Goal: Task Accomplishment & Management: Complete application form

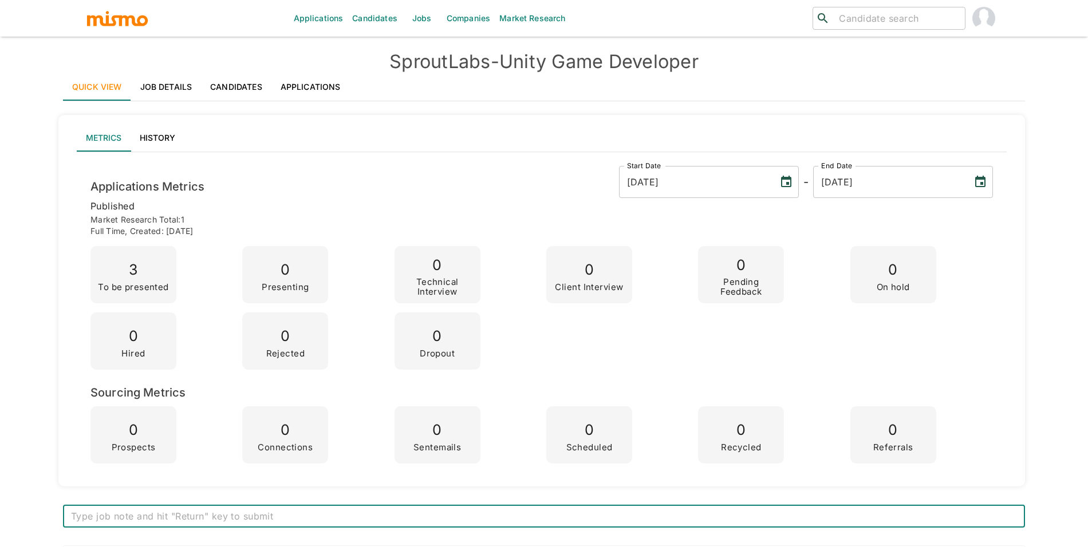
scroll to position [1546, 0]
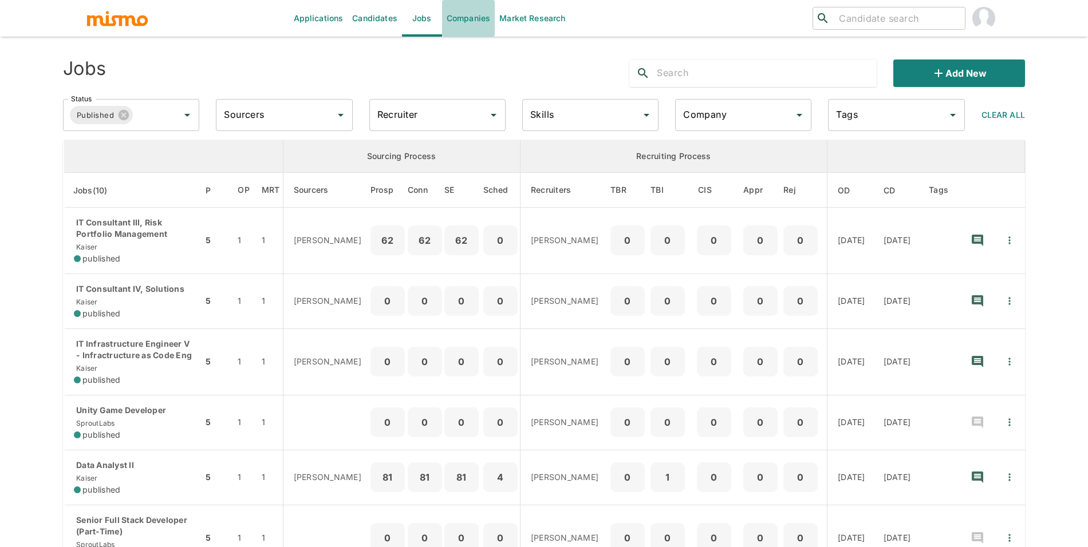
click at [475, 21] on link "Companies" at bounding box center [468, 18] width 53 height 37
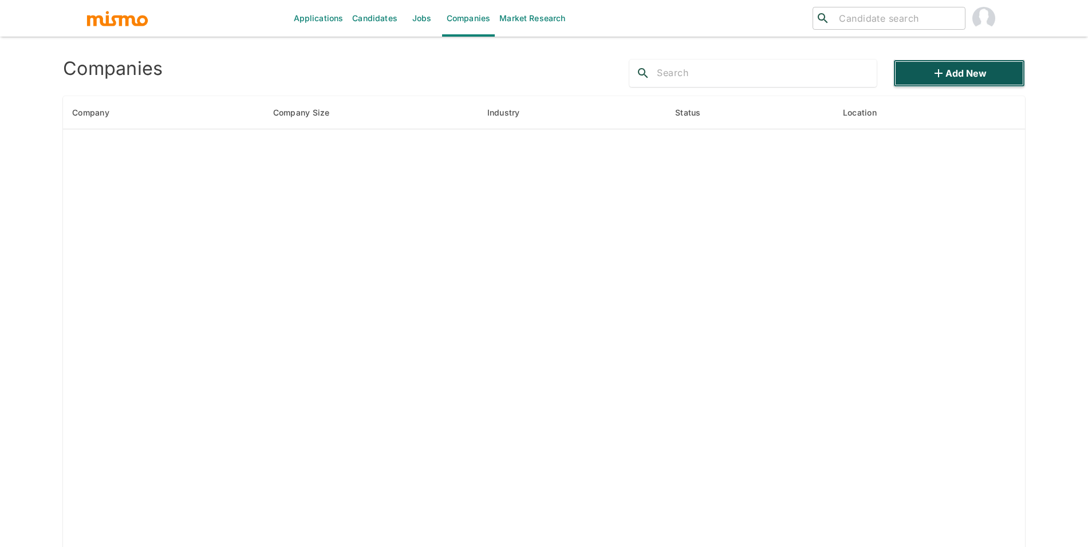
click at [950, 76] on button "Add new" at bounding box center [959, 73] width 132 height 27
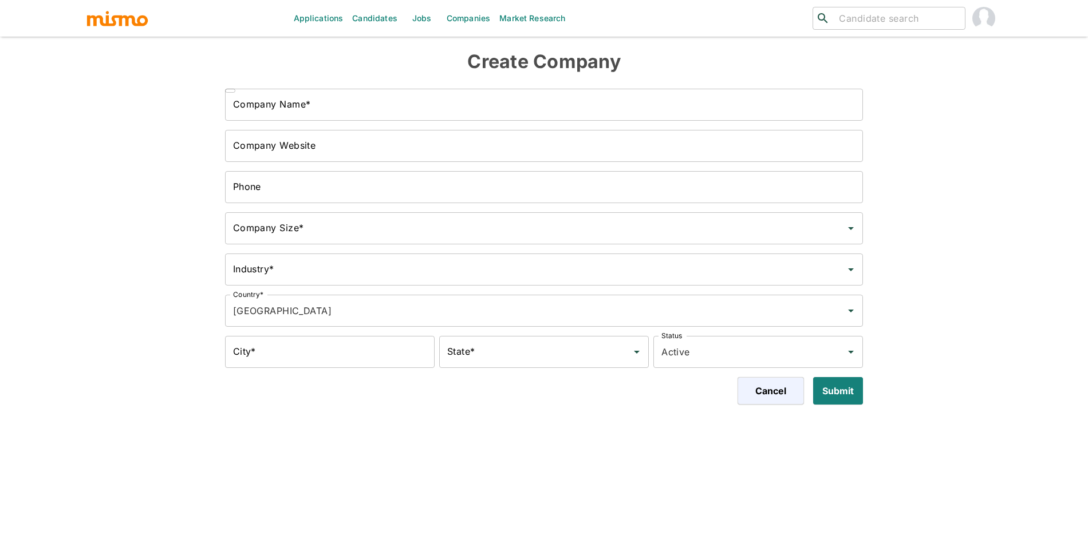
click at [426, 110] on input "Company Name*" at bounding box center [544, 105] width 638 height 32
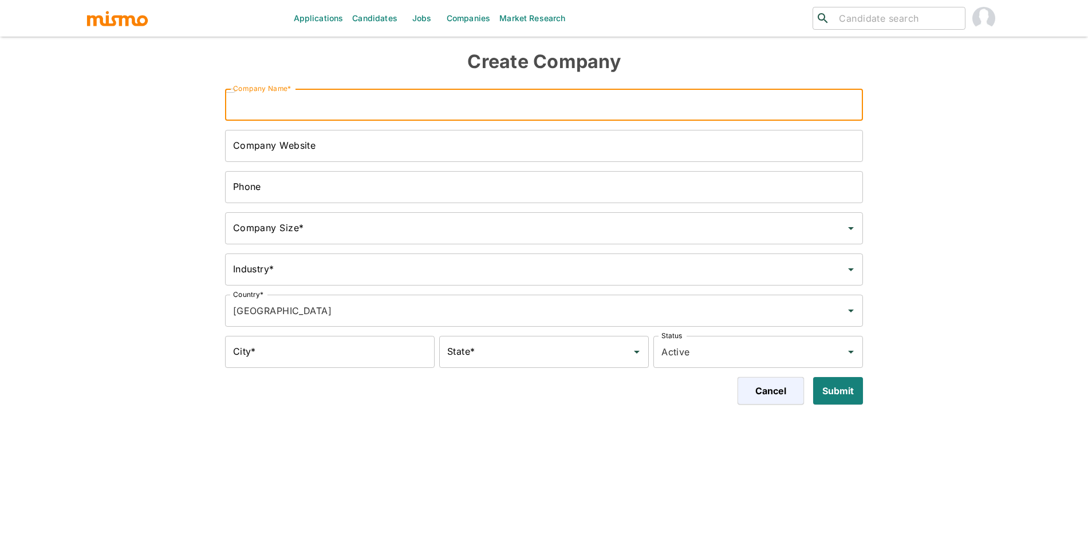
paste input "Instawork"
type input "Instawork"
click at [354, 139] on input "Company Website" at bounding box center [544, 146] width 638 height 32
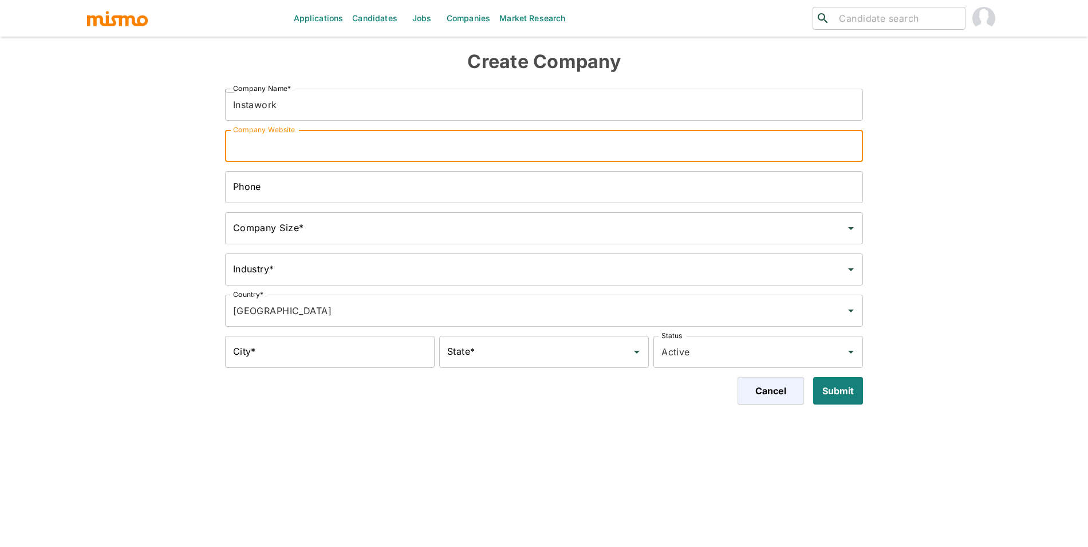
paste input "https://www.instawork.com/"
type input "https://www.instawork.com/"
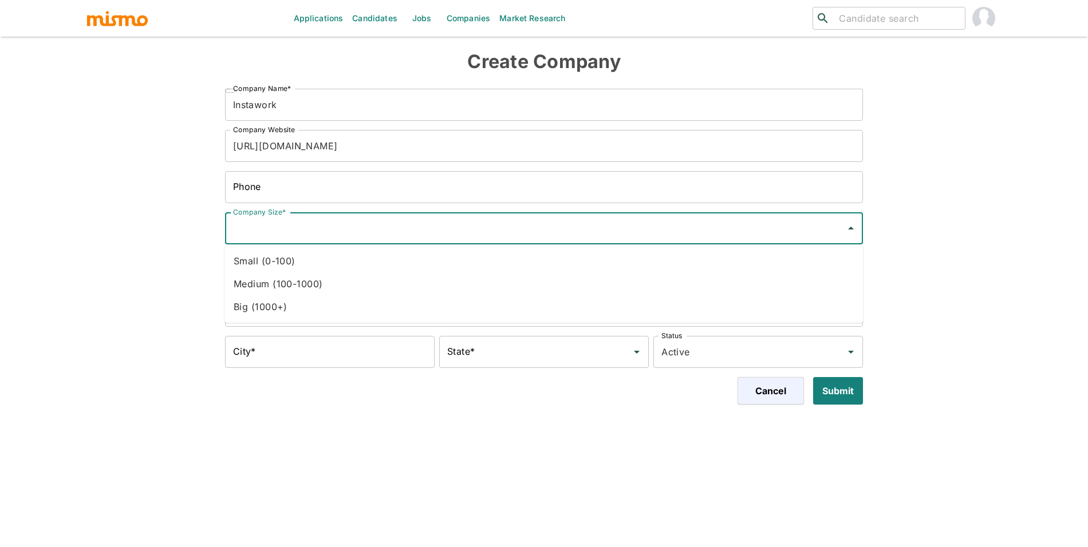
click at [353, 224] on input "Company Size*" at bounding box center [535, 229] width 611 height 22
click at [323, 272] on li "Medium (100-1000)" at bounding box center [543, 283] width 638 height 23
type input "Medium (100-1000)"
click at [320, 273] on input "Industry*" at bounding box center [535, 270] width 611 height 22
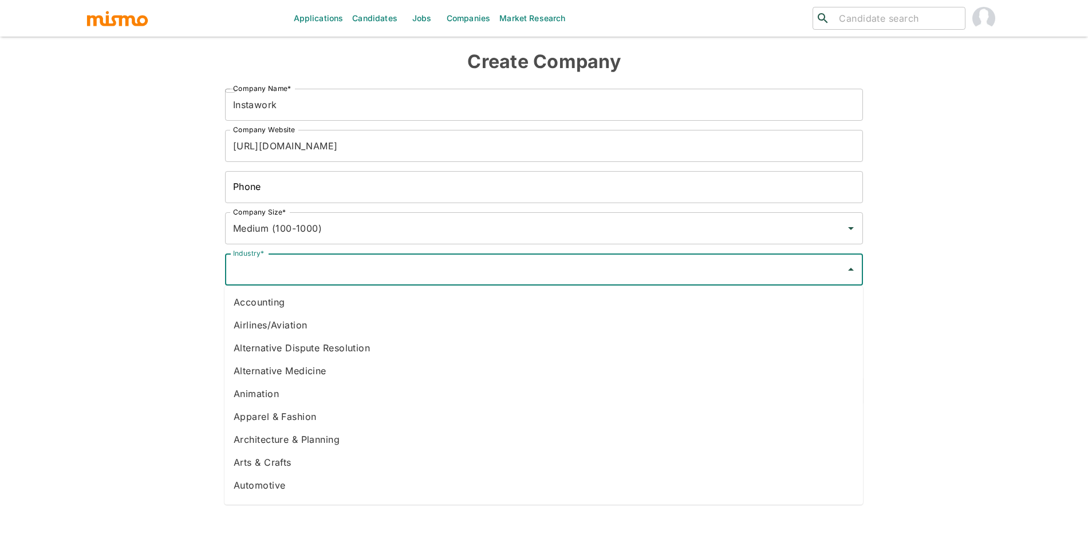
click at [318, 293] on li "Accounting" at bounding box center [543, 302] width 638 height 23
type input "Accounting"
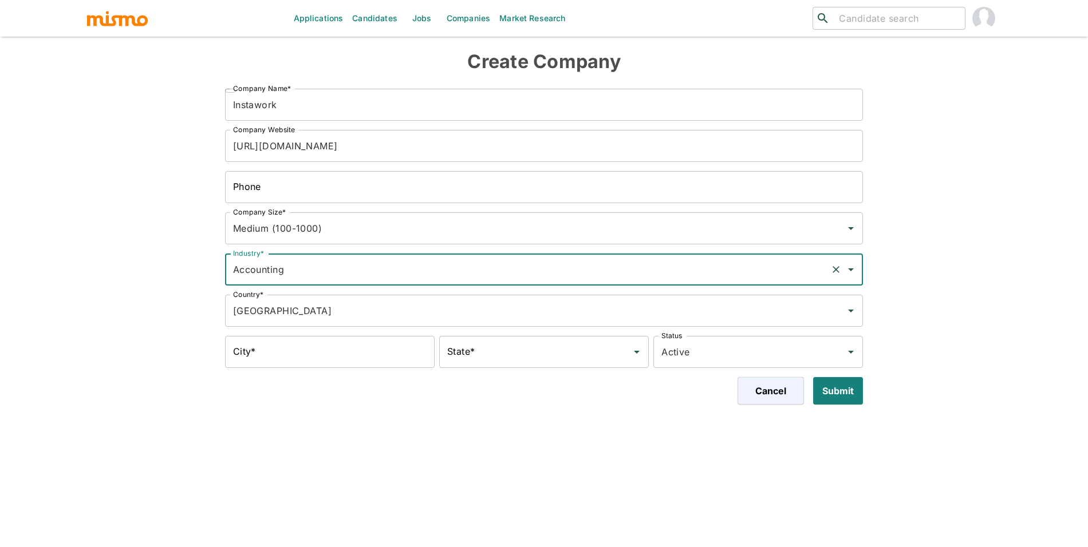
click at [350, 351] on input "City*" at bounding box center [330, 352] width 210 height 32
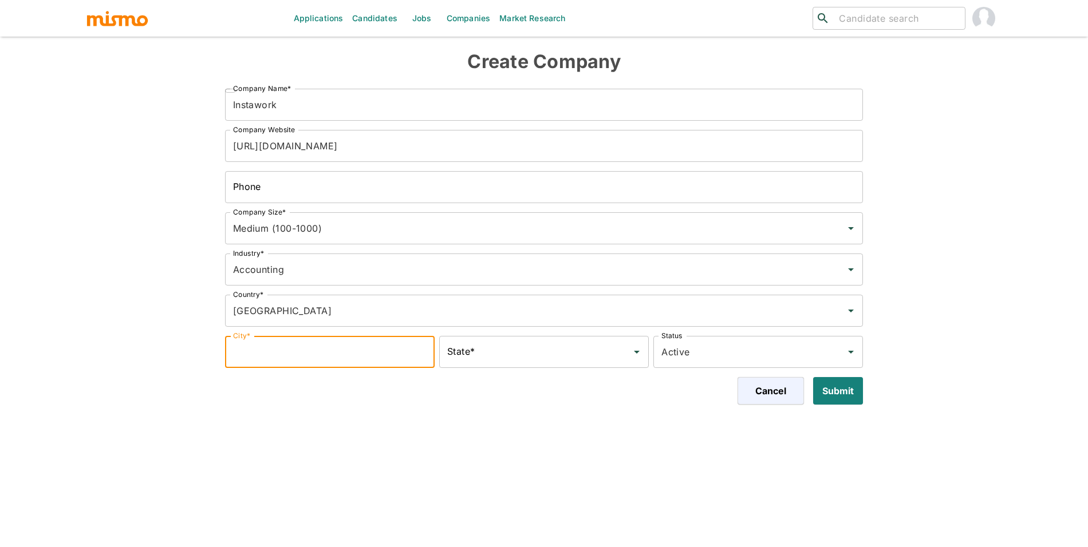
type input "San Francisco"
click at [509, 362] on input "State*" at bounding box center [535, 352] width 182 height 22
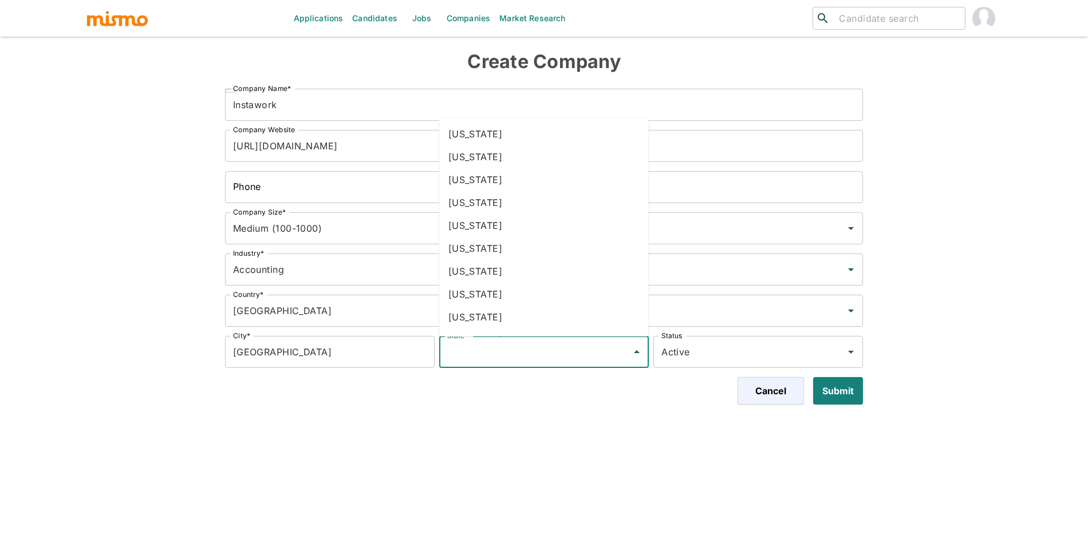
click at [484, 228] on li "California" at bounding box center [544, 225] width 210 height 23
type input "California"
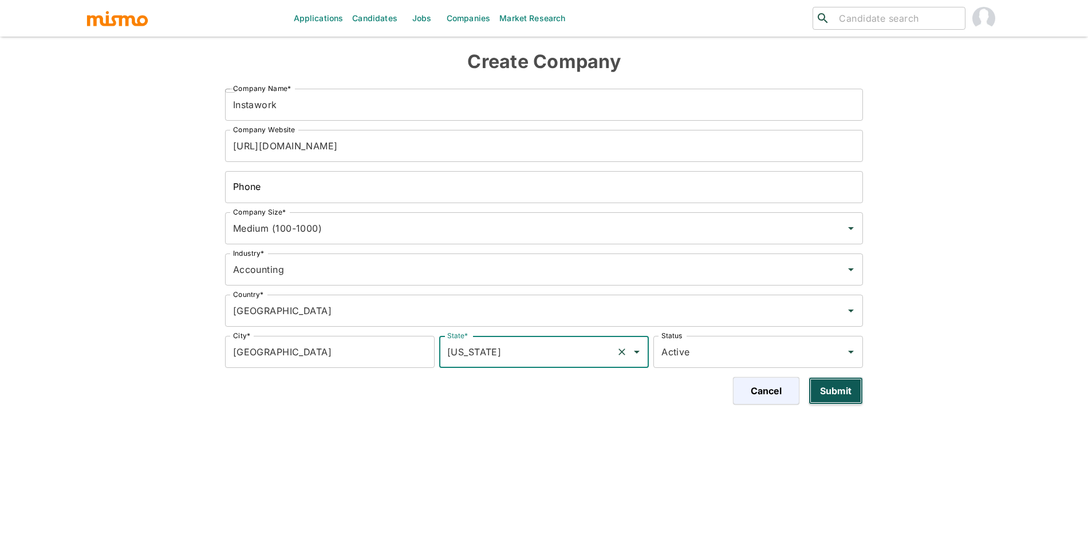
click at [849, 398] on button "Submit" at bounding box center [835, 390] width 54 height 27
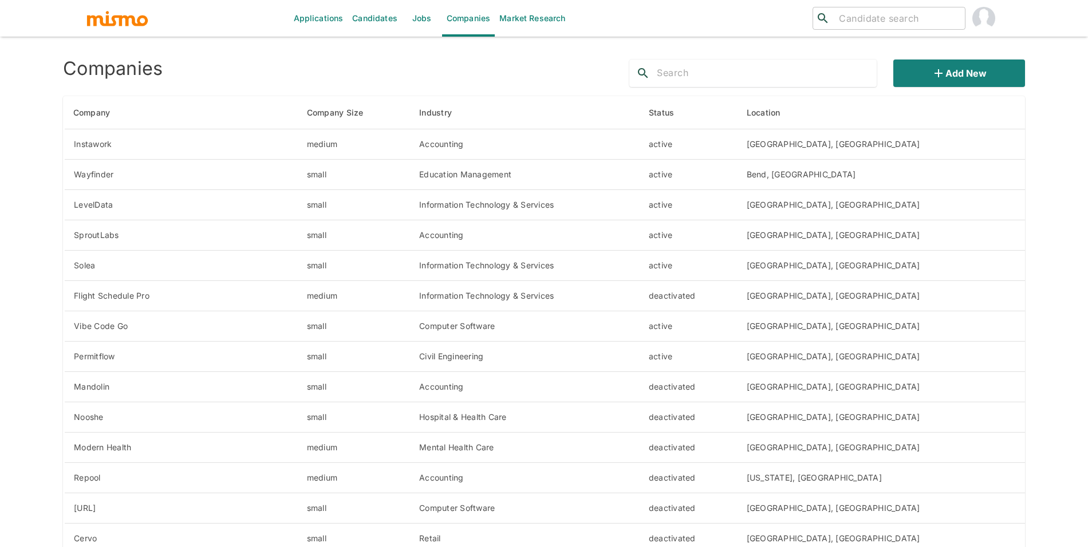
click at [984, 19] on img "account of current user" at bounding box center [983, 18] width 23 height 23
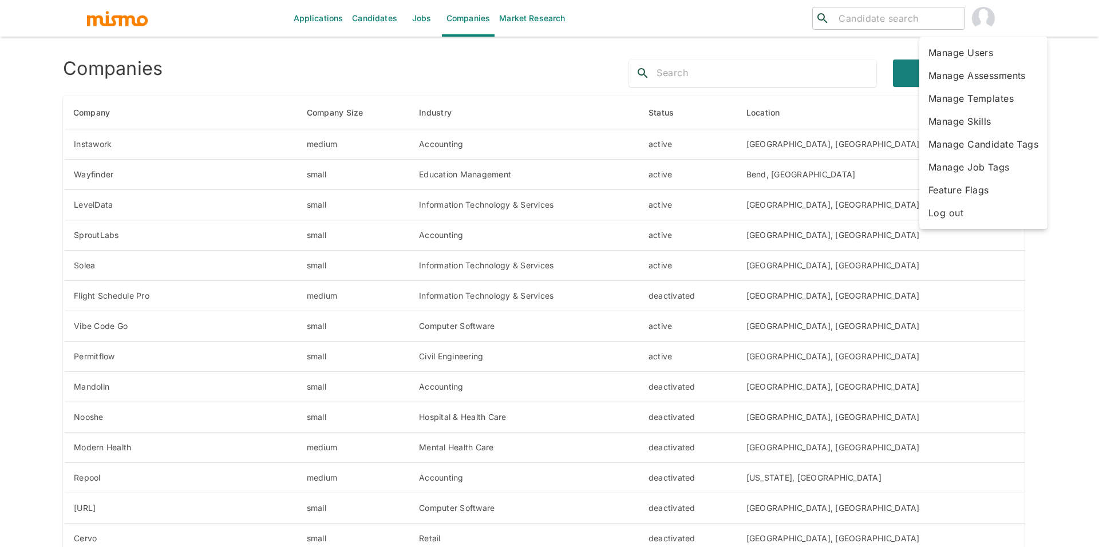
click at [983, 55] on li "Manage Users" at bounding box center [983, 52] width 128 height 23
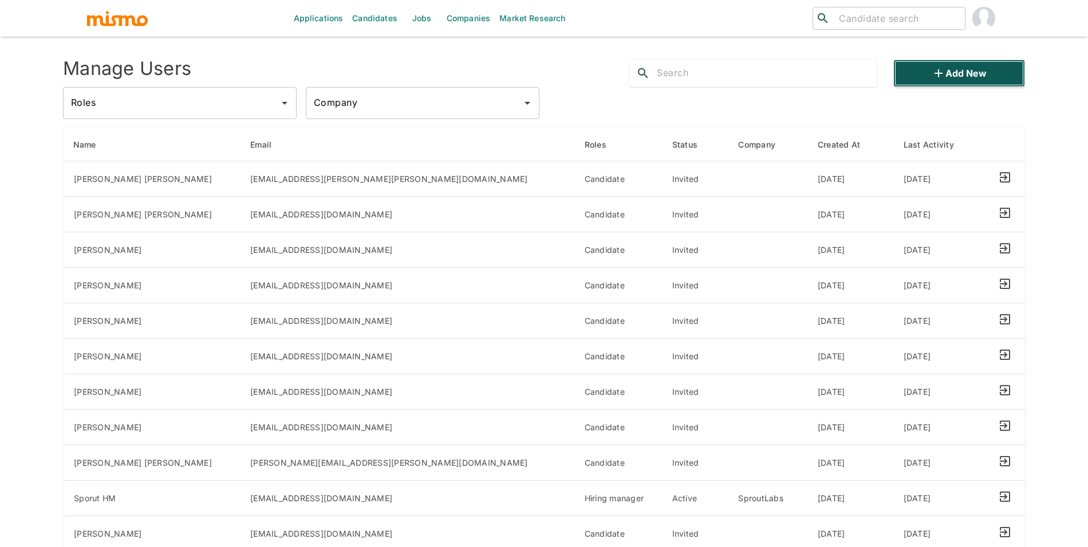
click at [929, 78] on button "Add new" at bounding box center [959, 73] width 132 height 27
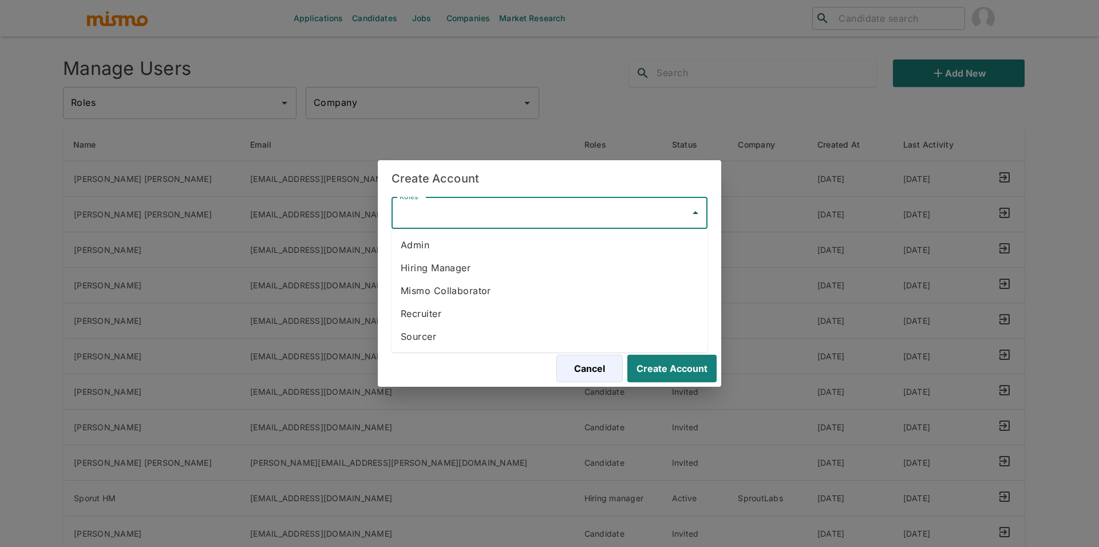
click at [580, 212] on input "Roles*" at bounding box center [541, 213] width 289 height 22
click at [520, 278] on li "Hiring Manager" at bounding box center [550, 267] width 316 height 23
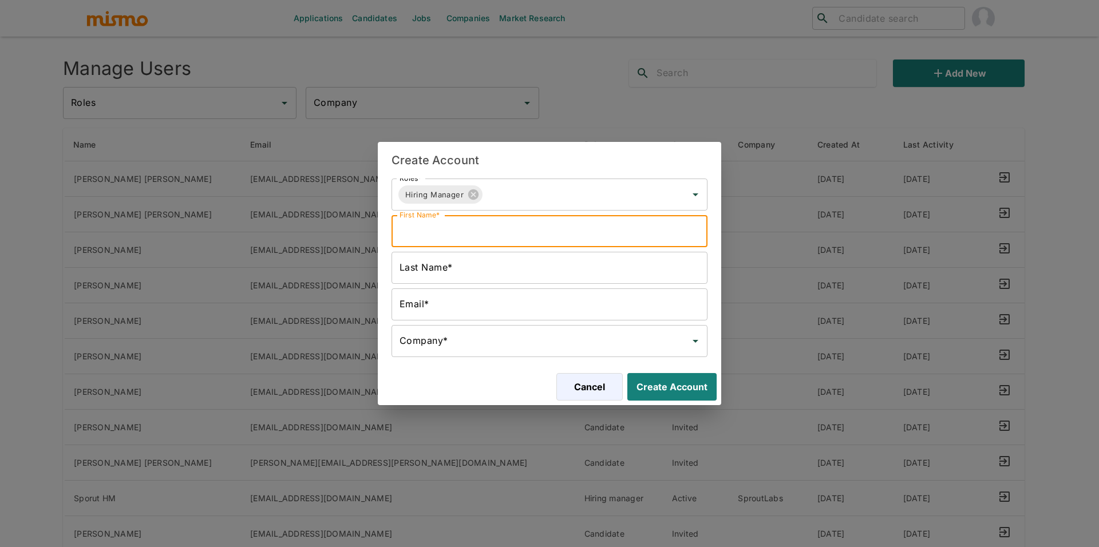
click at [477, 230] on input "First Name*" at bounding box center [550, 231] width 316 height 32
paste input "https://www.instawork.com/"
click at [561, 236] on input "https://www.instawork.com/" at bounding box center [550, 231] width 316 height 32
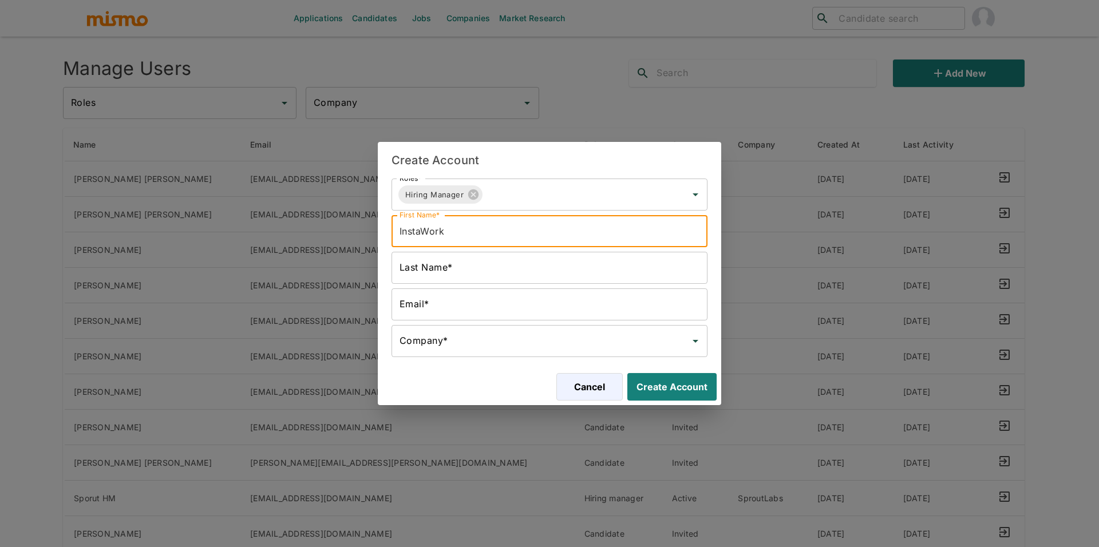
click at [531, 232] on input "InstaWork" at bounding box center [550, 231] width 316 height 32
type input "InstaWork"
click at [509, 264] on input "Last Name*" at bounding box center [550, 268] width 316 height 32
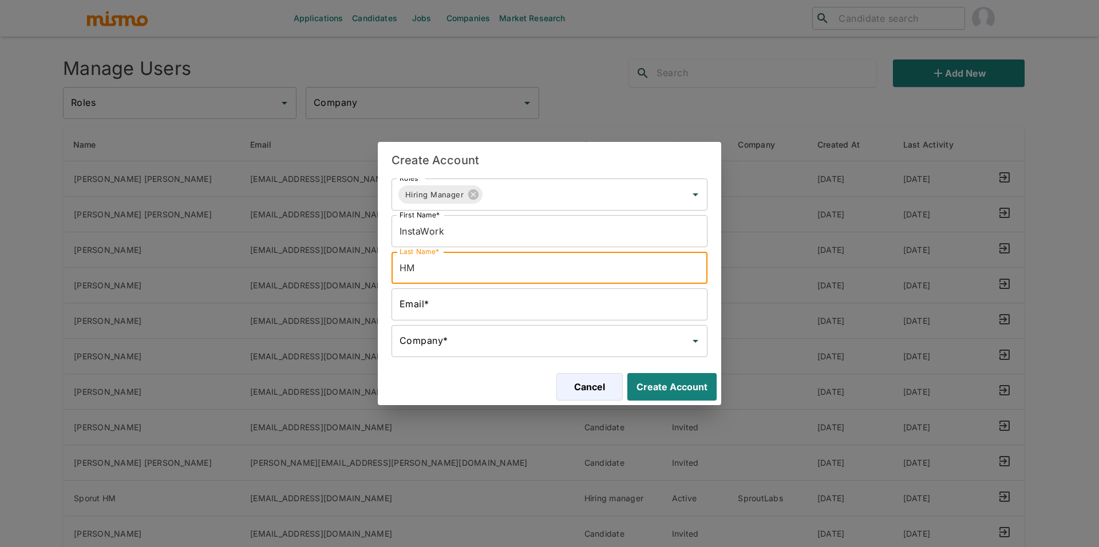
type input "HM"
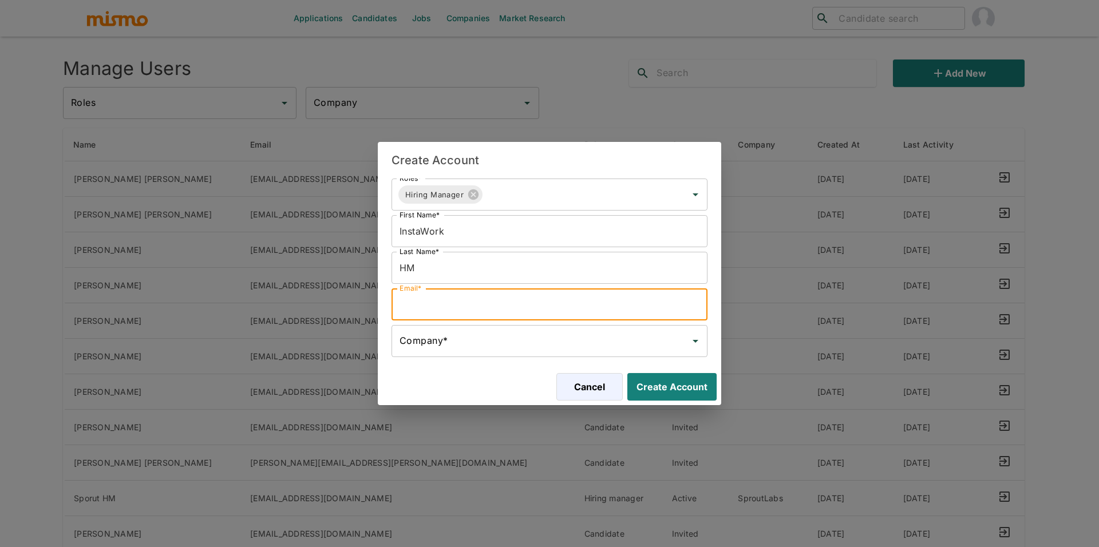
click at [446, 309] on input "Email*" at bounding box center [550, 305] width 316 height 32
paste input "InstaWork"
type input "InstaWork@mismo.team"
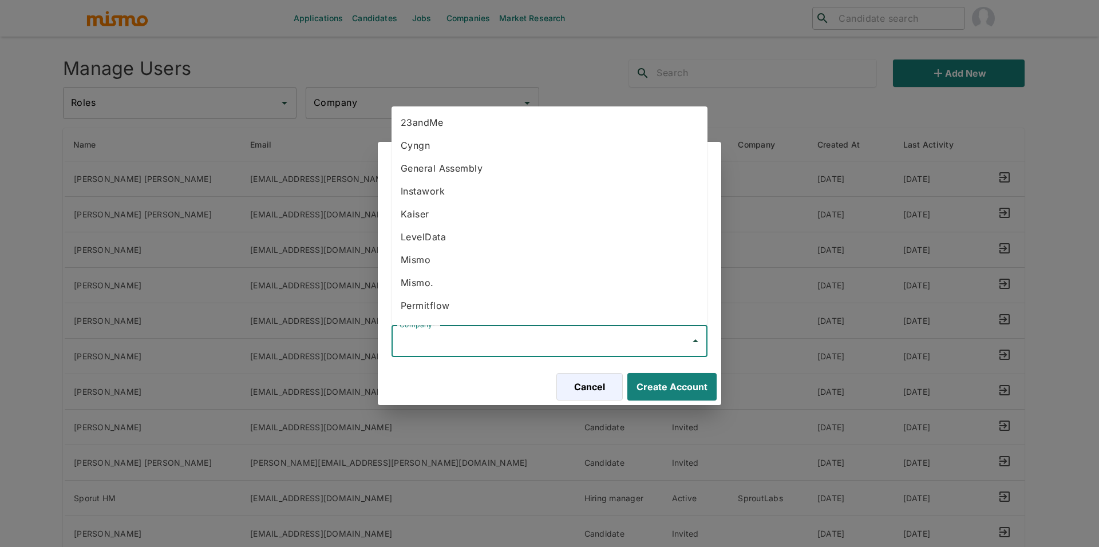
click at [500, 350] on input "Company*" at bounding box center [541, 341] width 289 height 22
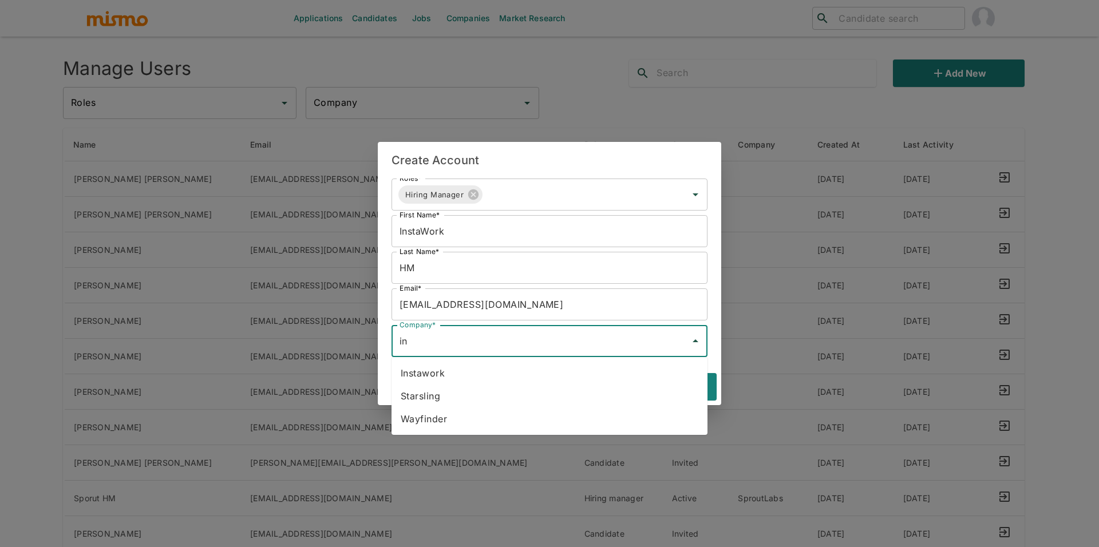
click at [482, 374] on li "Instawork" at bounding box center [550, 373] width 316 height 23
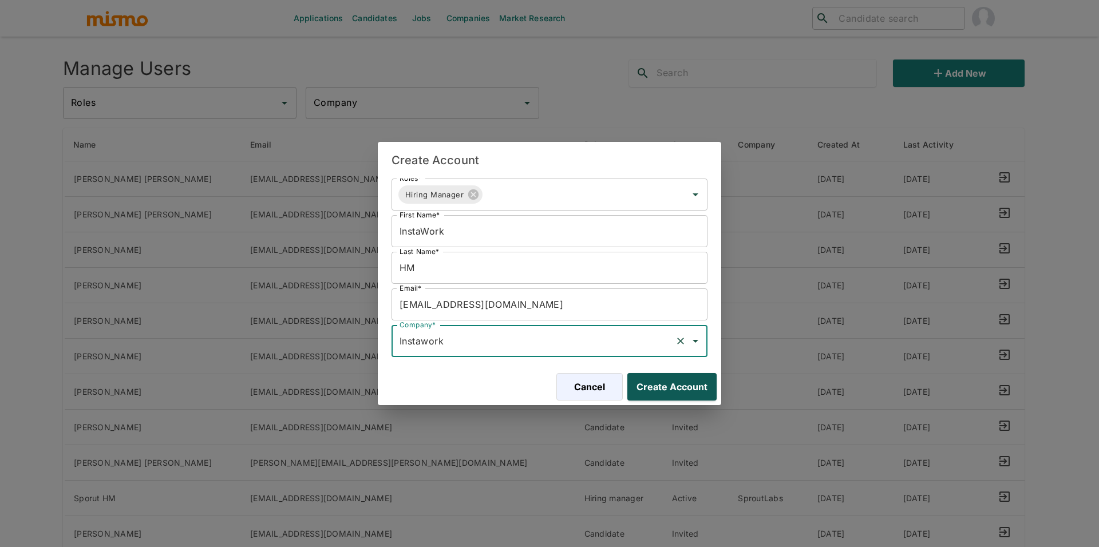
type input "Instawork"
click at [664, 393] on button "Create Account" at bounding box center [670, 386] width 94 height 27
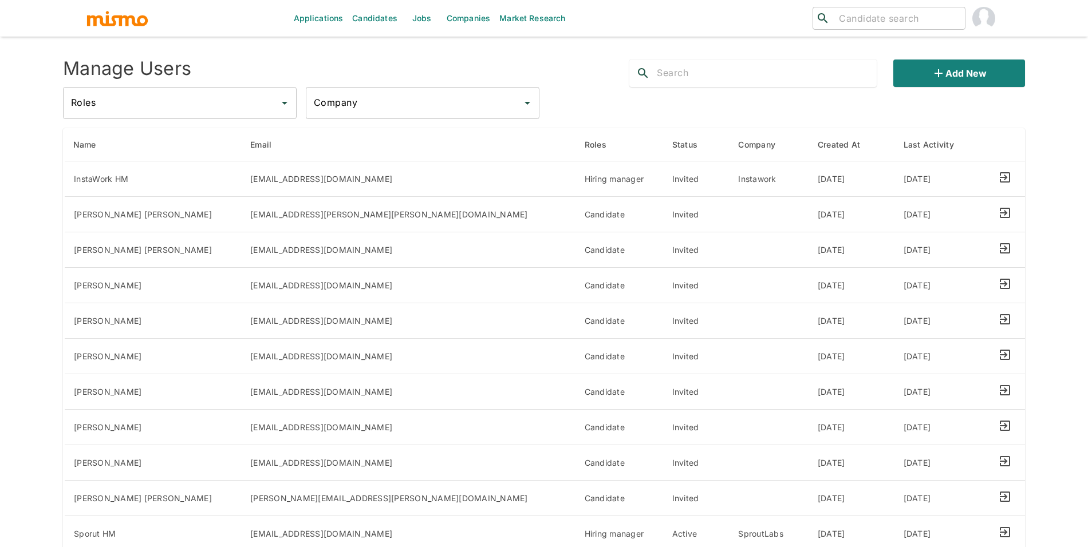
click at [443, 19] on link "Companies" at bounding box center [468, 18] width 53 height 37
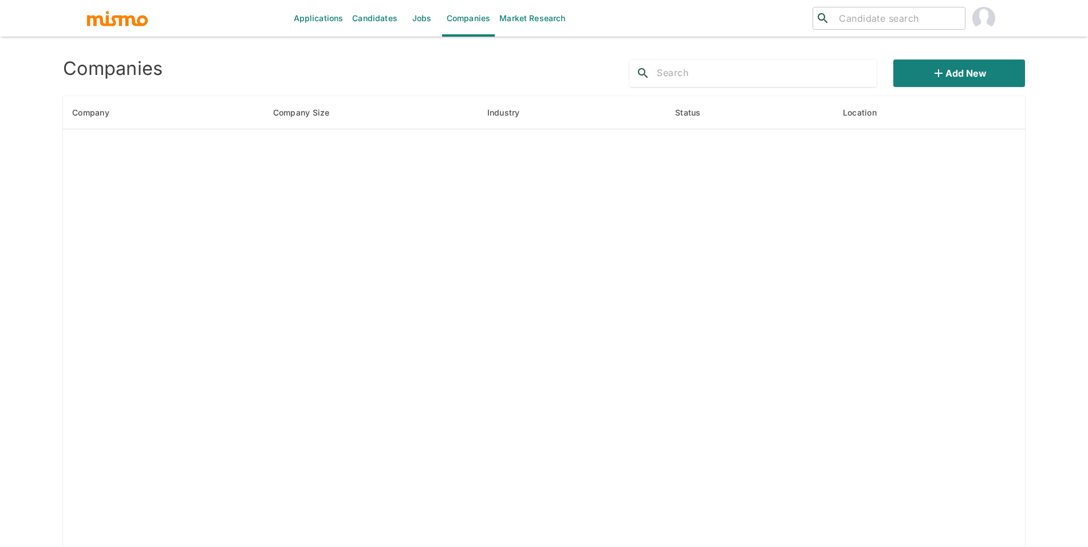
click at [433, 18] on link "Jobs" at bounding box center [422, 18] width 40 height 37
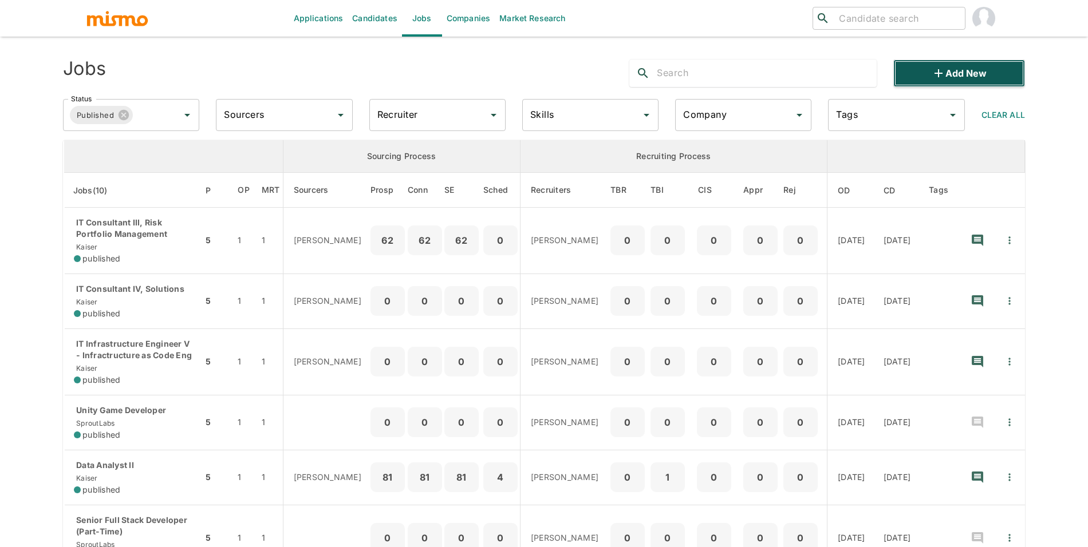
click at [983, 74] on button "Add new" at bounding box center [959, 73] width 132 height 27
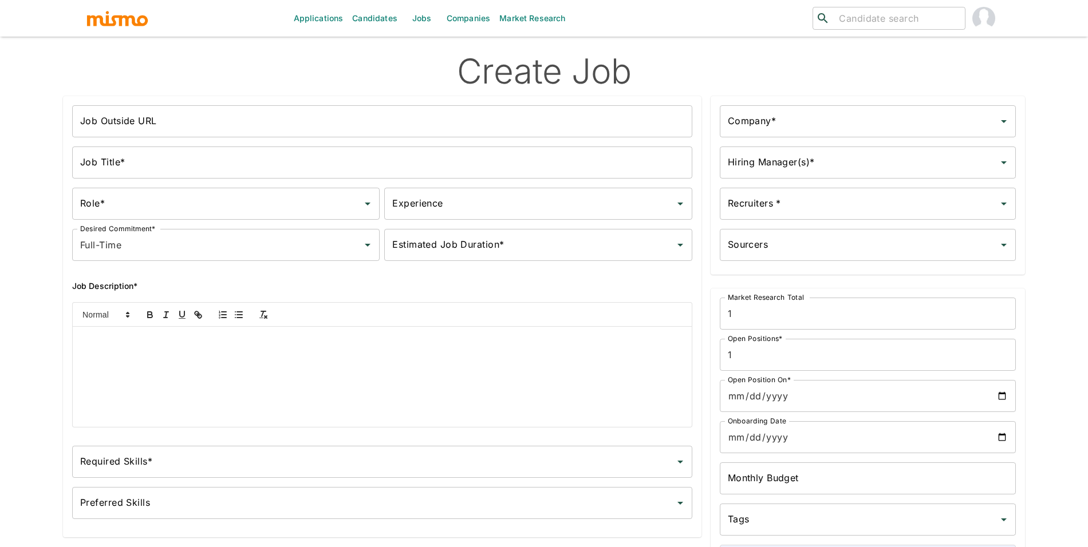
click at [252, 121] on input "Job Outside URL" at bounding box center [382, 121] width 620 height 32
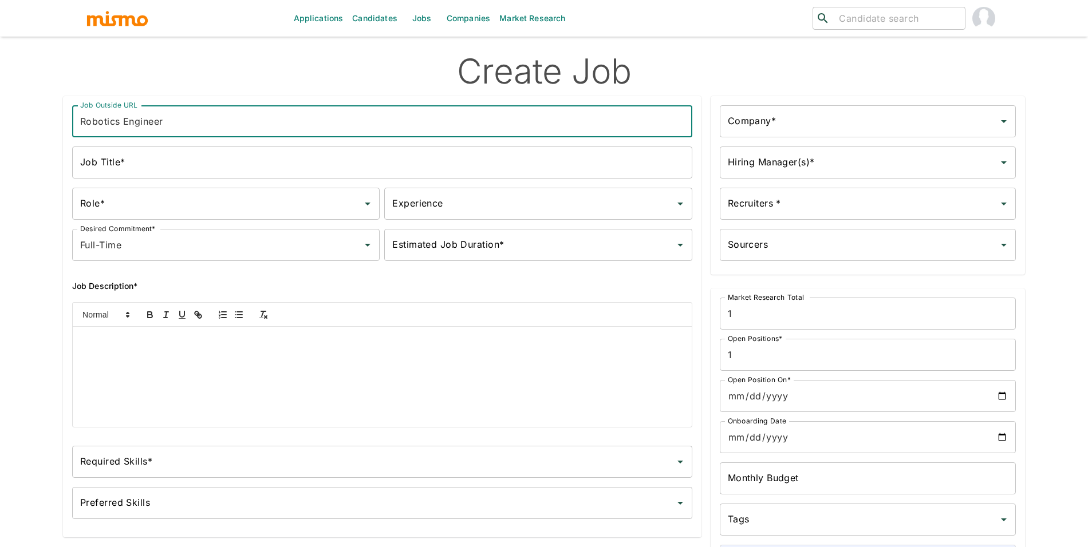
click at [210, 122] on input "Robotics Engineer" at bounding box center [382, 121] width 620 height 32
type input "Robotics Engineer"
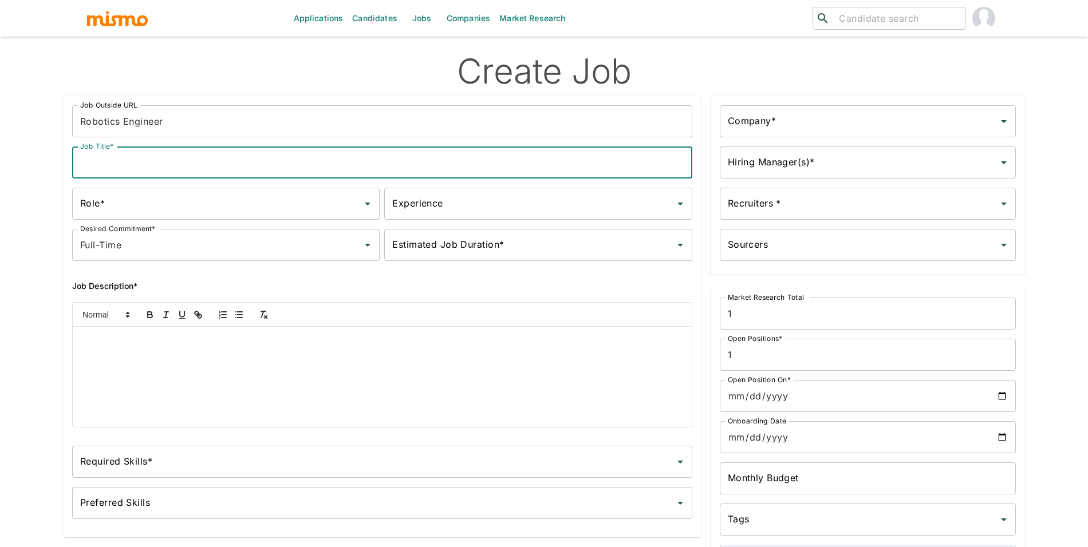
click at [206, 152] on input "Job Title*" at bounding box center [382, 163] width 620 height 32
paste input "Robotics Engineer"
type input "Robotics Engineer"
click at [864, 120] on input "Company*" at bounding box center [859, 121] width 268 height 22
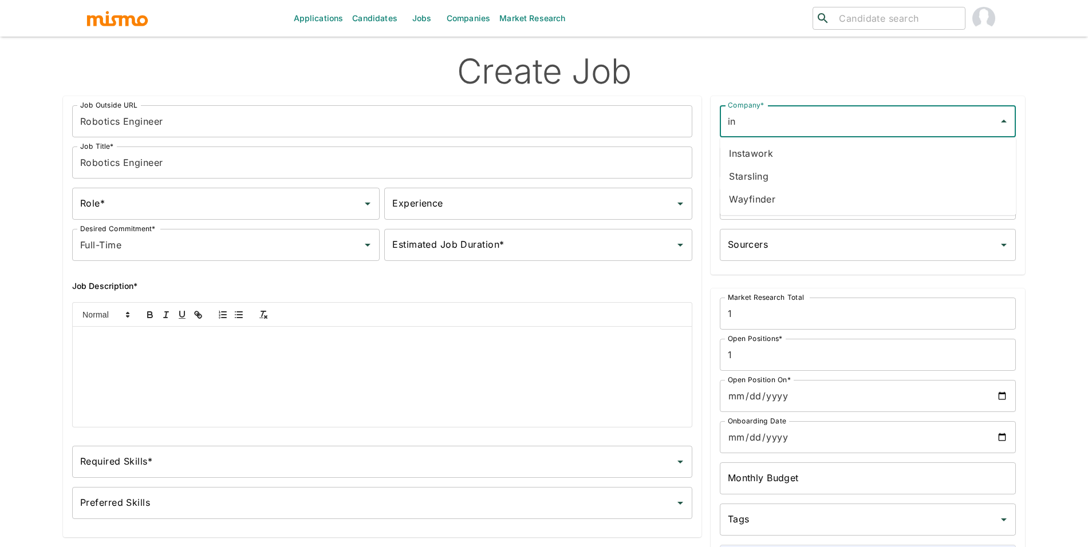
click at [857, 153] on li "Instawork" at bounding box center [868, 153] width 296 height 23
type input "Instawork"
click at [843, 161] on input "Hiring Manager(s)*" at bounding box center [859, 163] width 268 height 22
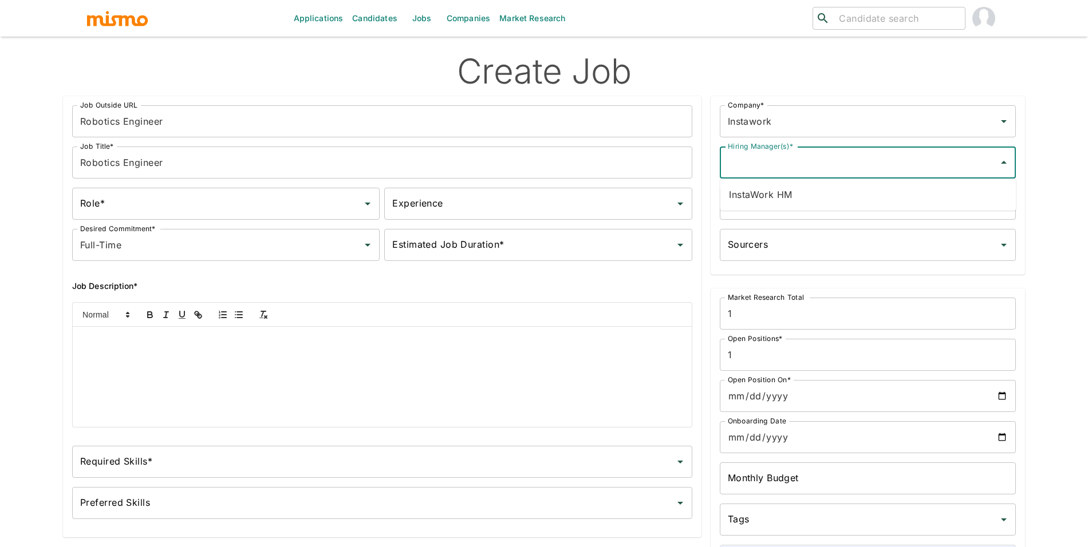
click at [821, 199] on li "InstaWork HM" at bounding box center [868, 194] width 296 height 23
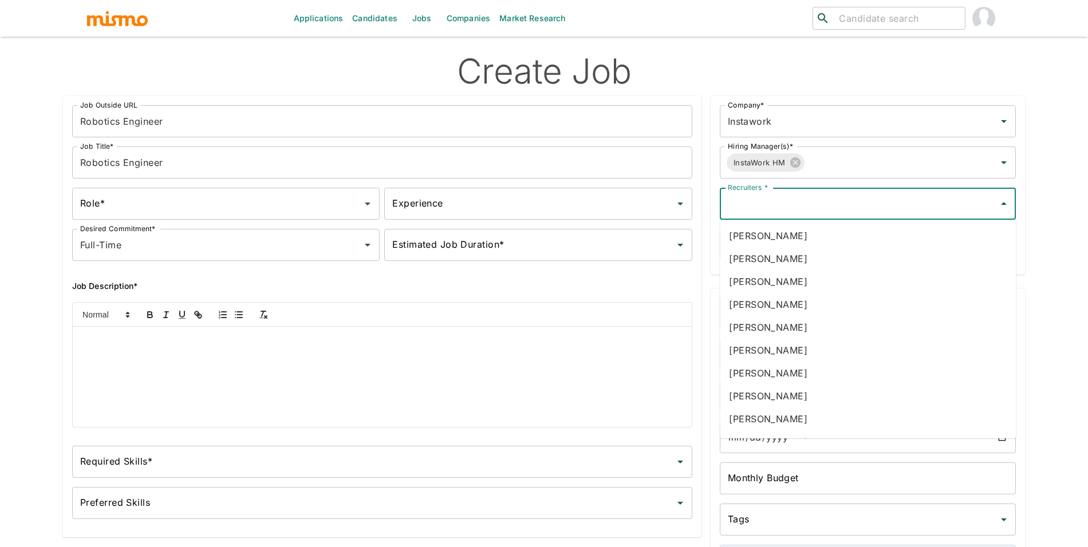
click at [843, 200] on input "Recruiters *" at bounding box center [859, 204] width 268 height 22
type input "luj"
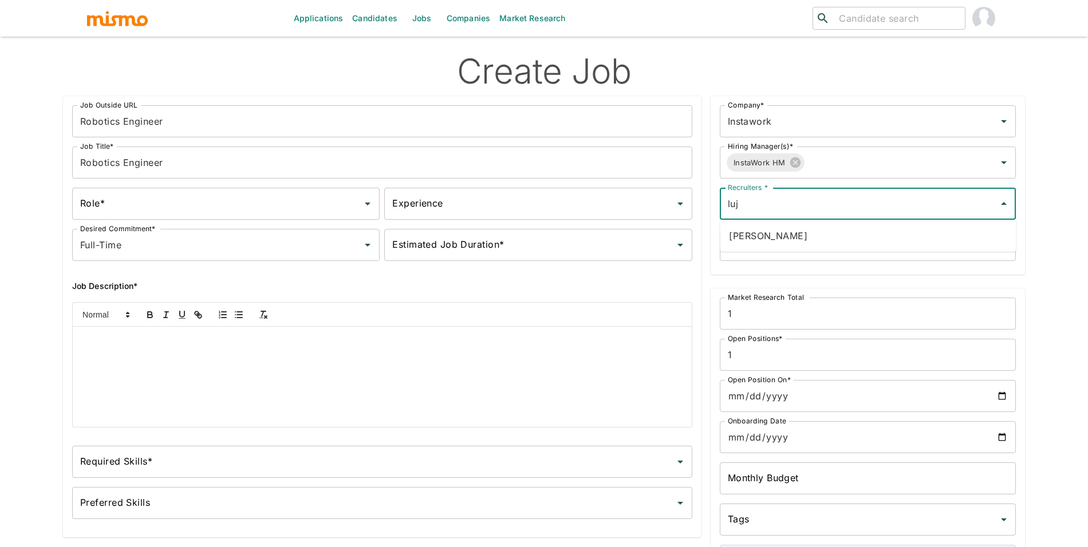
click at [866, 229] on li "Maria Lujan Ciommo" at bounding box center [868, 235] width 296 height 23
click at [202, 222] on div "Role* Role* Experience Experience Desired Commitment* Full-Time Desired Commitm…" at bounding box center [380, 222] width 625 height 78
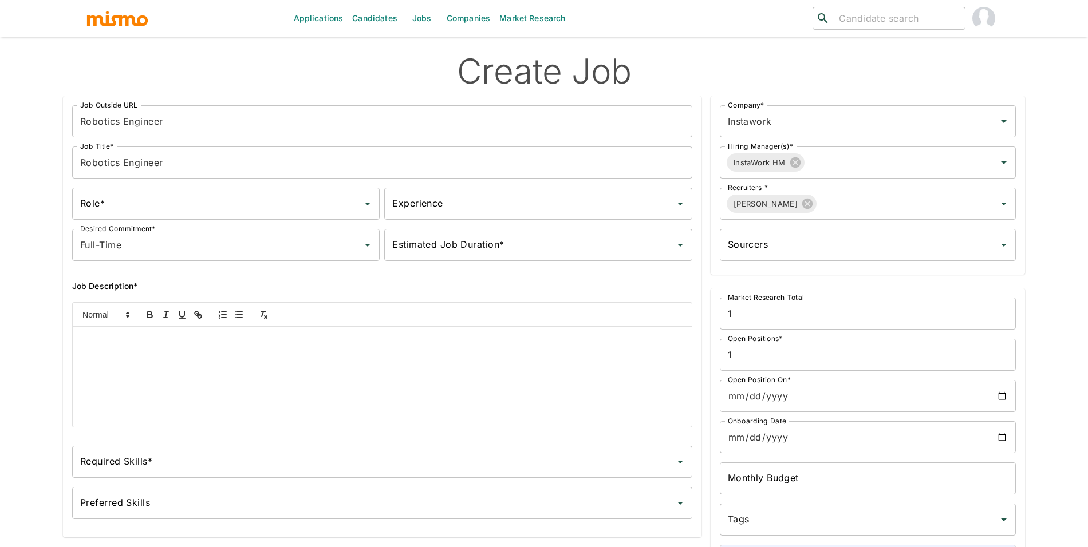
click at [209, 210] on input "Role*" at bounding box center [217, 204] width 280 height 22
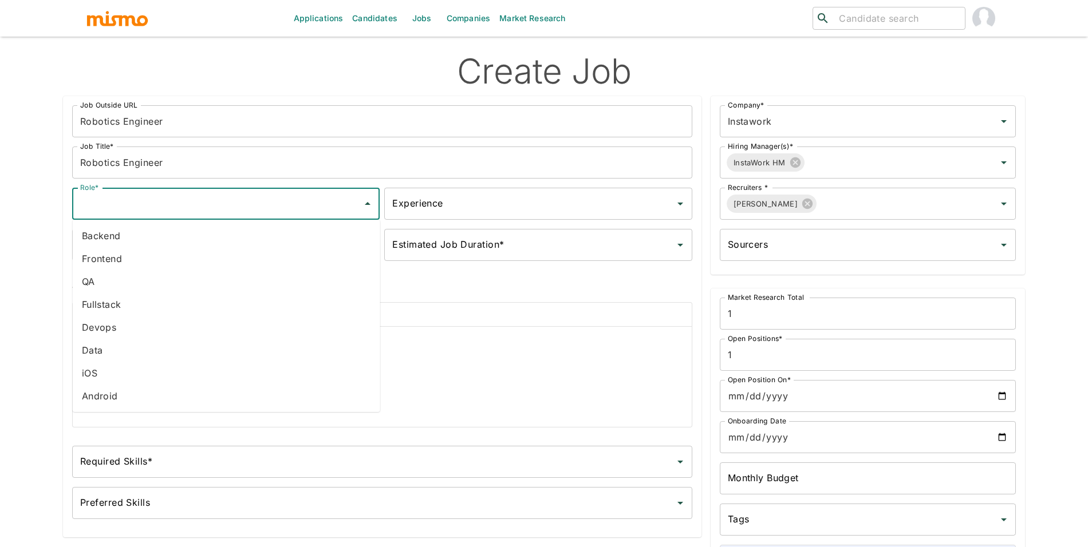
click at [184, 235] on li "Backend" at bounding box center [226, 235] width 307 height 23
type input "Backend"
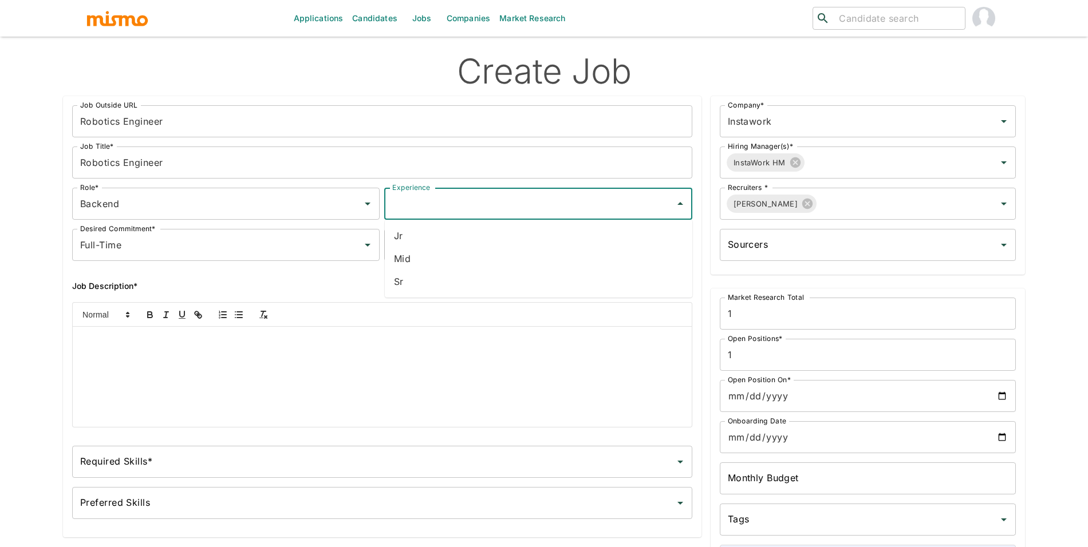
click at [451, 210] on input "Experience" at bounding box center [529, 204] width 280 height 22
click at [424, 286] on li "Sr" at bounding box center [538, 281] width 307 height 23
type input "Sr"
click at [438, 255] on input "Estimated Job Duration*" at bounding box center [529, 245] width 280 height 22
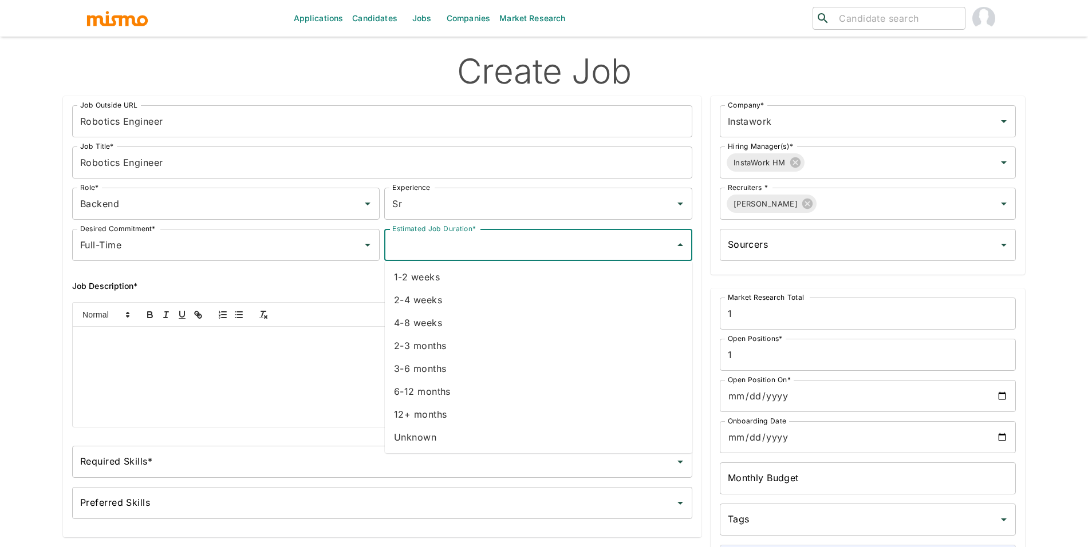
click at [424, 434] on li "Unknown" at bounding box center [538, 437] width 307 height 23
type input "Unknown"
click at [42, 370] on div "Applications Candidates Jobs Companies Market Research ​ ​ Create Job Job Outsi…" at bounding box center [544, 287] width 1088 height 575
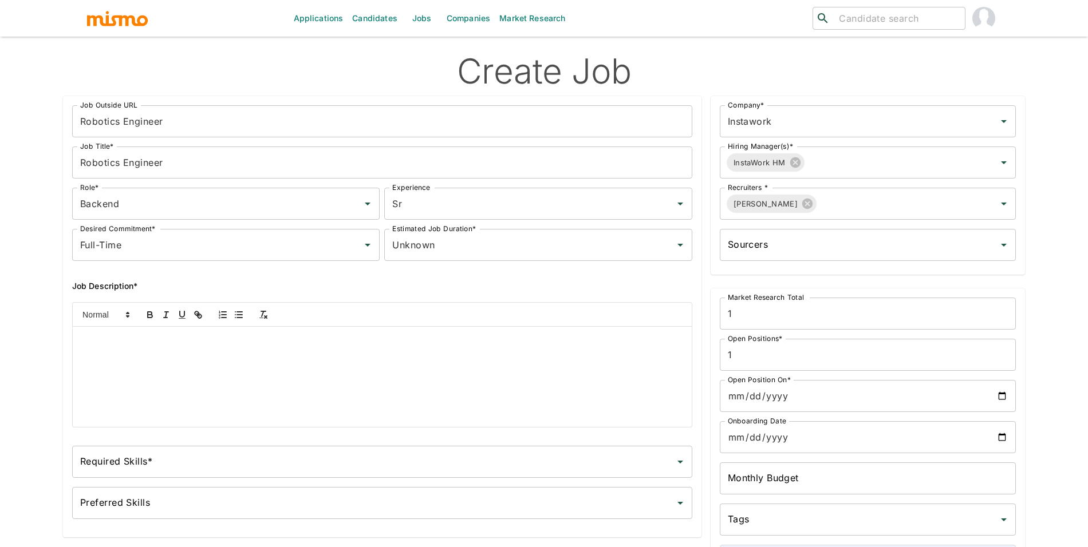
click at [159, 366] on div at bounding box center [382, 377] width 619 height 100
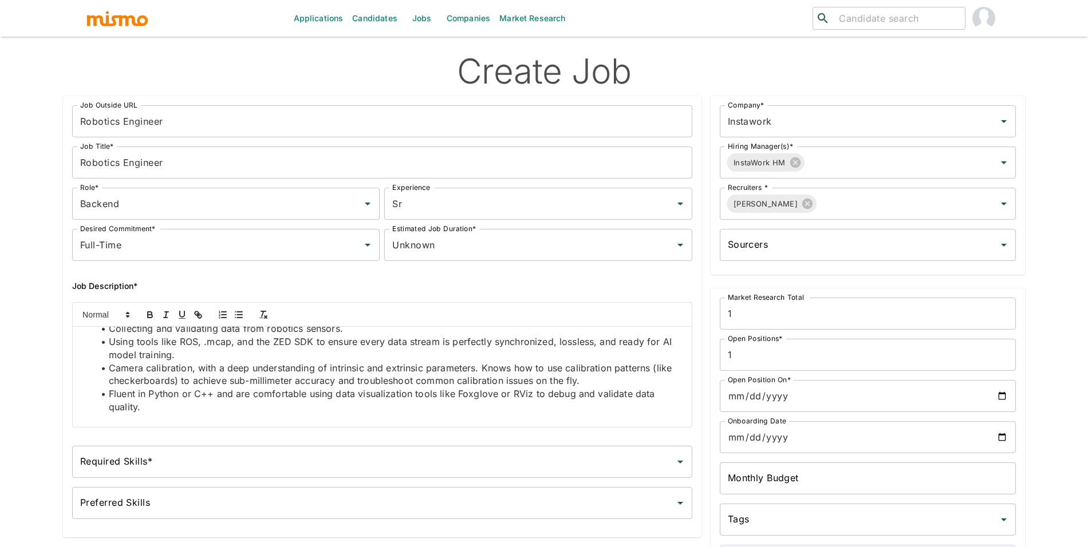
scroll to position [30, 0]
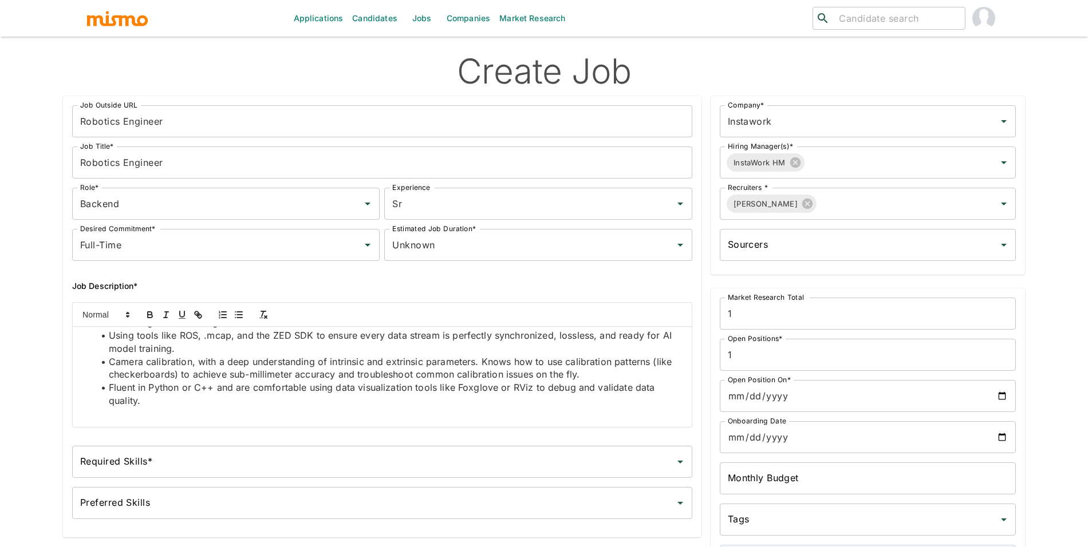
click at [228, 456] on input "Required Skills*" at bounding box center [373, 462] width 592 height 22
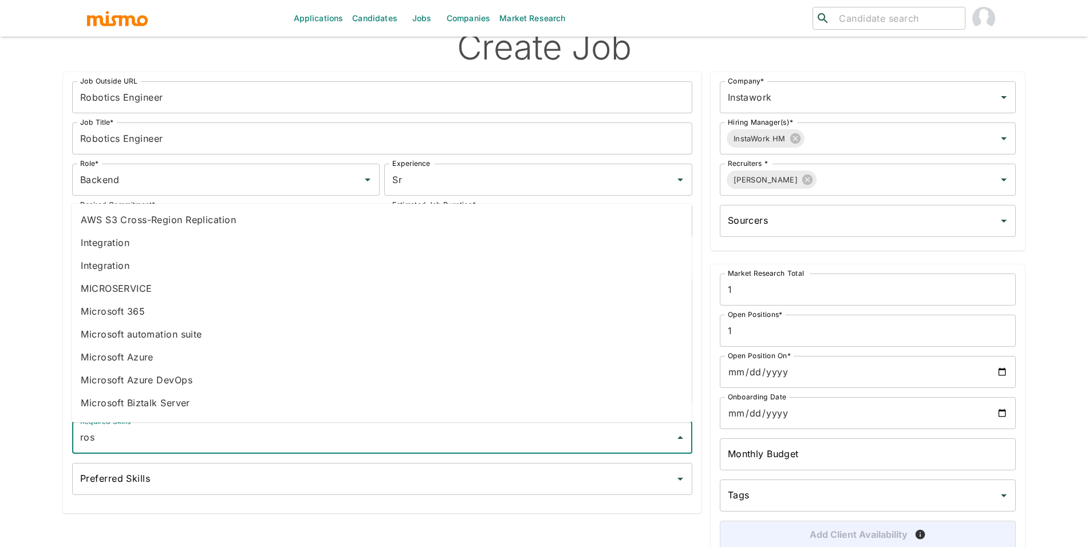
scroll to position [0, 0]
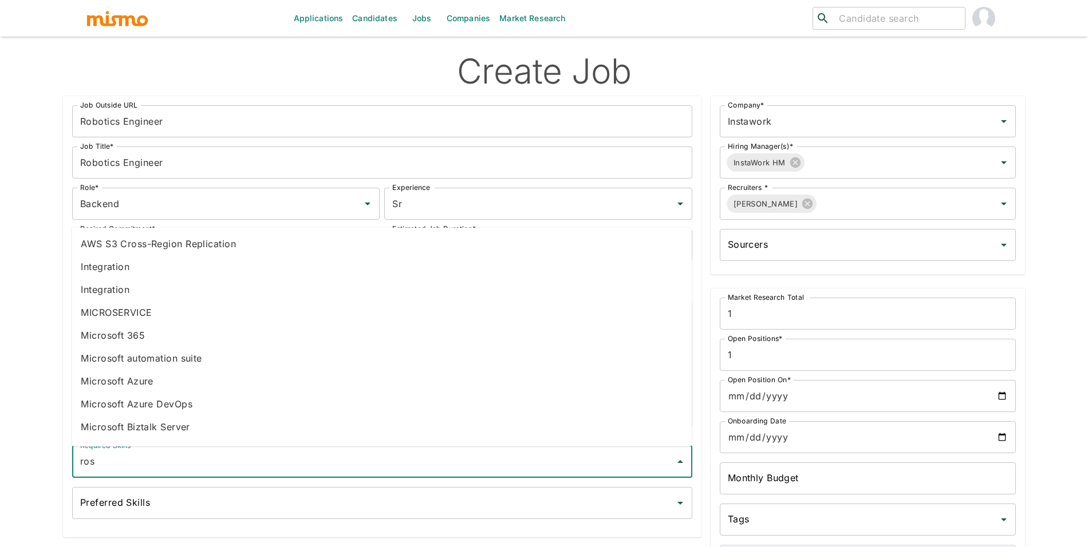
type input "ros"
click at [386, 424] on li "ROS" at bounding box center [382, 431] width 620 height 23
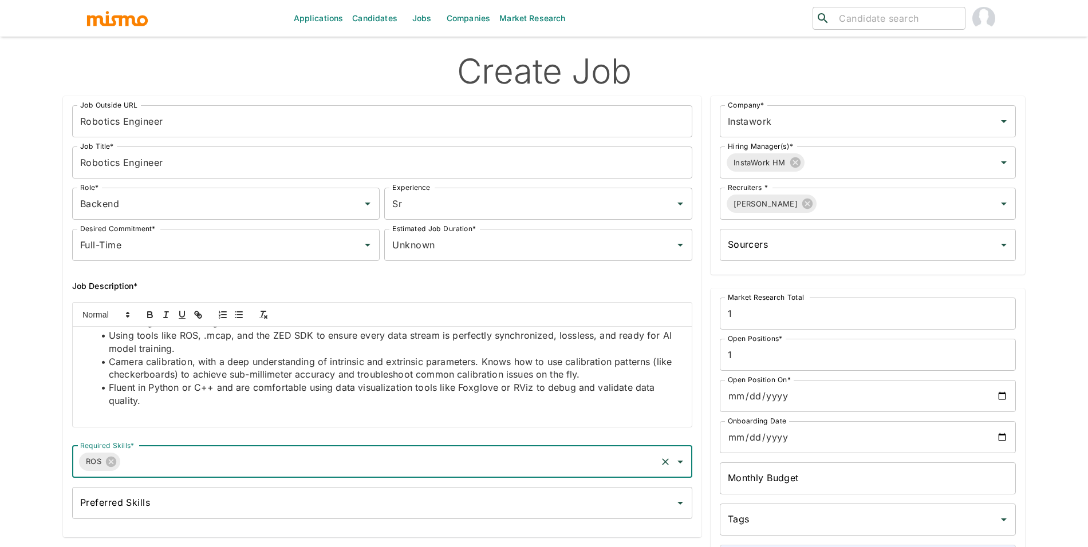
click at [289, 493] on input "Preferred Skills" at bounding box center [373, 503] width 592 height 22
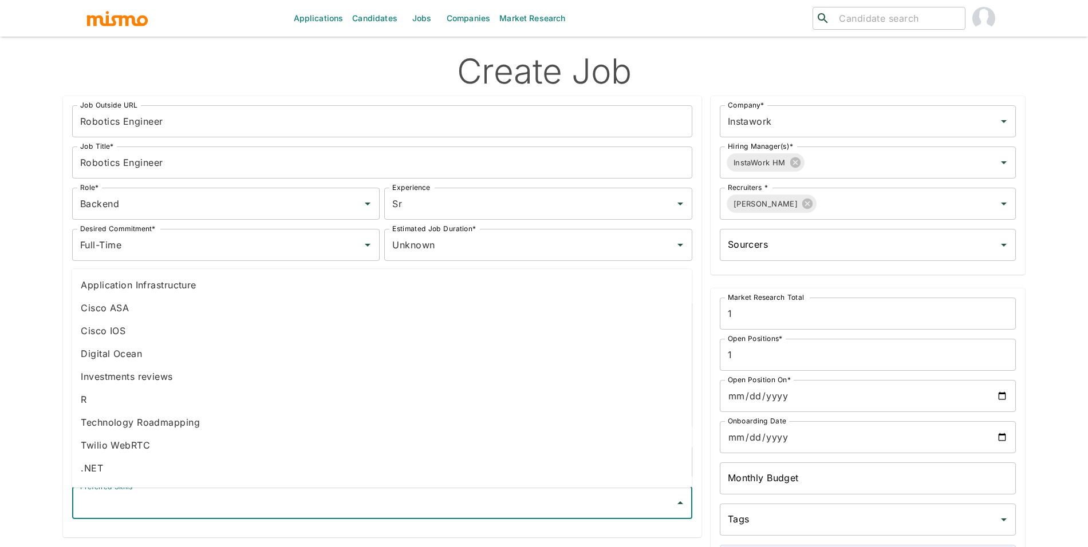
click at [48, 386] on div "Applications Candidates Jobs Companies Market Research ​ ​ Create Job Job Outsi…" at bounding box center [544, 287] width 1088 height 575
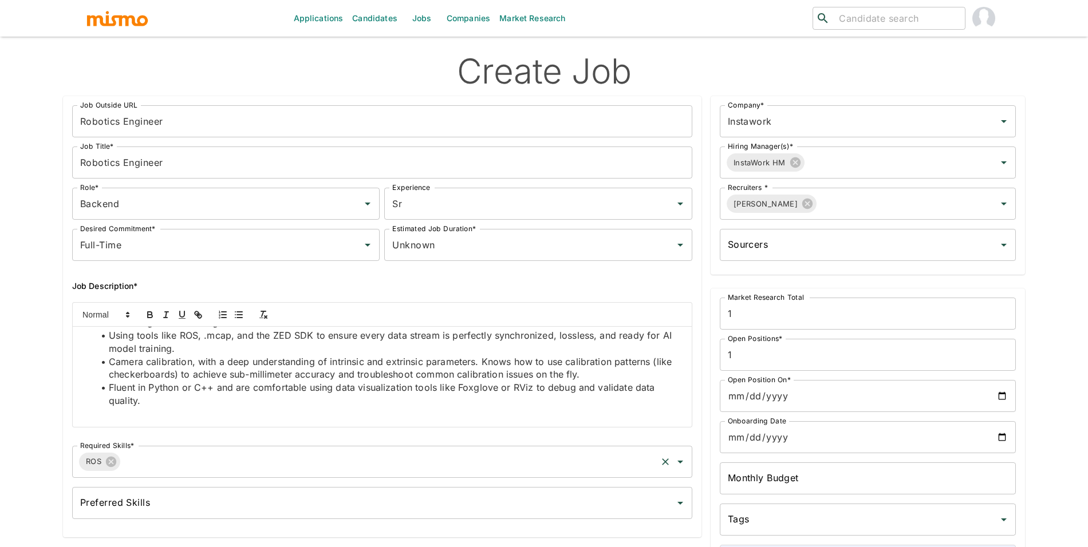
click at [244, 463] on input "Required Skills*" at bounding box center [388, 462] width 532 height 22
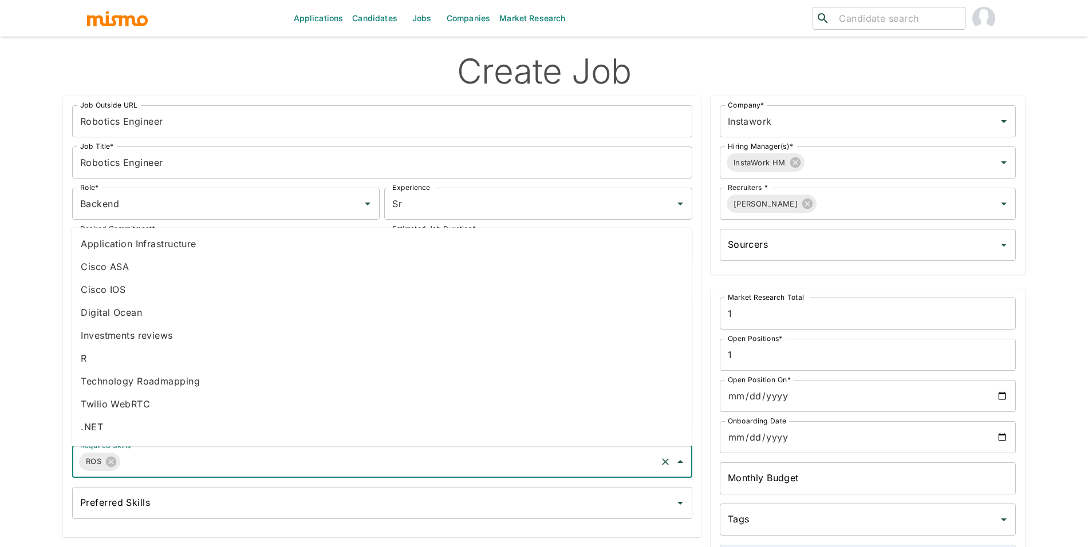
click at [243, 499] on input "Preferred Skills" at bounding box center [373, 503] width 592 height 22
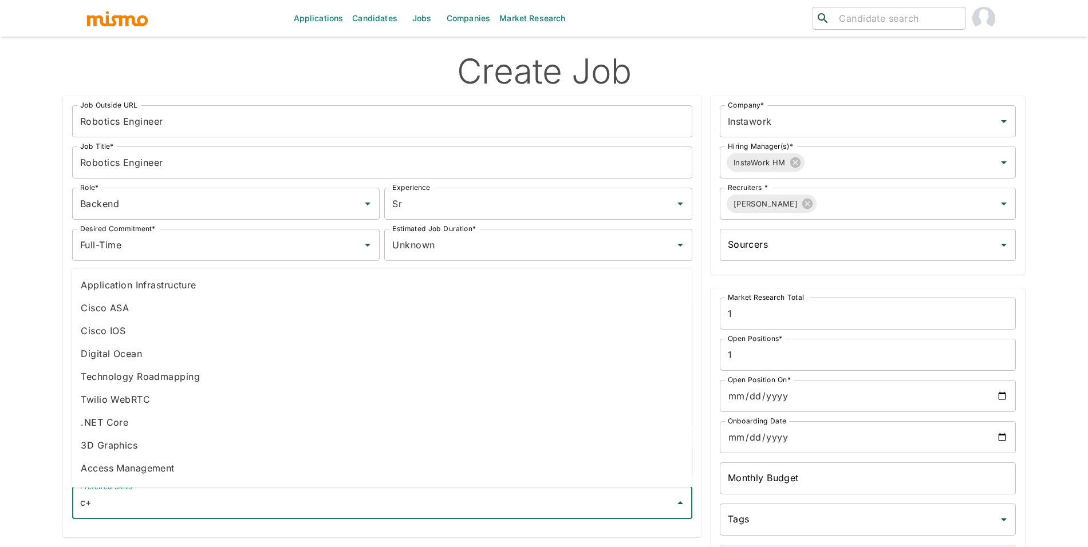
type input "c++"
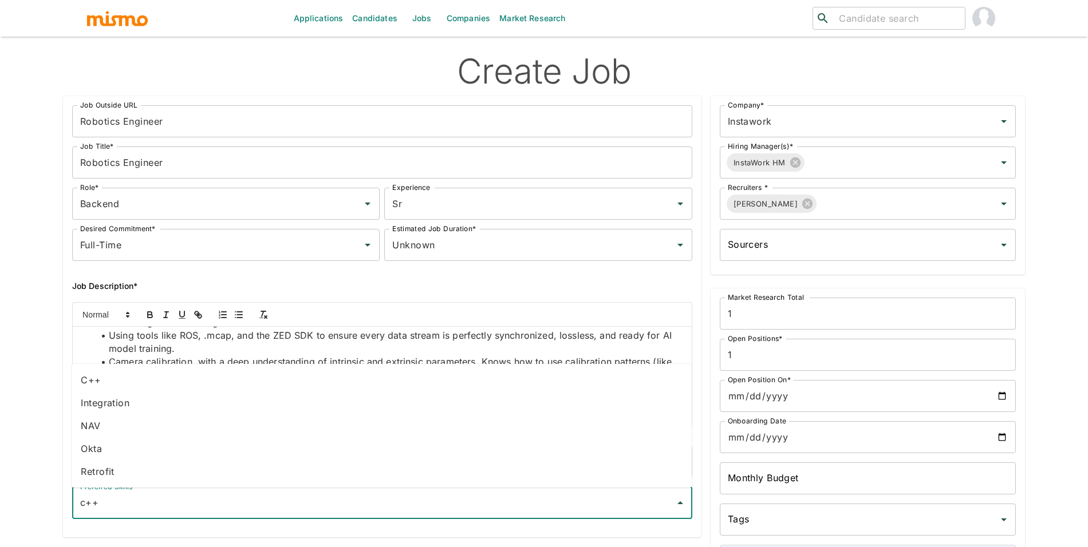
click at [179, 389] on li "C++" at bounding box center [382, 380] width 620 height 23
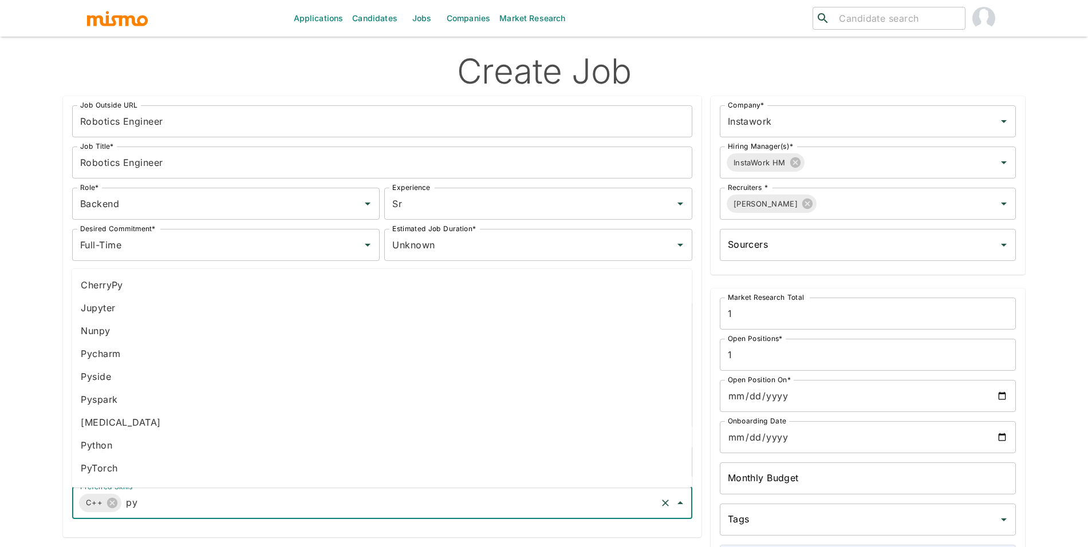
type input "pyt"
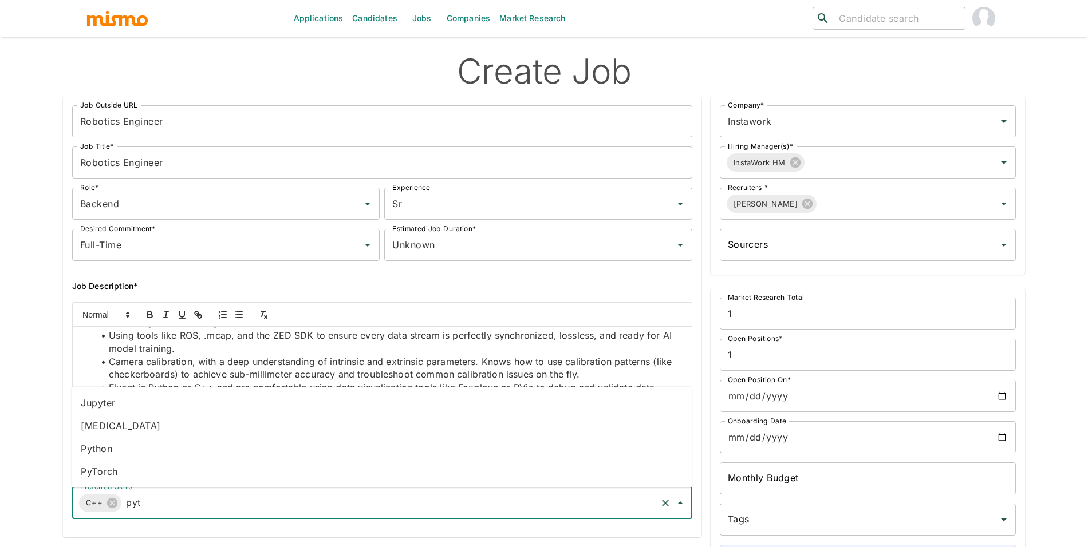
click at [141, 457] on li "Python" at bounding box center [382, 448] width 620 height 23
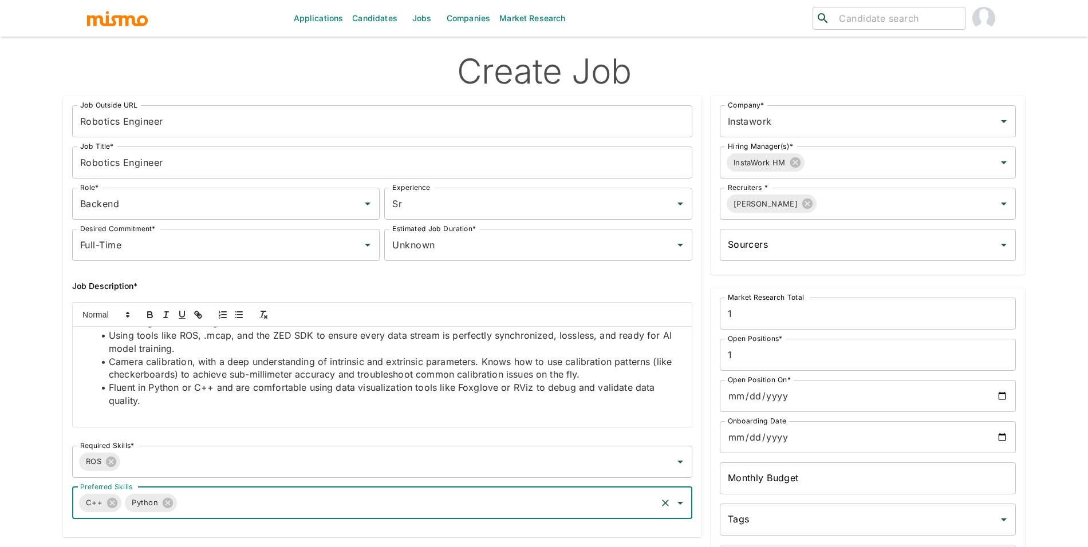
click at [1002, 393] on input "Open Position On*" at bounding box center [868, 396] width 296 height 32
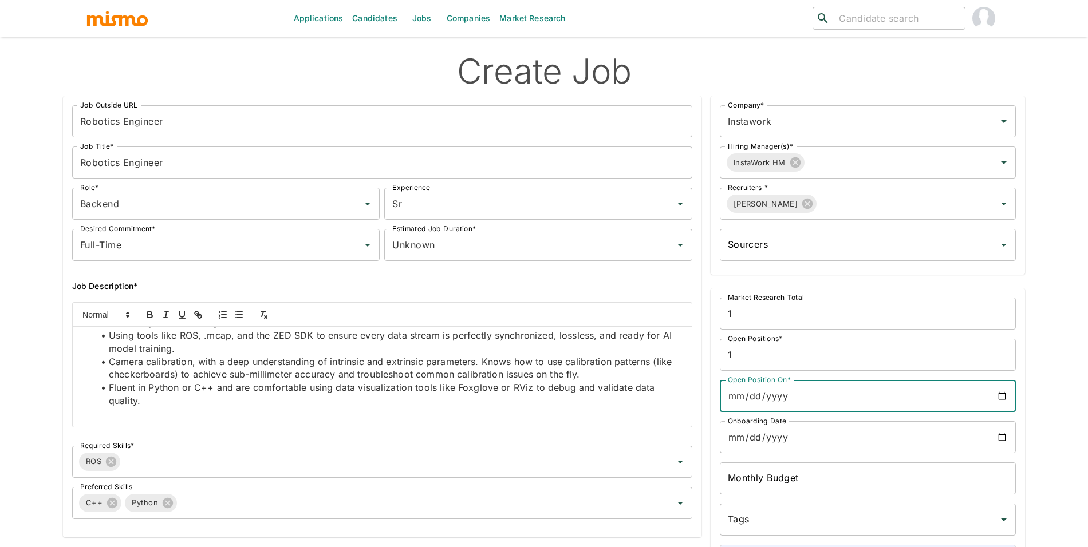
type input "2025-09-19"
click at [1008, 446] on input "Onboarding Date" at bounding box center [868, 437] width 296 height 32
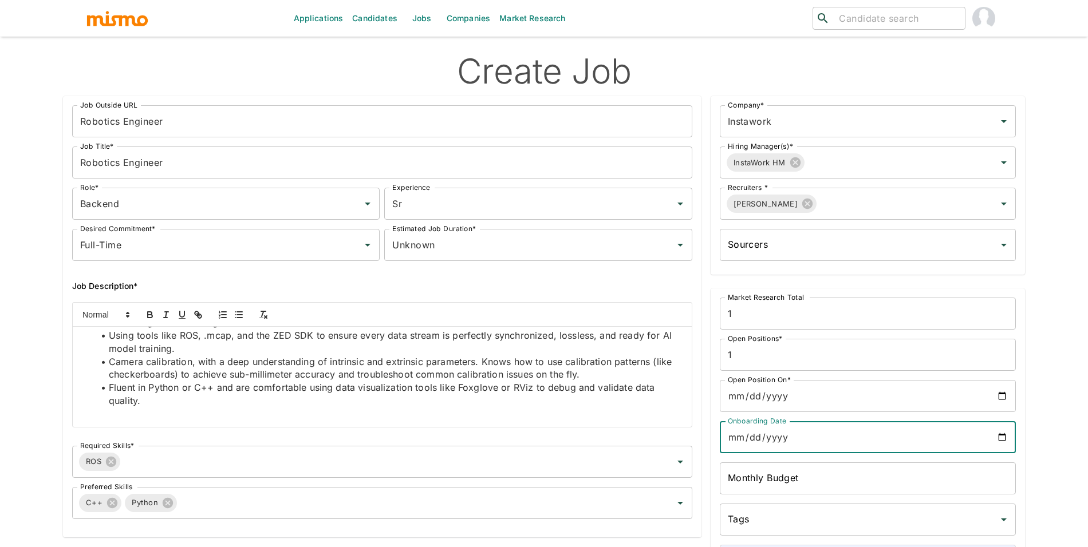
click at [1000, 433] on input "Onboarding Date" at bounding box center [868, 437] width 296 height 32
type input "2025-09-19"
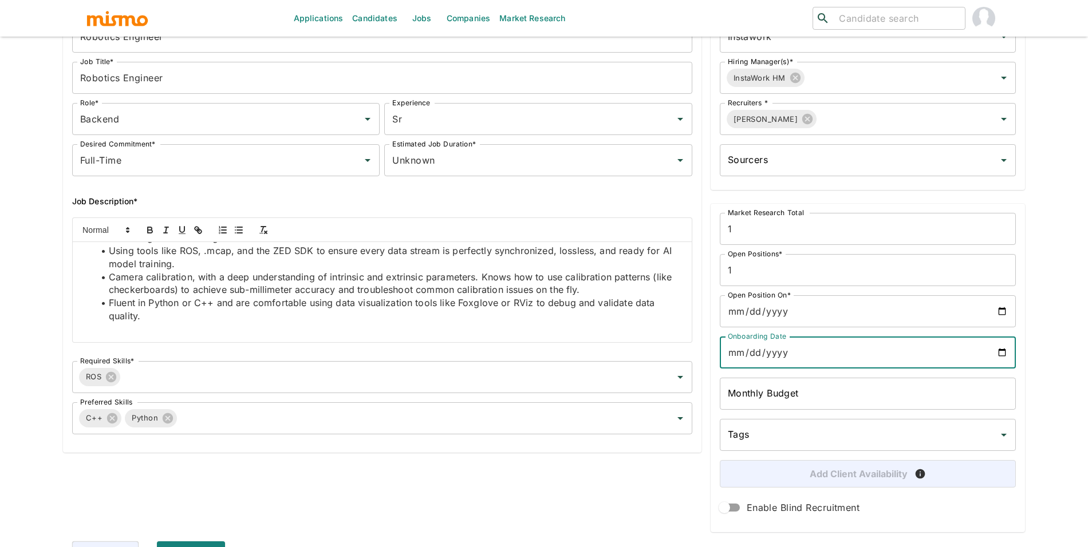
scroll to position [106, 0]
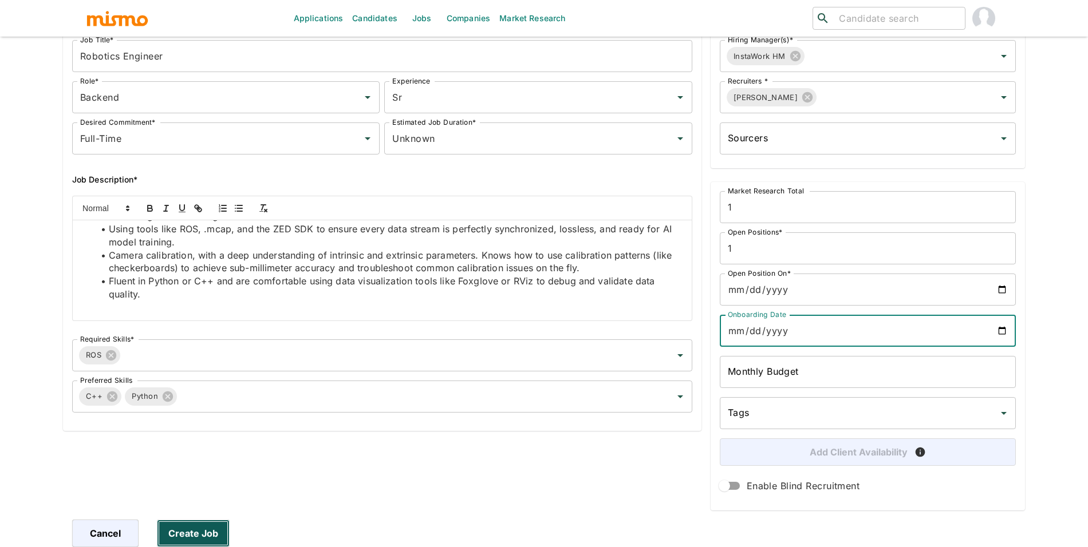
click at [207, 527] on button "Create Job" at bounding box center [193, 533] width 73 height 27
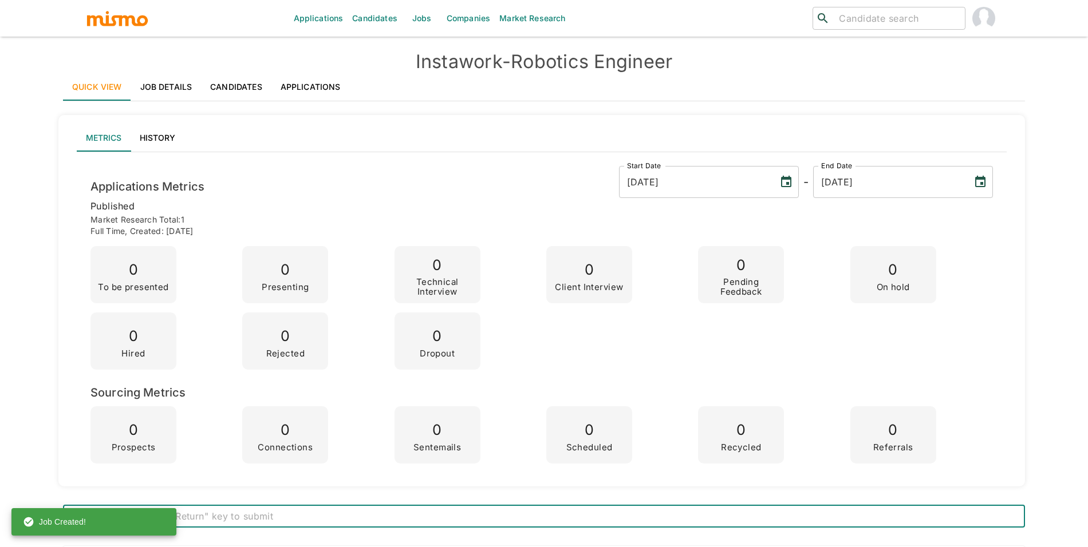
click at [426, 18] on link "Jobs" at bounding box center [422, 18] width 40 height 37
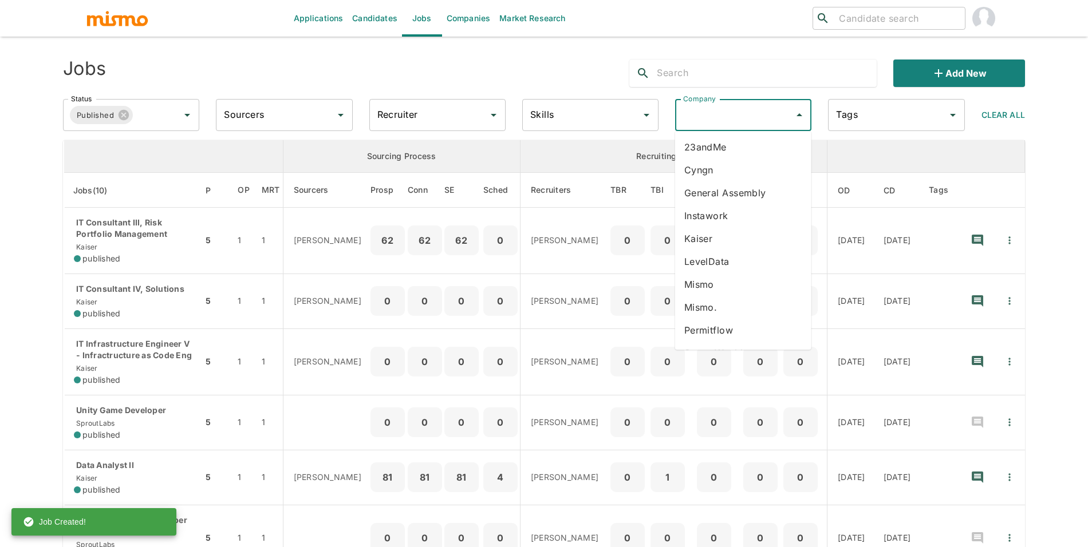
click at [715, 116] on input "Company" at bounding box center [734, 115] width 109 height 22
type input "c"
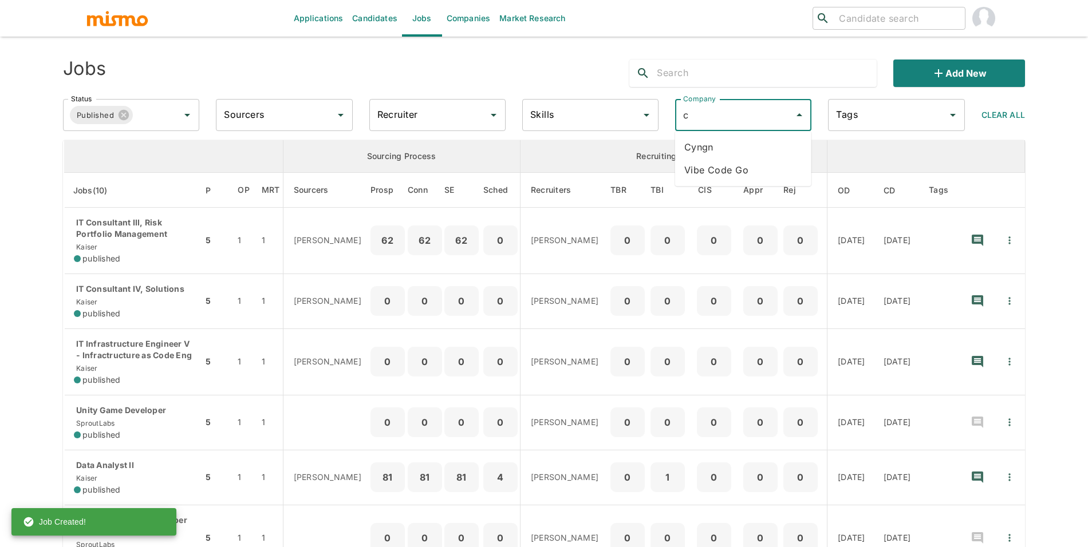
click at [705, 143] on li "Cyngn" at bounding box center [743, 147] width 136 height 23
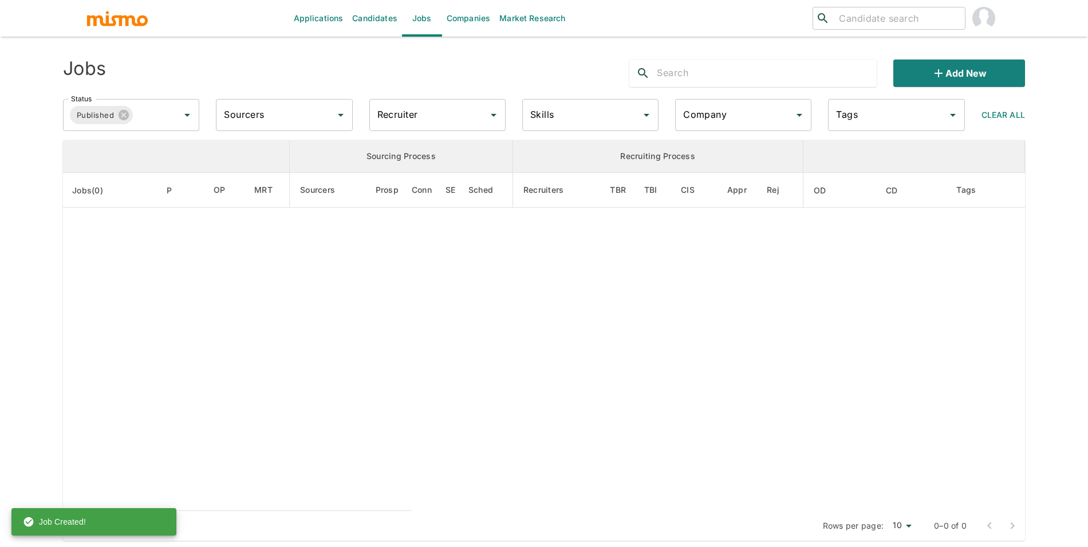
type input "Cyngn"
click at [153, 109] on input "Status" at bounding box center [148, 115] width 27 height 22
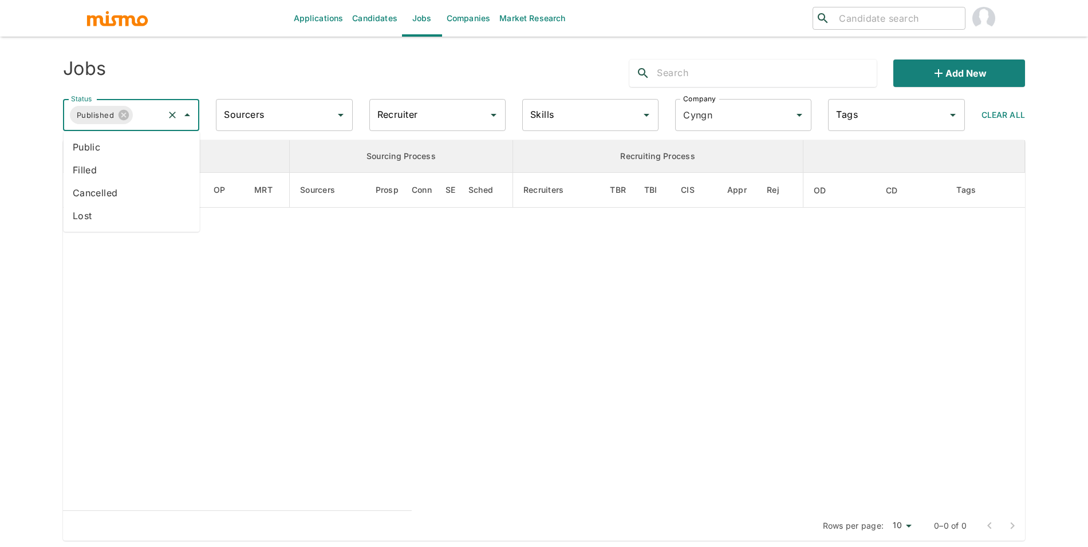
click at [132, 173] on li "Filled" at bounding box center [132, 170] width 136 height 23
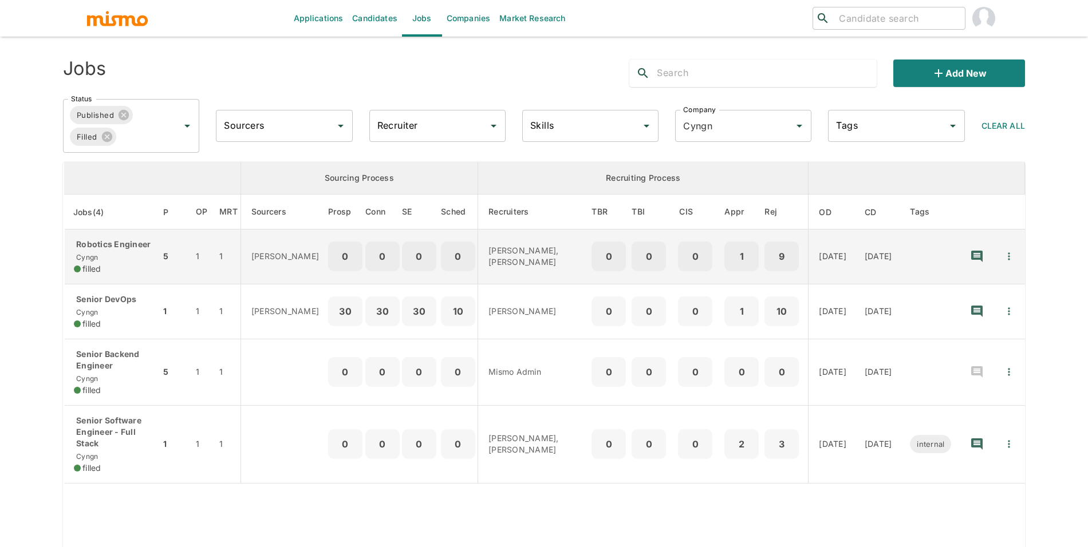
click at [121, 252] on div "Robotics Engineer Cyngn filled" at bounding box center [112, 257] width 77 height 36
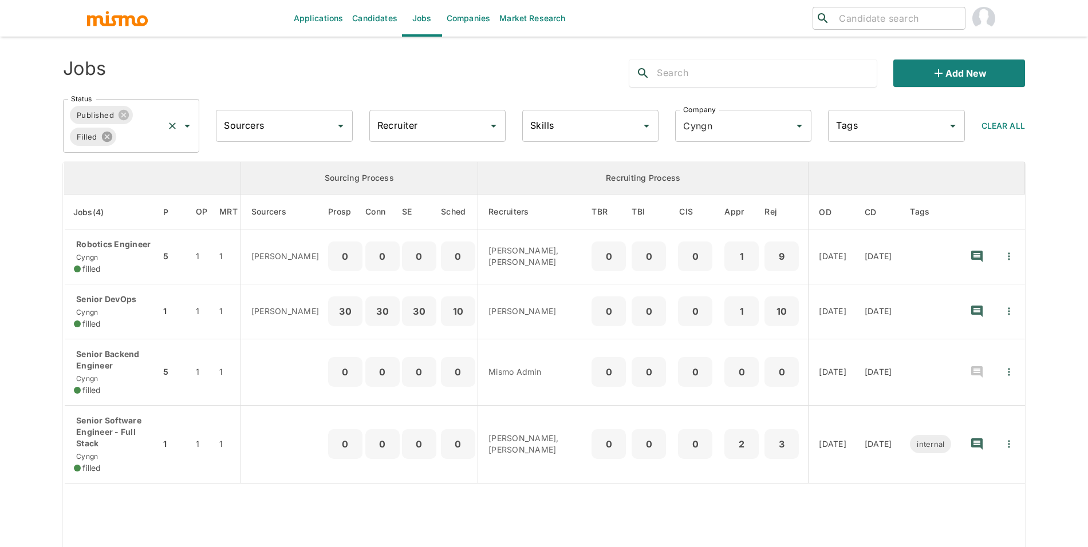
click at [102, 139] on icon at bounding box center [106, 137] width 10 height 10
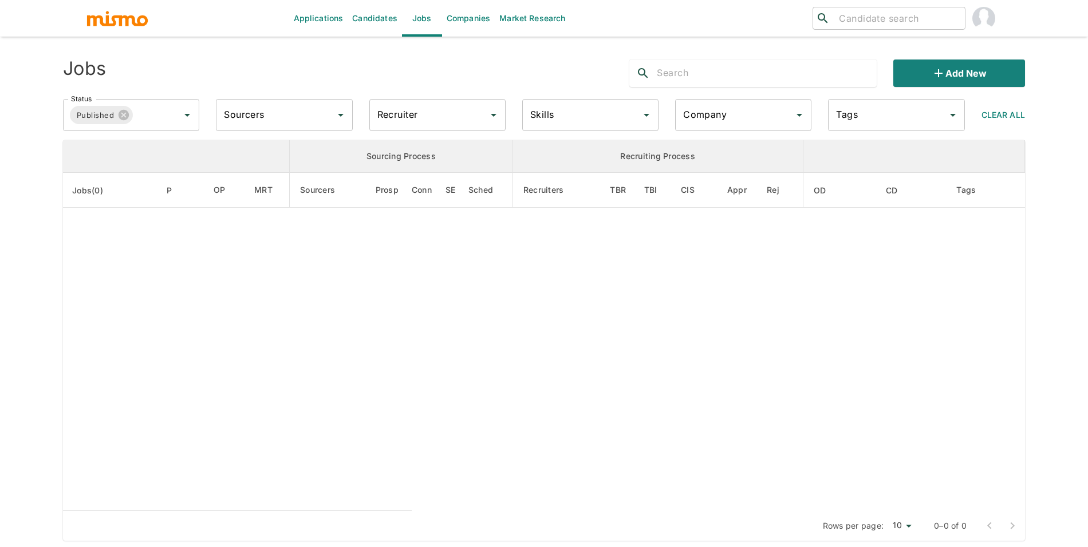
type input "Cyngn"
click at [712, 123] on input "Cyngn" at bounding box center [727, 115] width 94 height 22
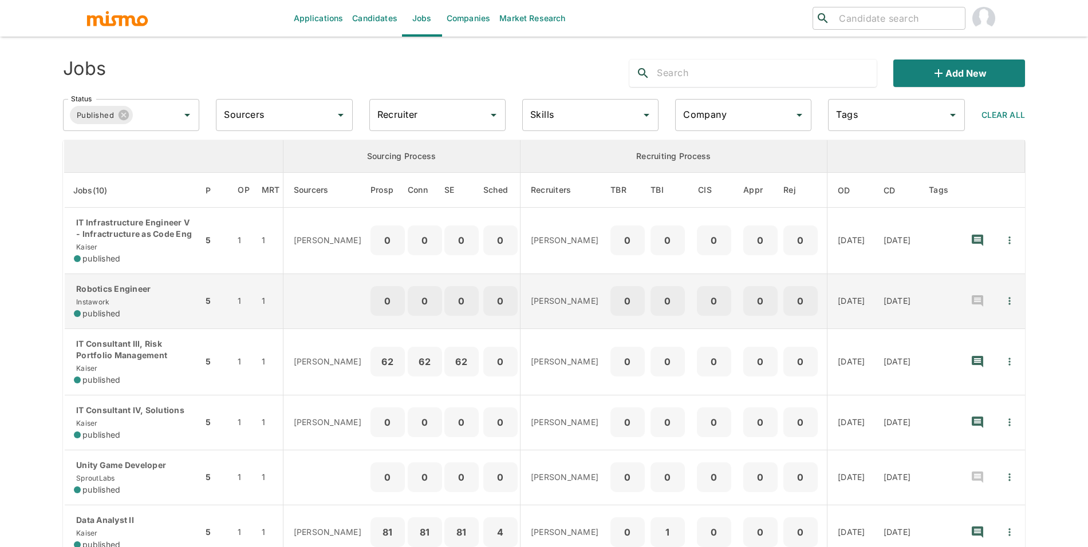
click at [152, 290] on p "Robotics Engineer" at bounding box center [134, 288] width 120 height 11
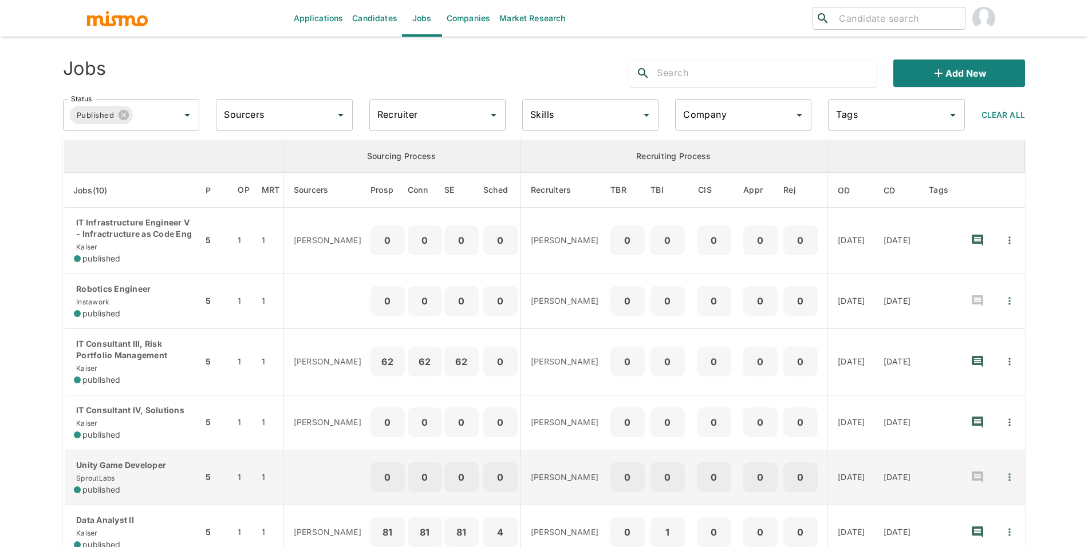
click at [133, 485] on div "Unity Game Developer SproutLabs published" at bounding box center [134, 478] width 120 height 36
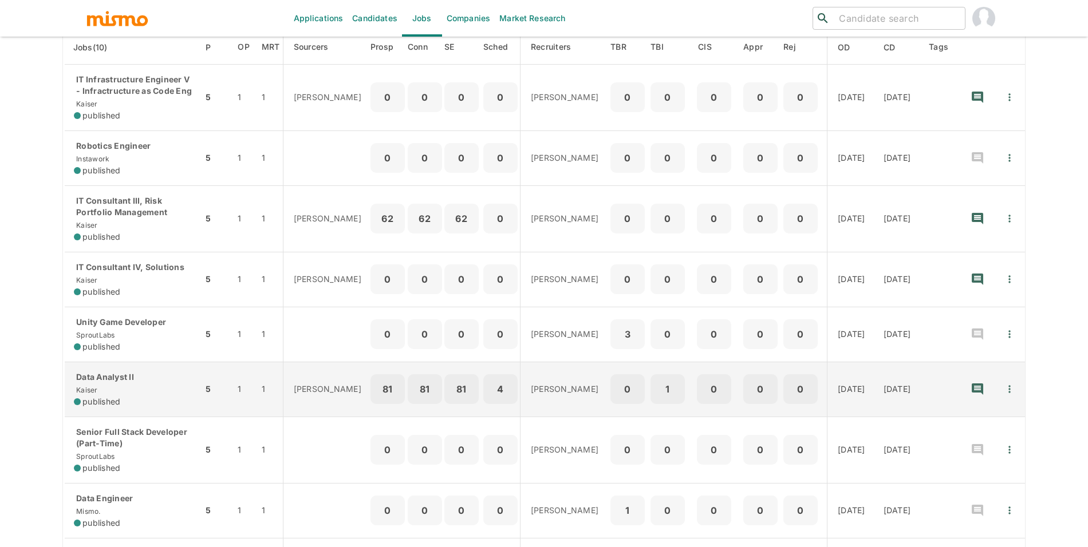
scroll to position [298, 0]
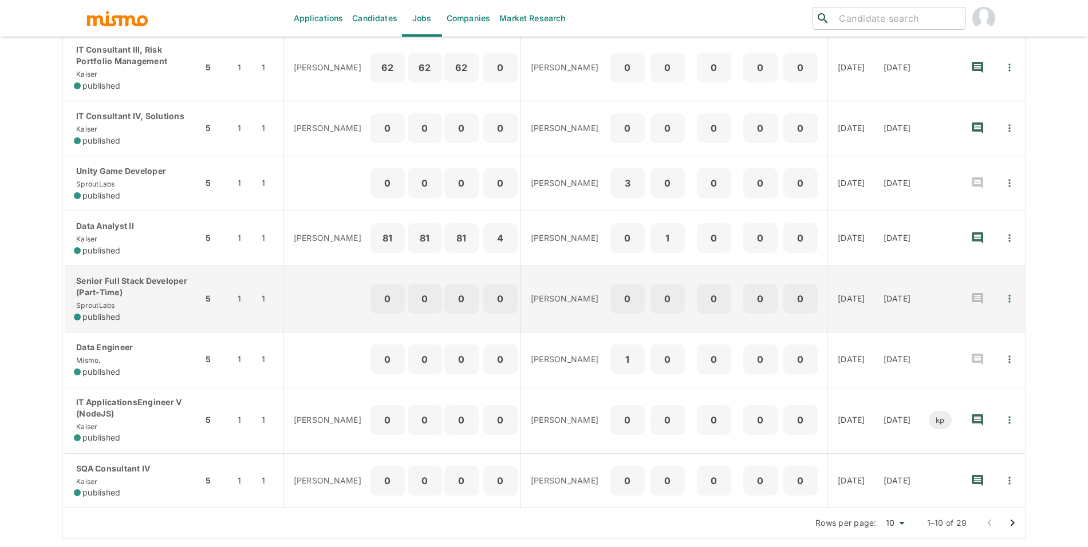
click at [179, 300] on div "Senior Full Stack Developer (Part-Time) SproutLabs published" at bounding box center [134, 299] width 120 height 48
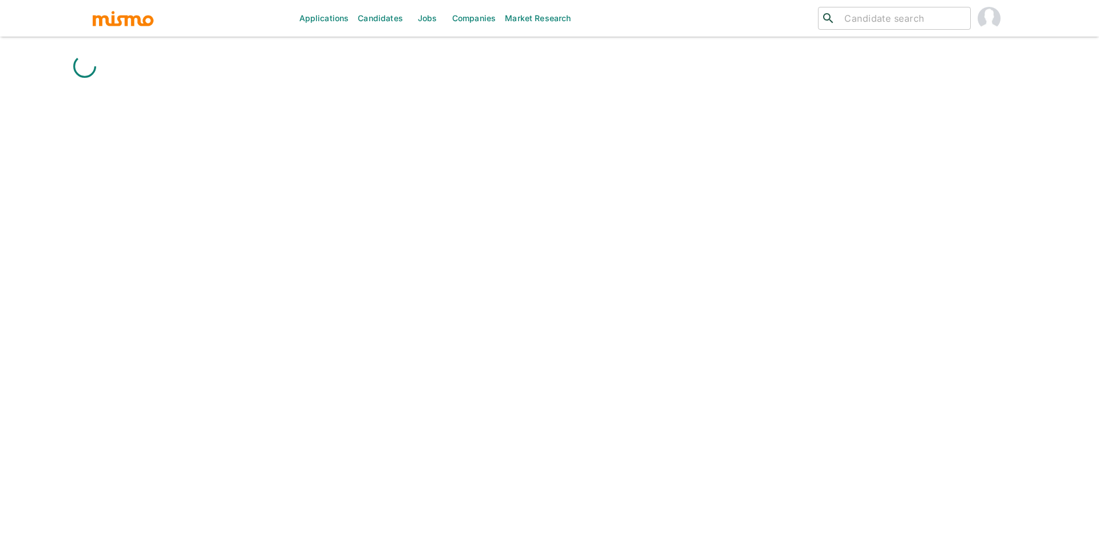
drag, startPoint x: 783, startPoint y: 68, endPoint x: 825, endPoint y: 143, distance: 86.1
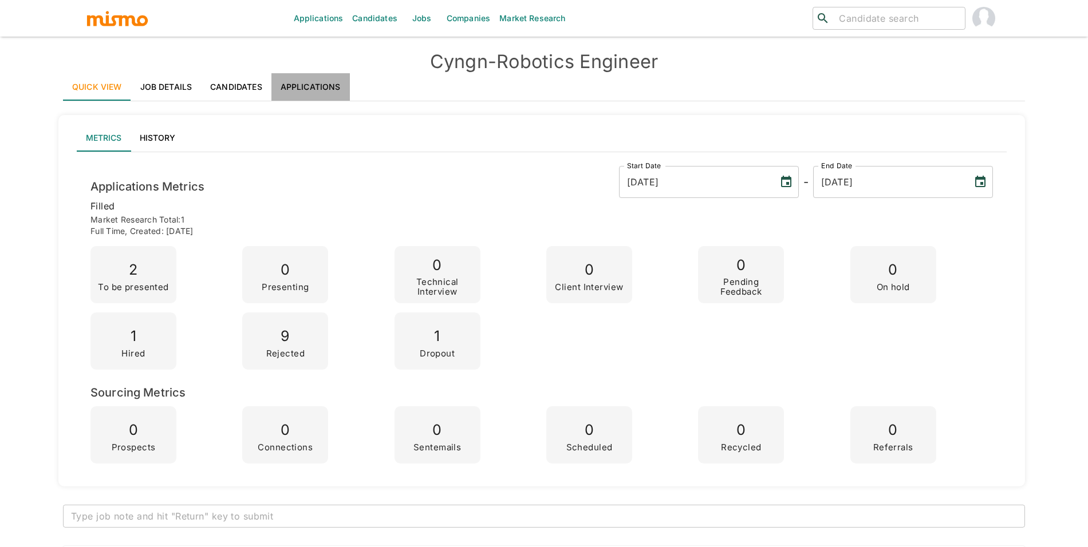
click at [316, 85] on link "Applications" at bounding box center [310, 86] width 78 height 27
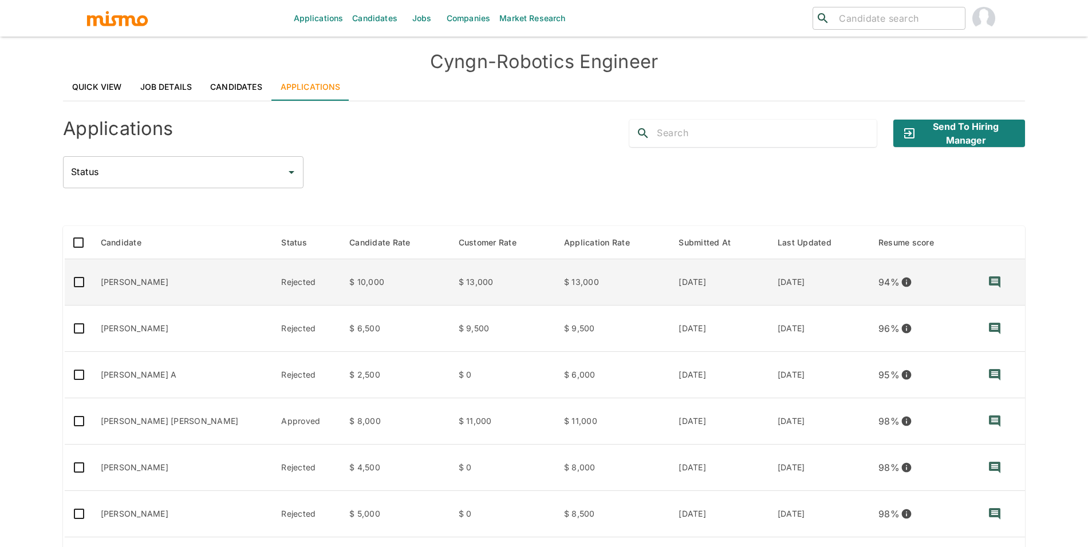
click at [145, 289] on td "Rogerio Fonteles" at bounding box center [182, 282] width 181 height 46
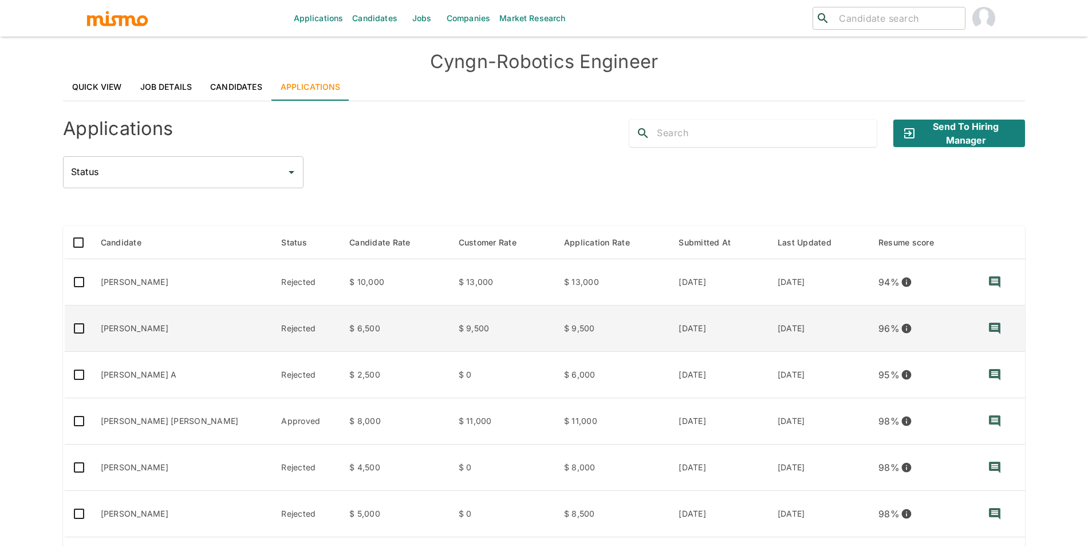
click at [114, 337] on td "Eloy Briceño" at bounding box center [182, 329] width 181 height 46
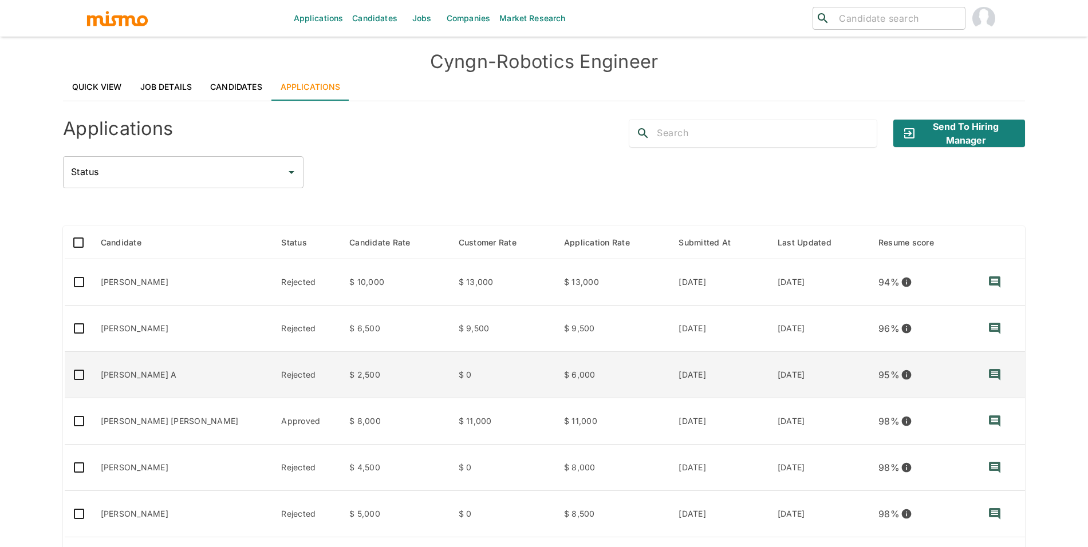
click at [165, 370] on td "Jose Gramsch A" at bounding box center [182, 375] width 181 height 46
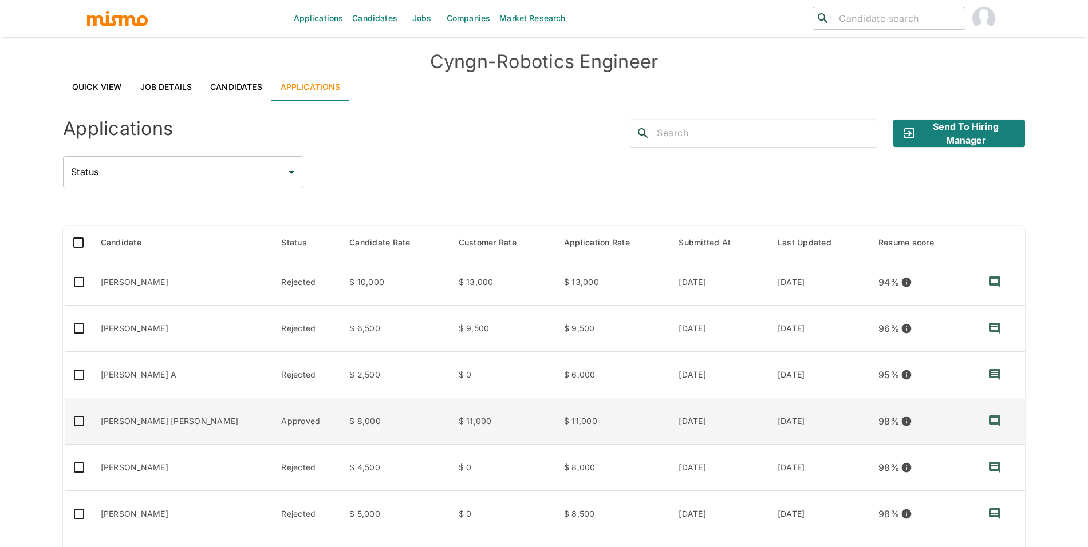
click at [143, 416] on td "Mateus Amarante Araujo" at bounding box center [182, 421] width 181 height 46
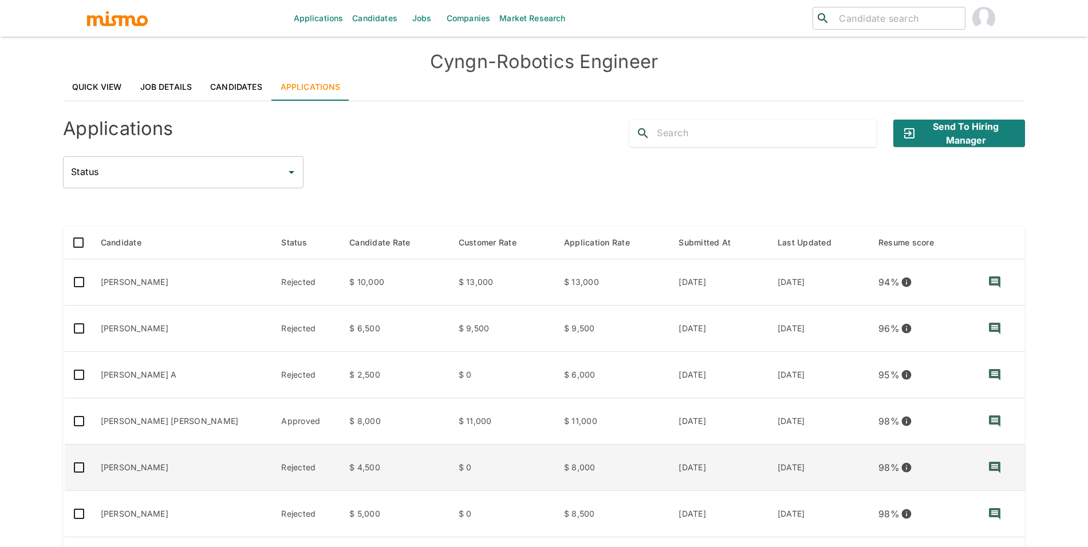
click at [167, 466] on td "Pedro Alcantara" at bounding box center [182, 468] width 181 height 46
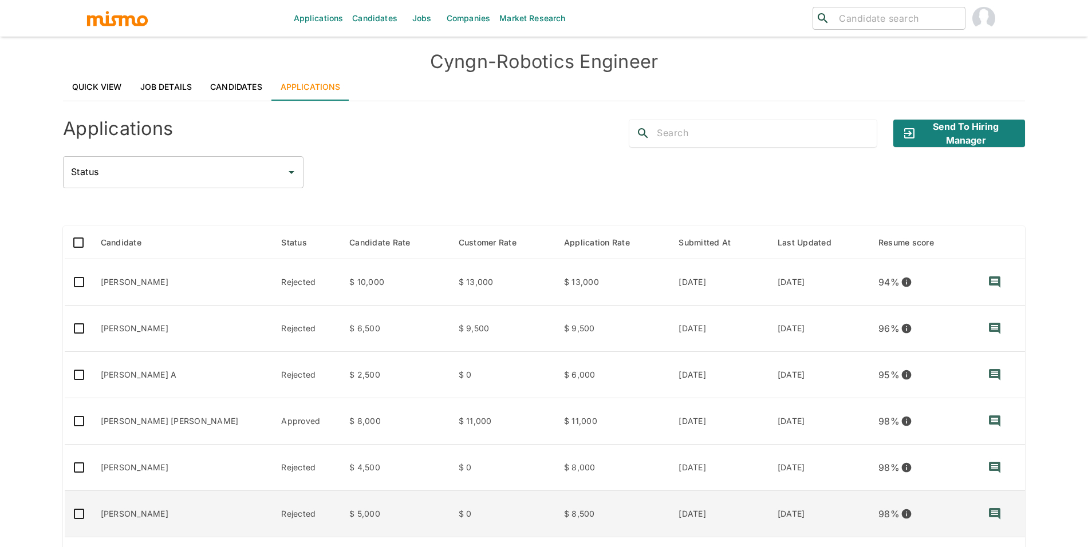
click at [139, 514] on td "Andres Rivas" at bounding box center [182, 514] width 181 height 46
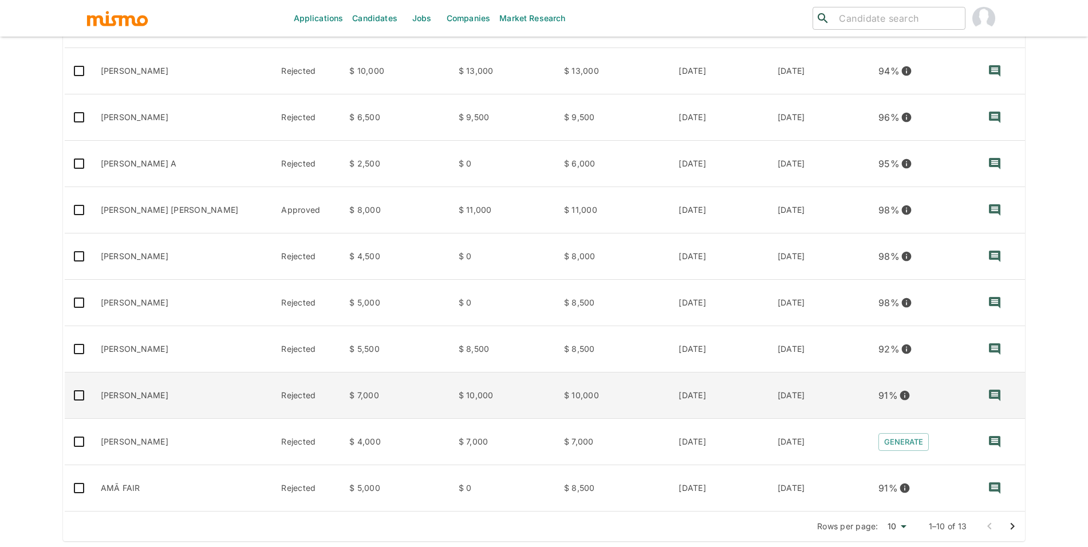
scroll to position [226, 0]
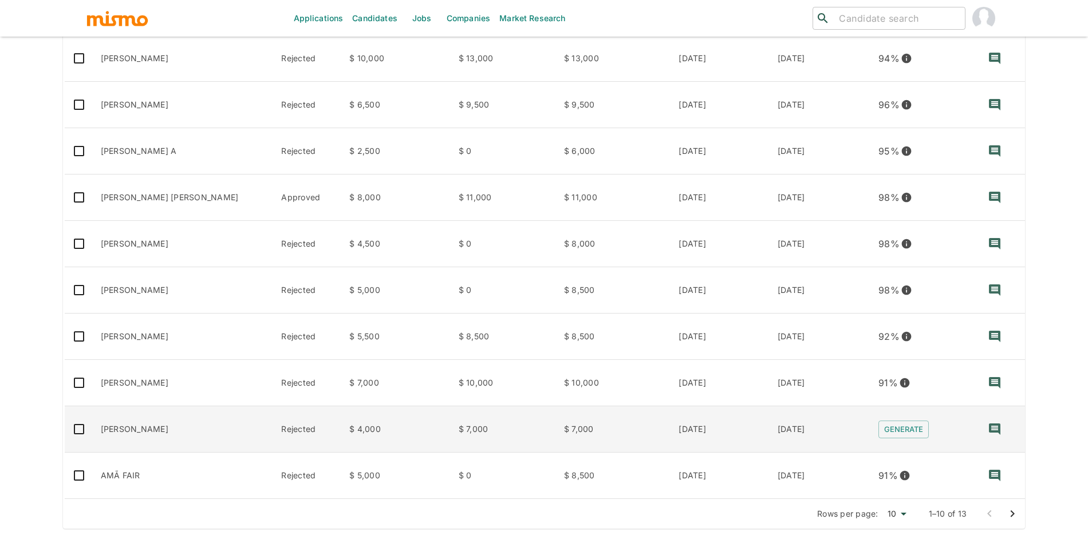
click at [180, 432] on td "Fabio Ugalde Pereira" at bounding box center [182, 429] width 181 height 46
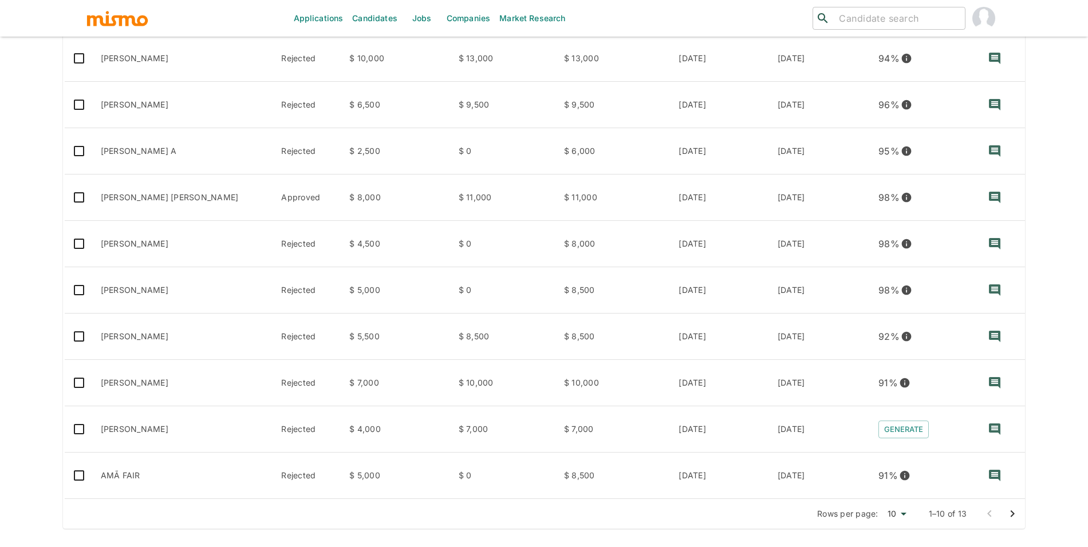
click at [1012, 510] on icon "Go to next page" at bounding box center [1012, 514] width 14 height 14
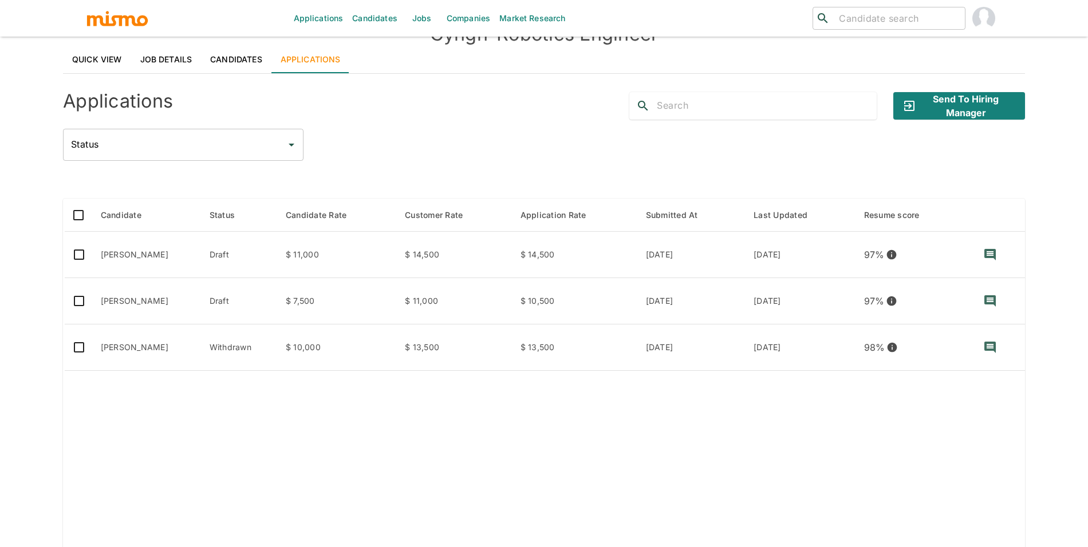
scroll to position [112, 0]
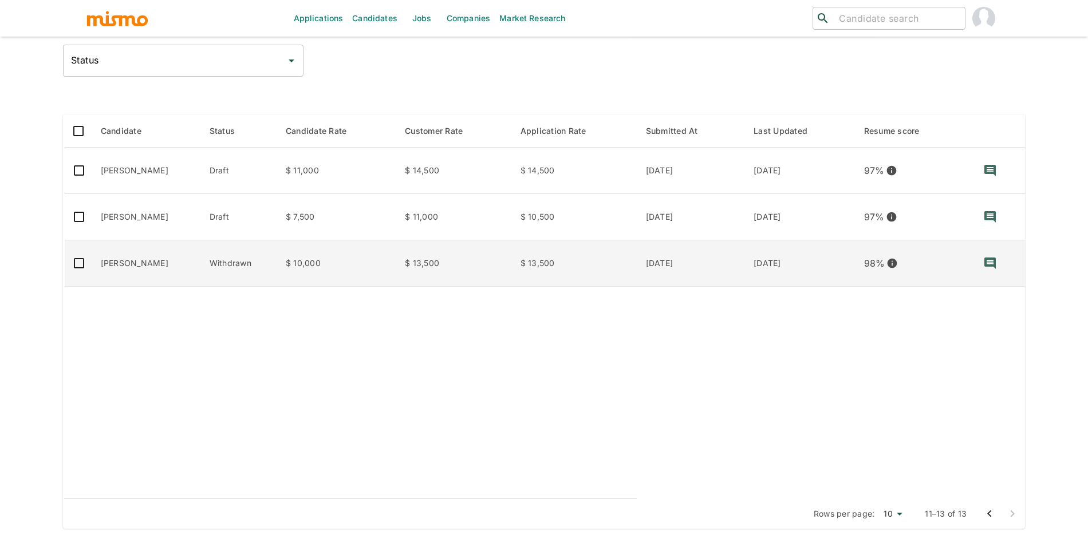
click at [200, 267] on td "Pedro Daniel de Cerqueira Gava" at bounding box center [146, 263] width 109 height 46
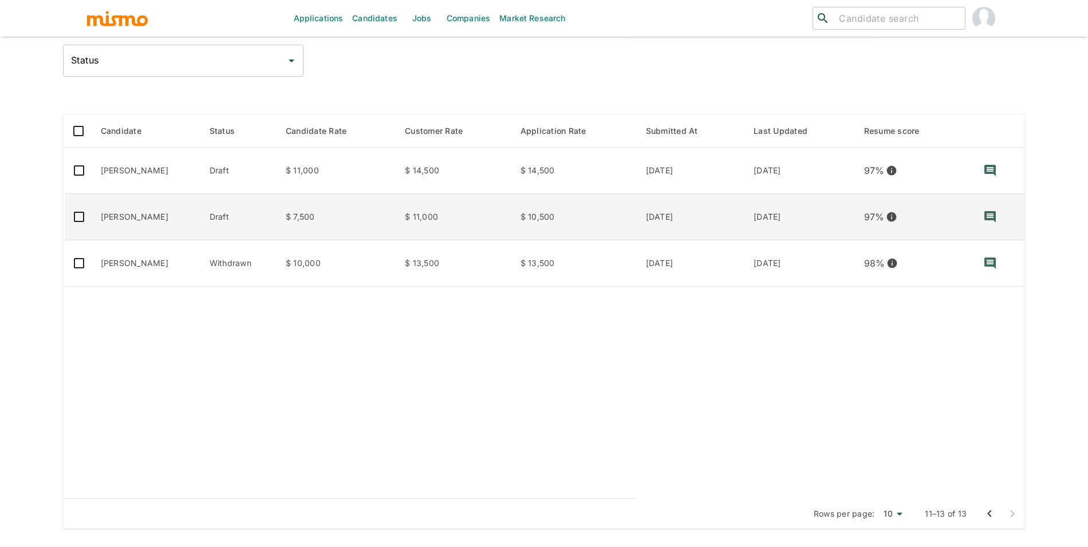
click at [200, 211] on td "Edson Filho" at bounding box center [146, 217] width 109 height 46
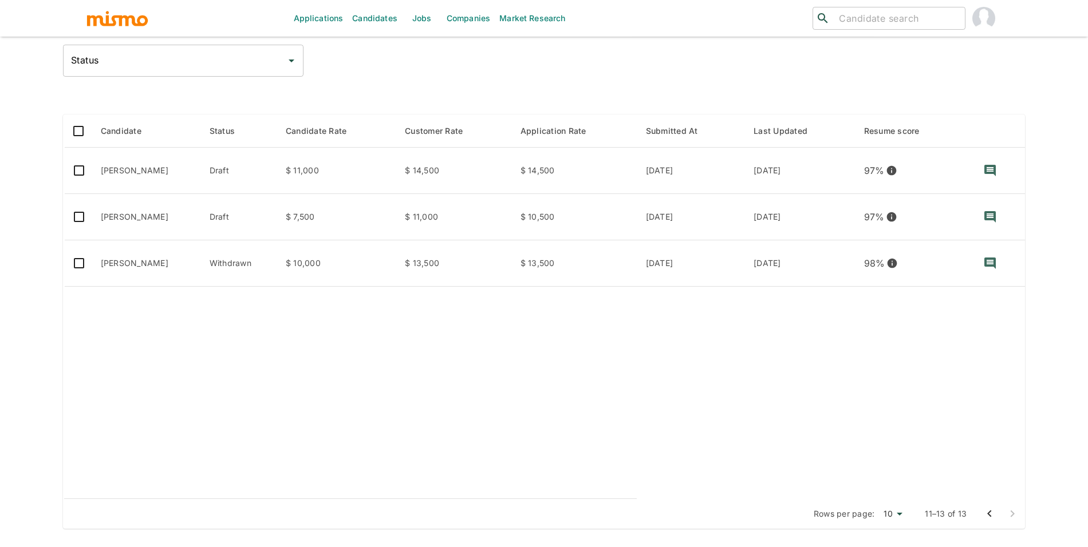
click at [992, 513] on icon "Go to previous page" at bounding box center [989, 514] width 14 height 14
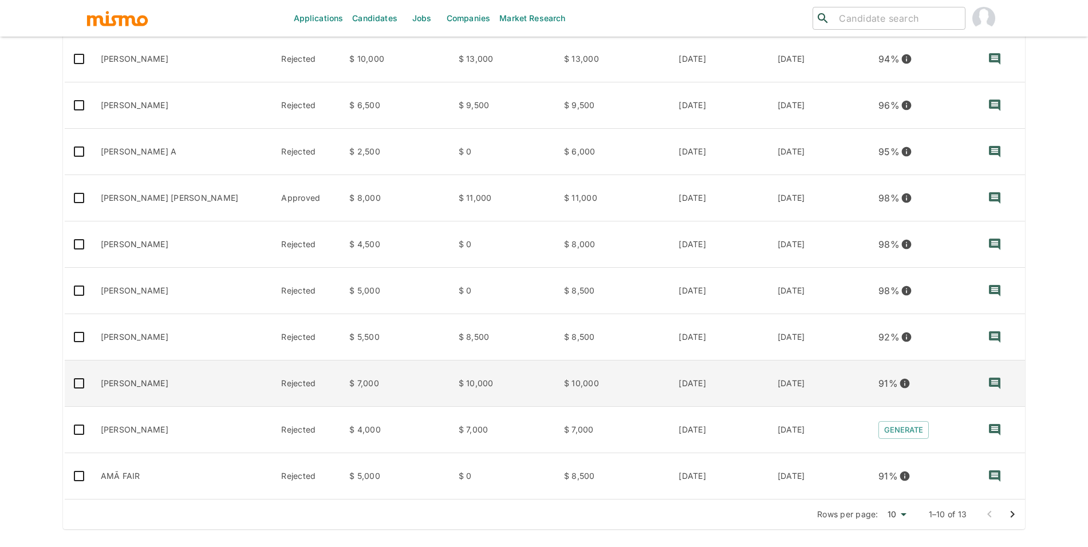
scroll to position [226, 0]
click at [177, 382] on td "Tiago Viger Ortiz" at bounding box center [182, 383] width 181 height 46
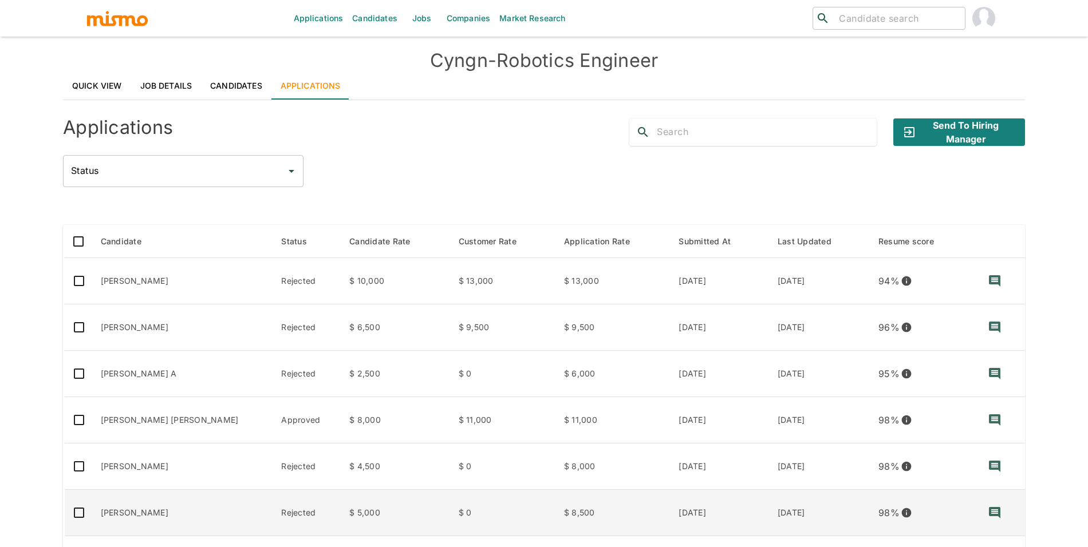
scroll to position [0, 0]
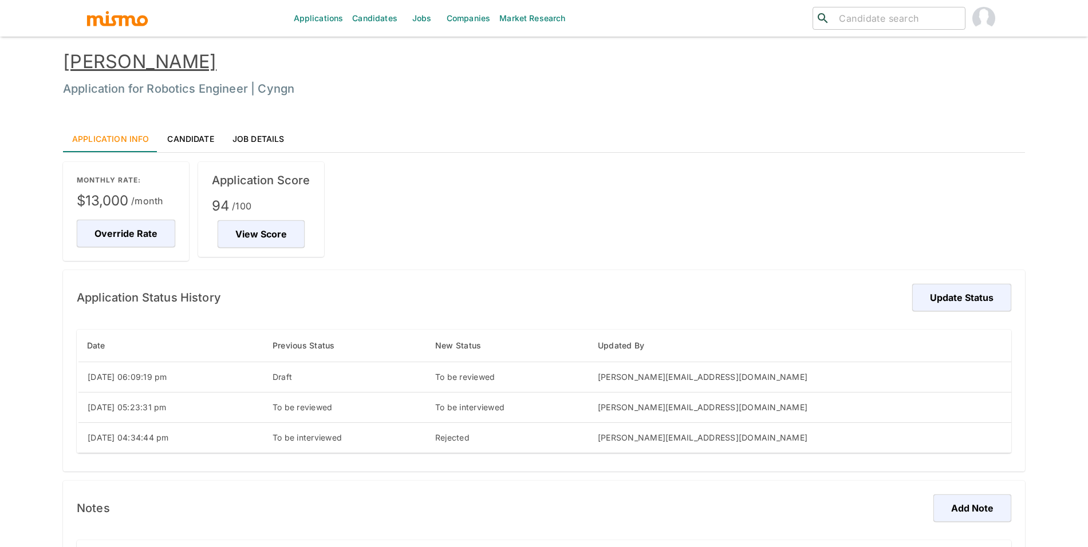
click at [167, 59] on link "[PERSON_NAME]" at bounding box center [139, 61] width 153 height 22
click at [166, 68] on link "[PERSON_NAME]" at bounding box center [139, 61] width 153 height 22
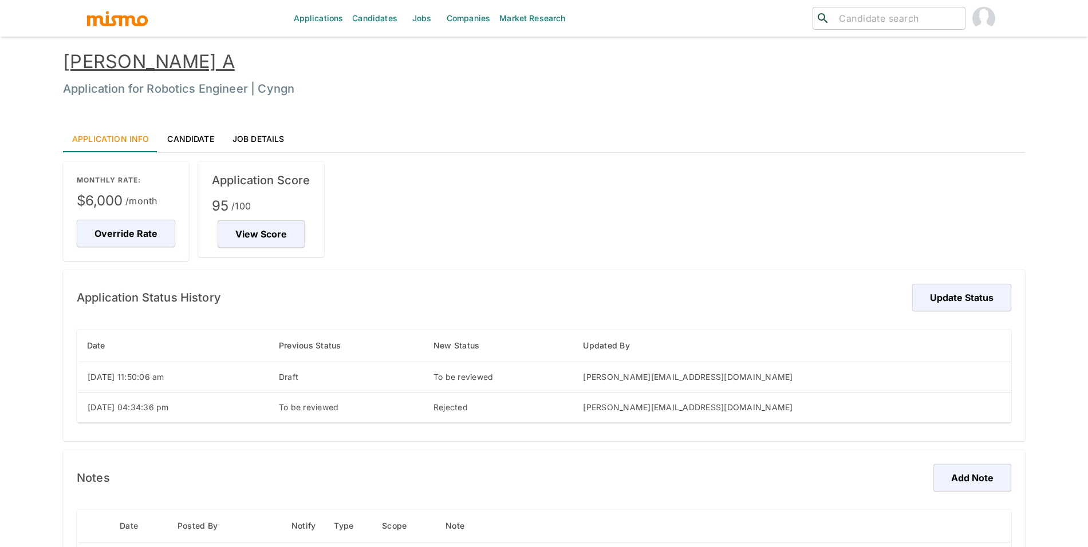
click at [183, 74] on div "[PERSON_NAME] A Application for Robotics Engineer | Cyngn" at bounding box center [532, 64] width 985 height 74
click at [187, 64] on link "[PERSON_NAME] A" at bounding box center [149, 61] width 172 height 22
click at [151, 60] on link "[PERSON_NAME]" at bounding box center [139, 61] width 153 height 22
click at [149, 58] on link "Andres Rivas" at bounding box center [139, 61] width 153 height 22
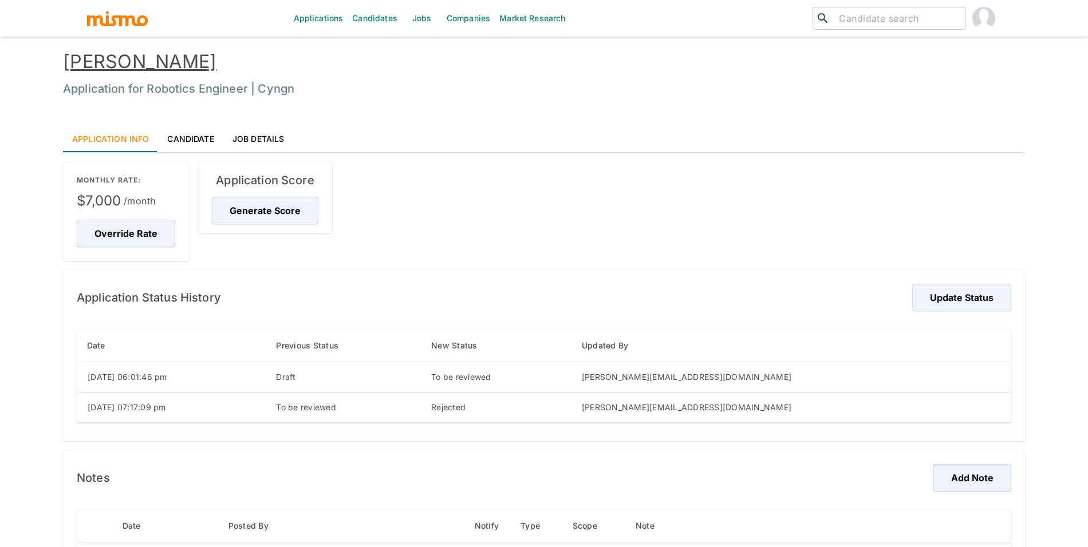
click at [215, 61] on link "[PERSON_NAME]" at bounding box center [139, 61] width 153 height 22
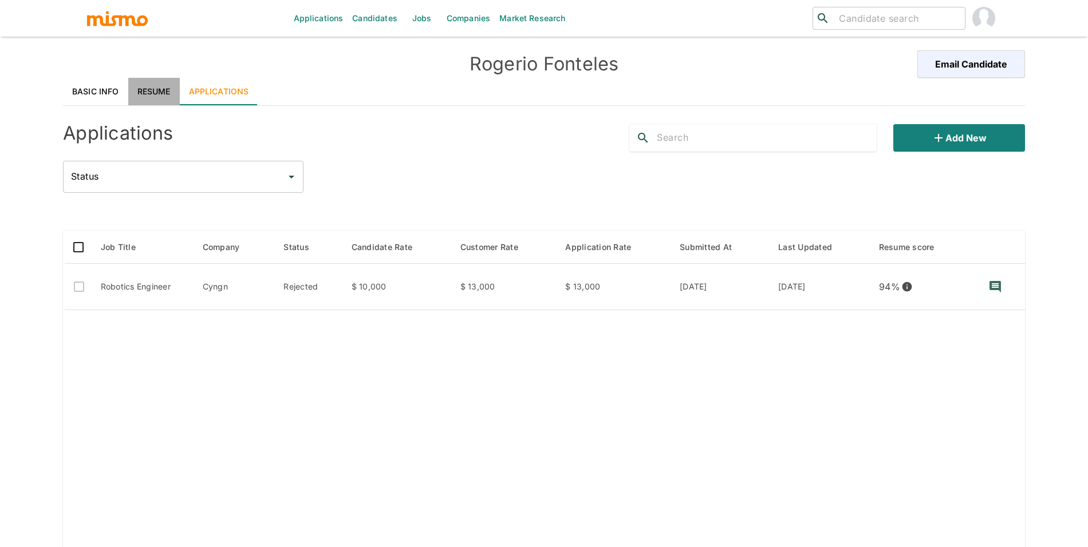
click at [159, 90] on link "Resume" at bounding box center [154, 91] width 52 height 27
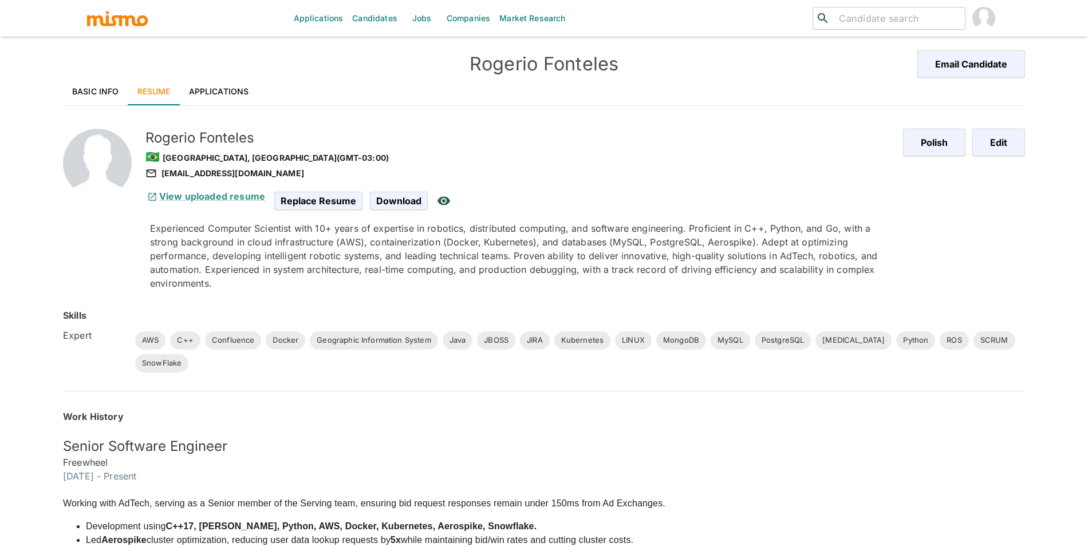
click at [217, 88] on link "Applications" at bounding box center [219, 91] width 78 height 27
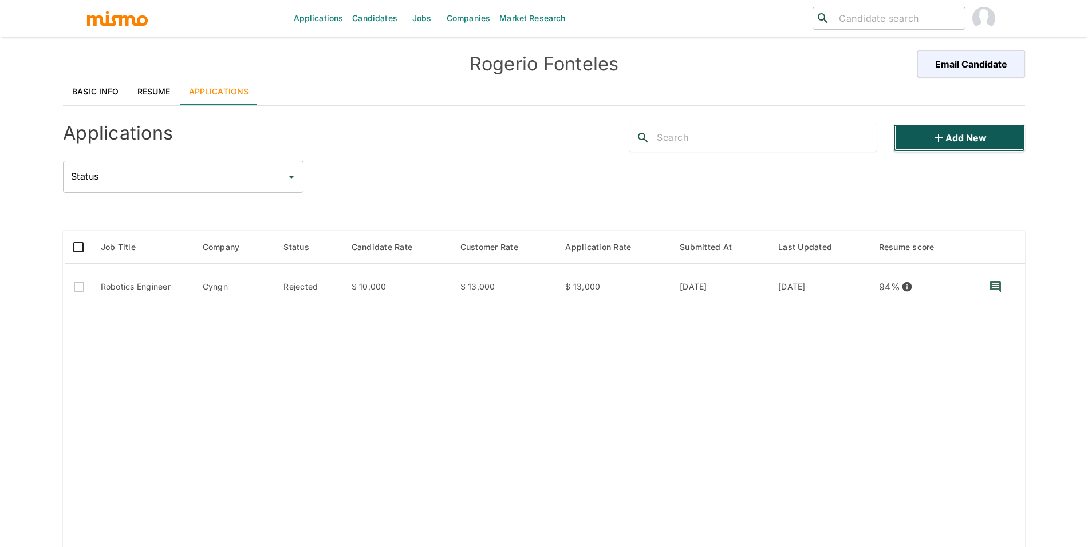
click at [960, 136] on button "Add new" at bounding box center [959, 137] width 132 height 27
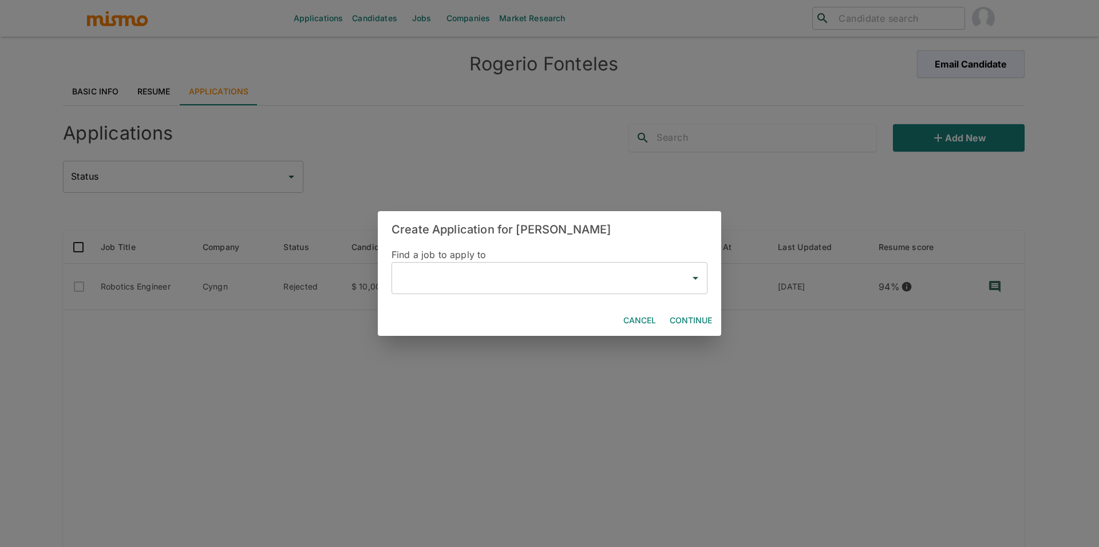
click at [467, 279] on input "text" at bounding box center [541, 278] width 289 height 22
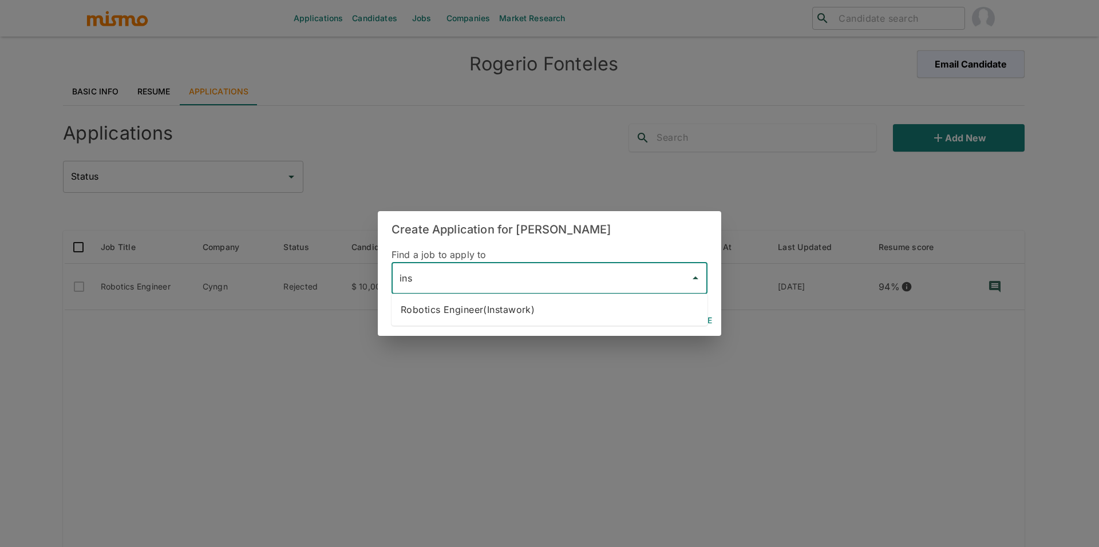
click at [491, 313] on li "Robotics Engineer(Instawork)" at bounding box center [550, 309] width 316 height 23
type input "Robotics Engineer(Instawork)"
click at [689, 319] on button "Continue" at bounding box center [691, 320] width 52 height 21
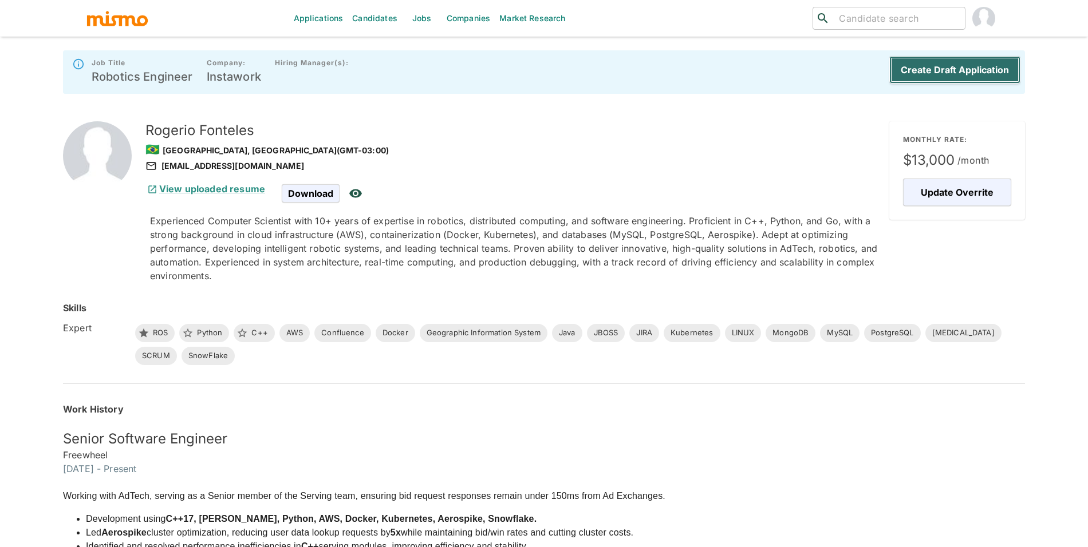
click at [963, 60] on button "Create Draft Application" at bounding box center [954, 69] width 131 height 27
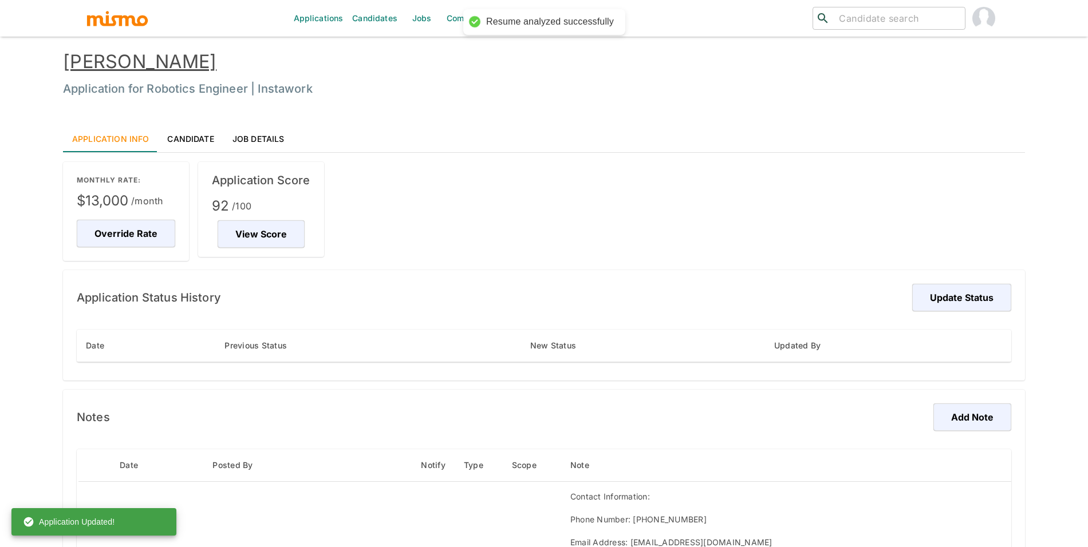
click at [196, 58] on link "Rogerio Fonteles" at bounding box center [139, 61] width 153 height 22
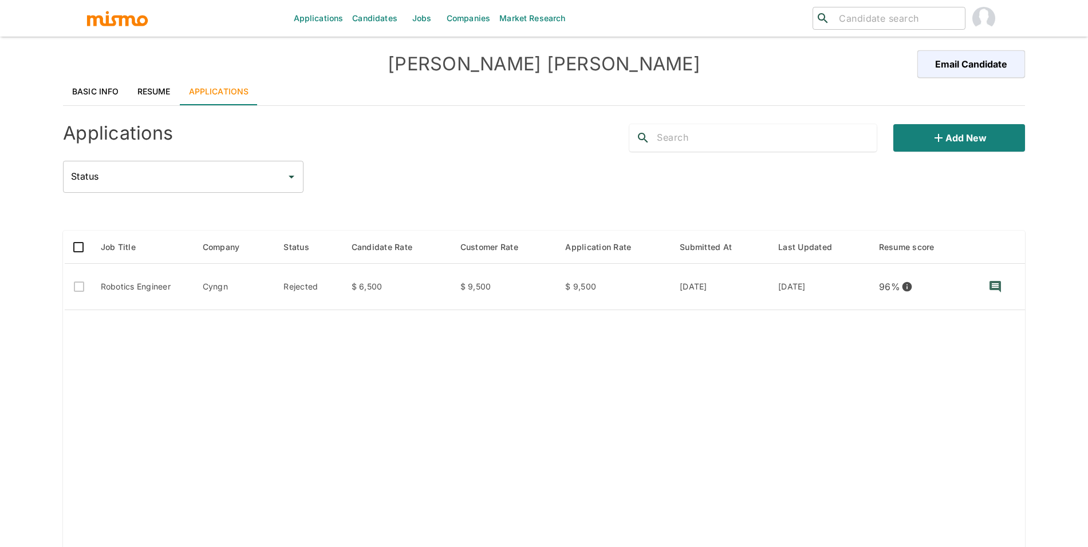
click at [165, 86] on link "Resume" at bounding box center [154, 91] width 52 height 27
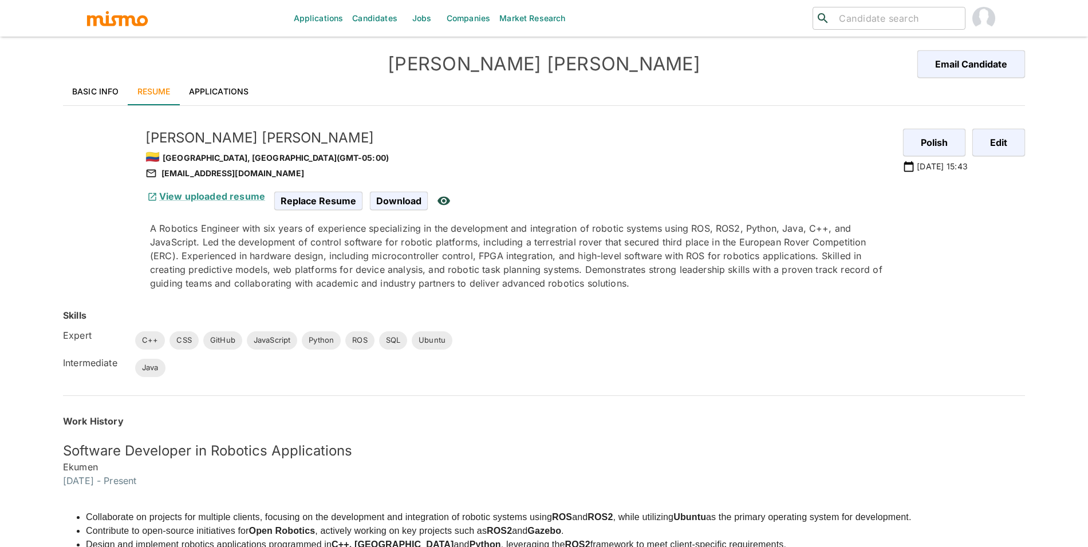
click at [210, 89] on link "Applications" at bounding box center [219, 91] width 78 height 27
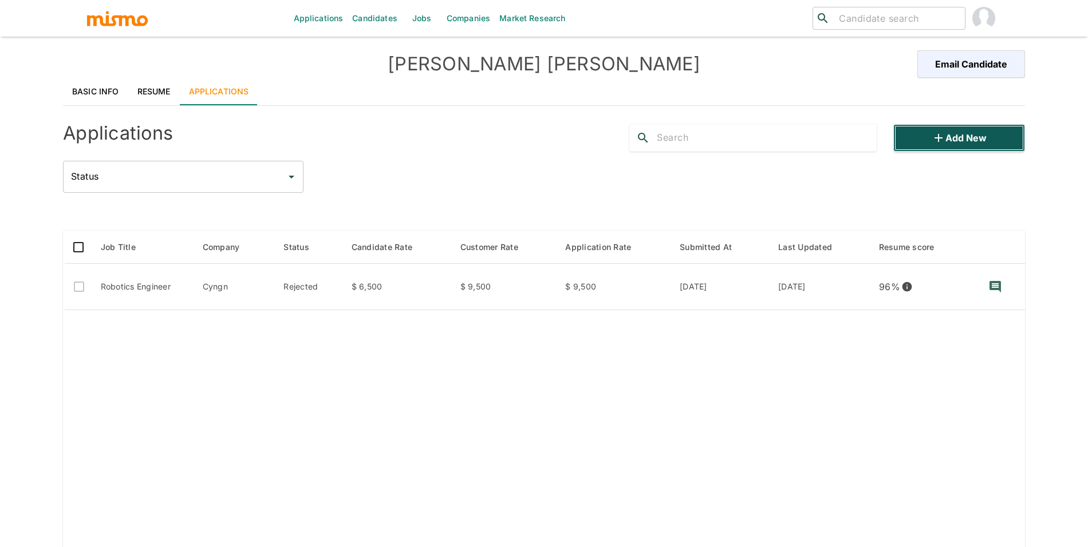
click at [926, 131] on button "Add new" at bounding box center [959, 137] width 132 height 27
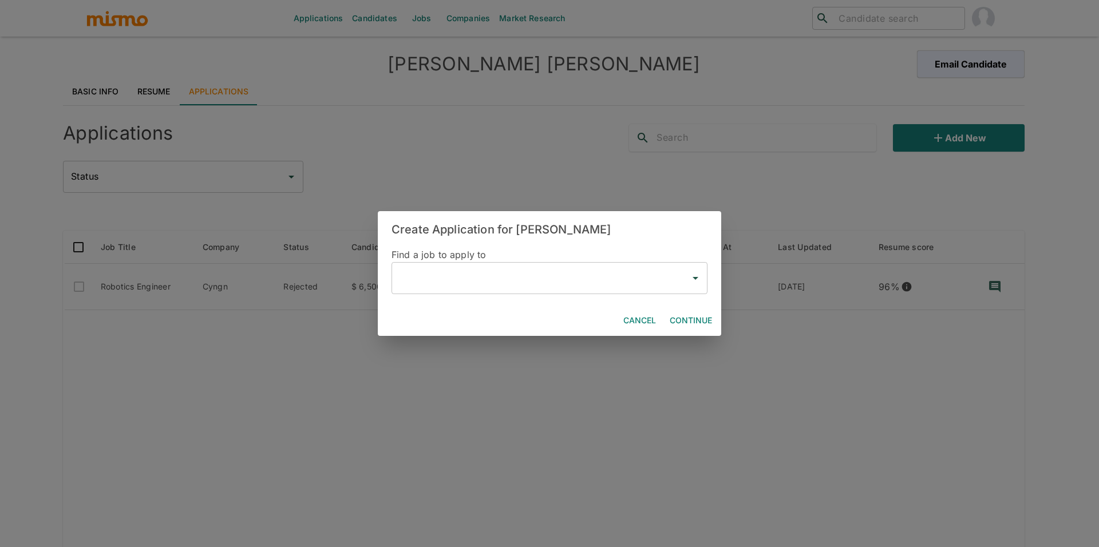
click at [442, 286] on input "text" at bounding box center [541, 278] width 289 height 22
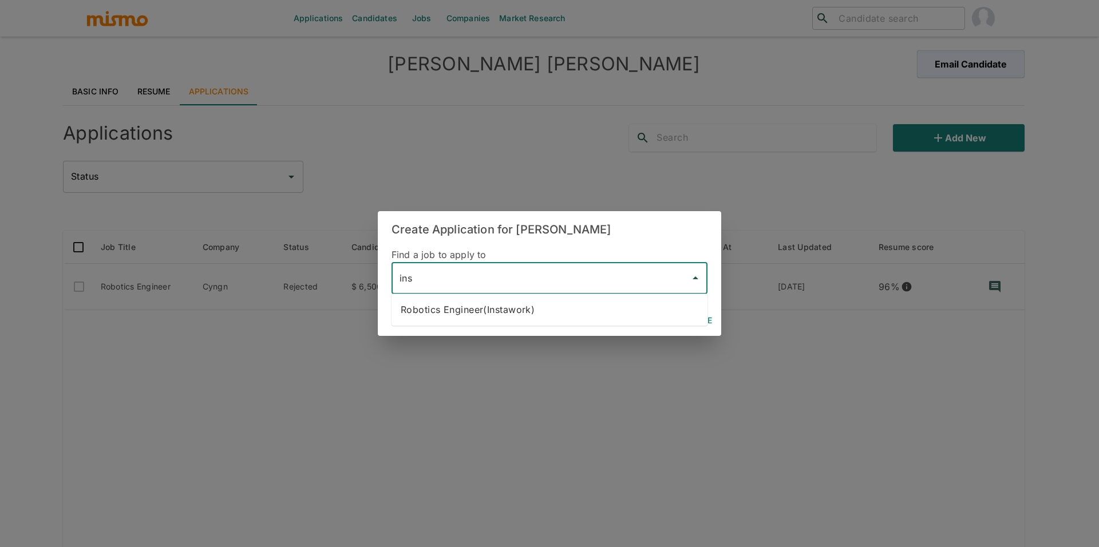
click at [476, 315] on li "Robotics Engineer(Instawork)" at bounding box center [550, 309] width 316 height 23
type input "Robotics Engineer(Instawork)"
click at [706, 316] on button "Continue" at bounding box center [691, 320] width 52 height 21
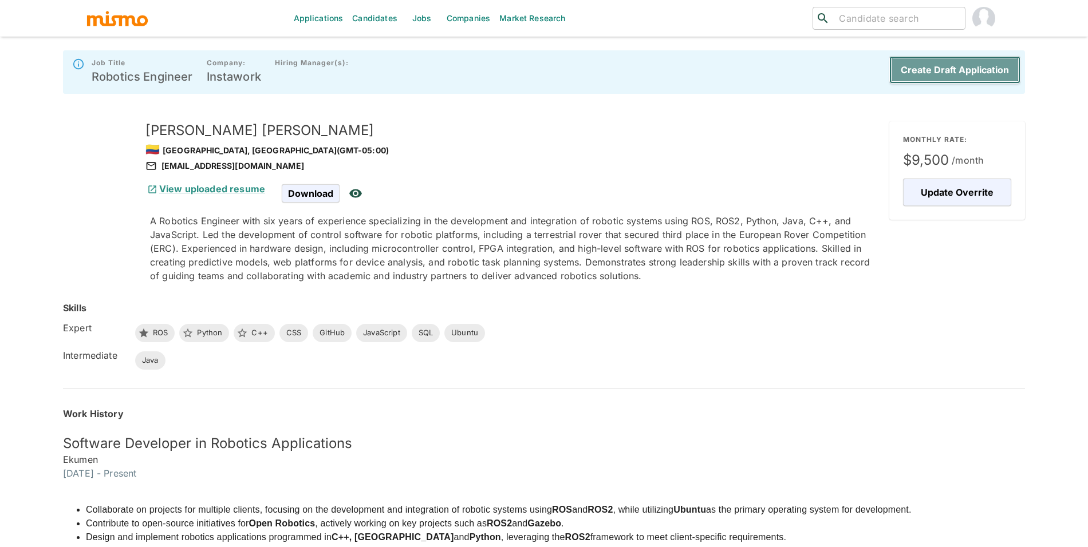
click at [921, 77] on button "Create Draft Application" at bounding box center [954, 69] width 131 height 27
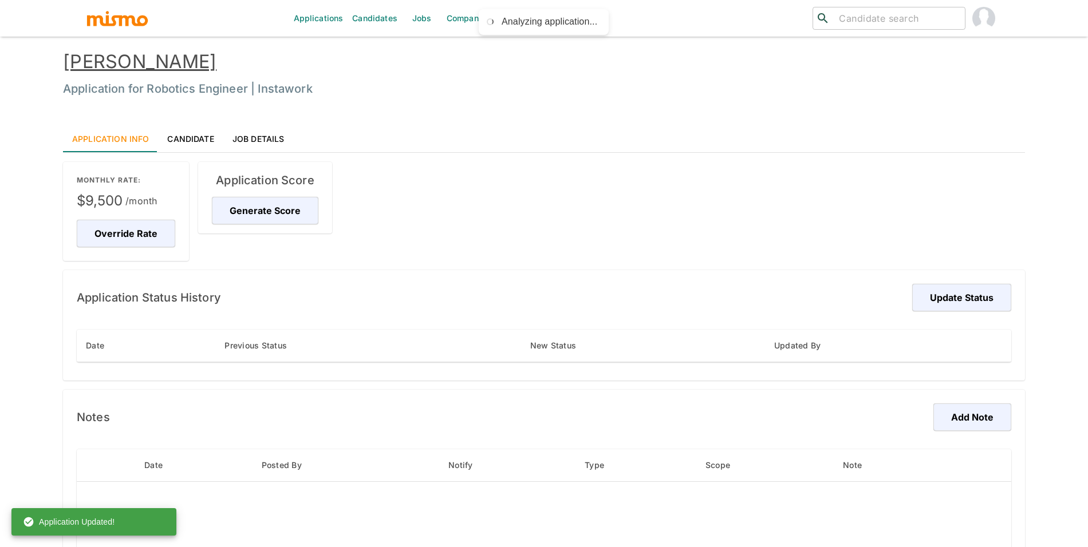
click at [129, 63] on link "Eloy Briceño" at bounding box center [139, 61] width 153 height 22
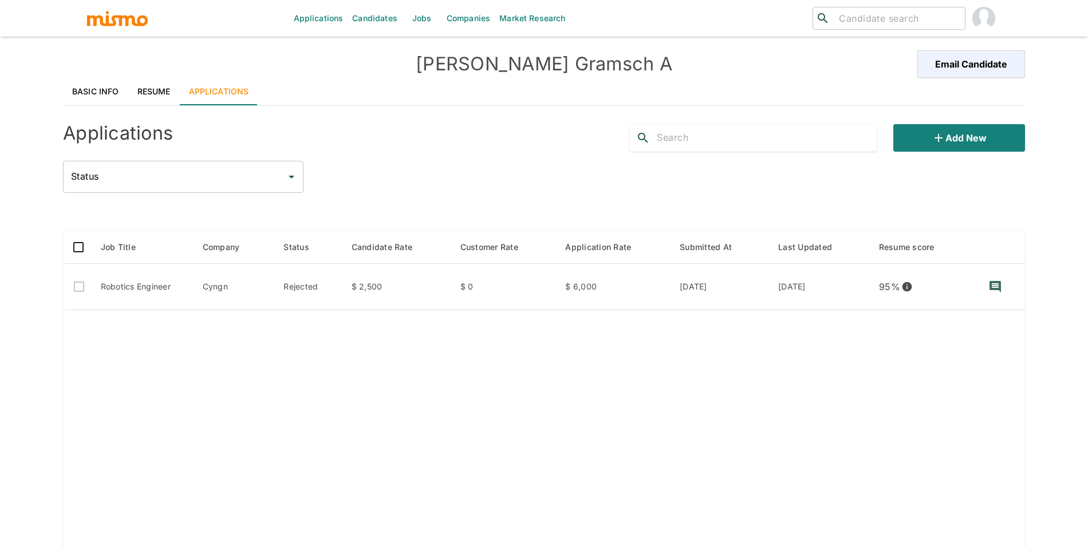
click at [160, 93] on link "Resume" at bounding box center [154, 91] width 52 height 27
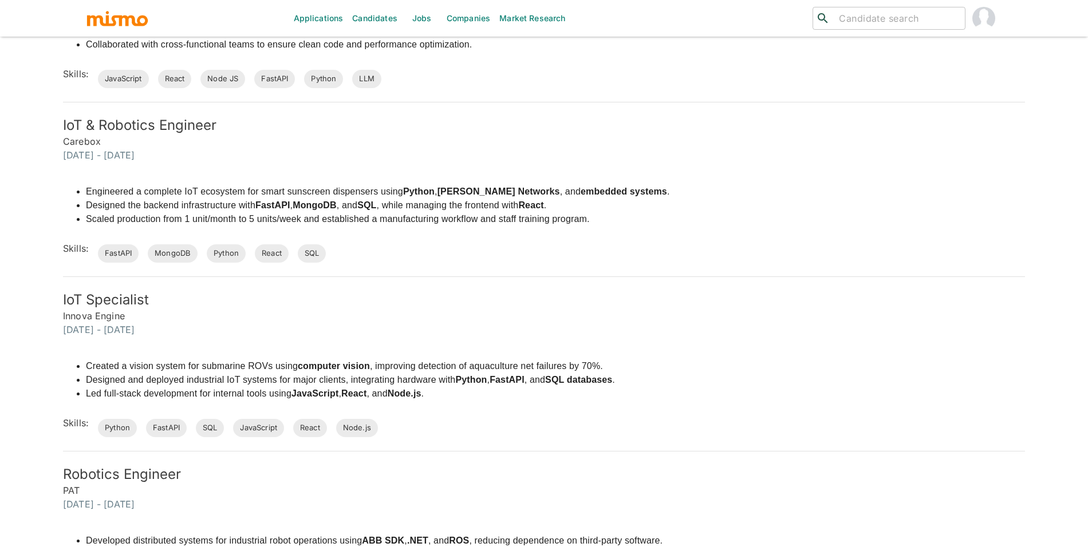
scroll to position [481, 0]
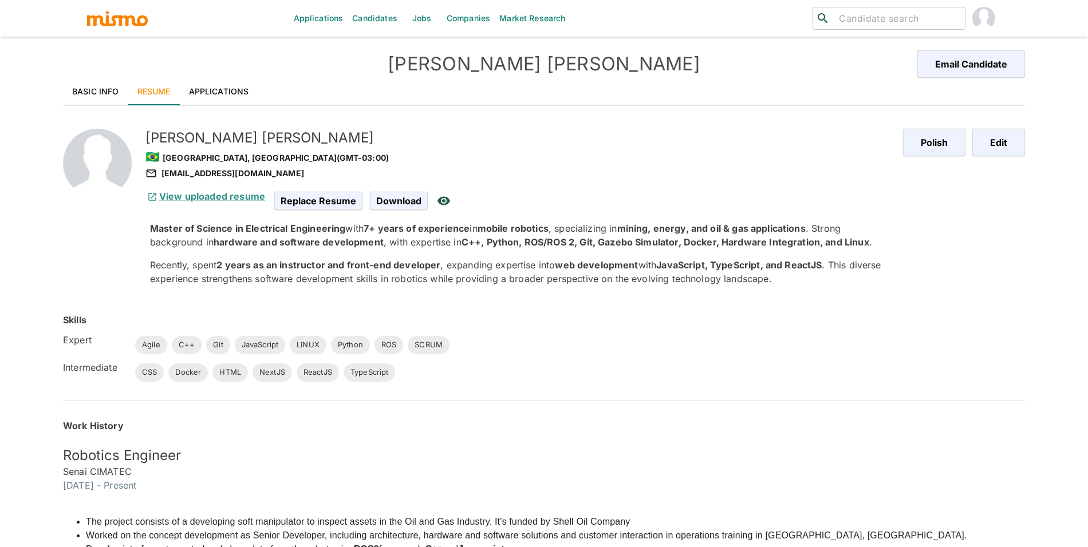
click at [208, 89] on link "Applications" at bounding box center [219, 91] width 78 height 27
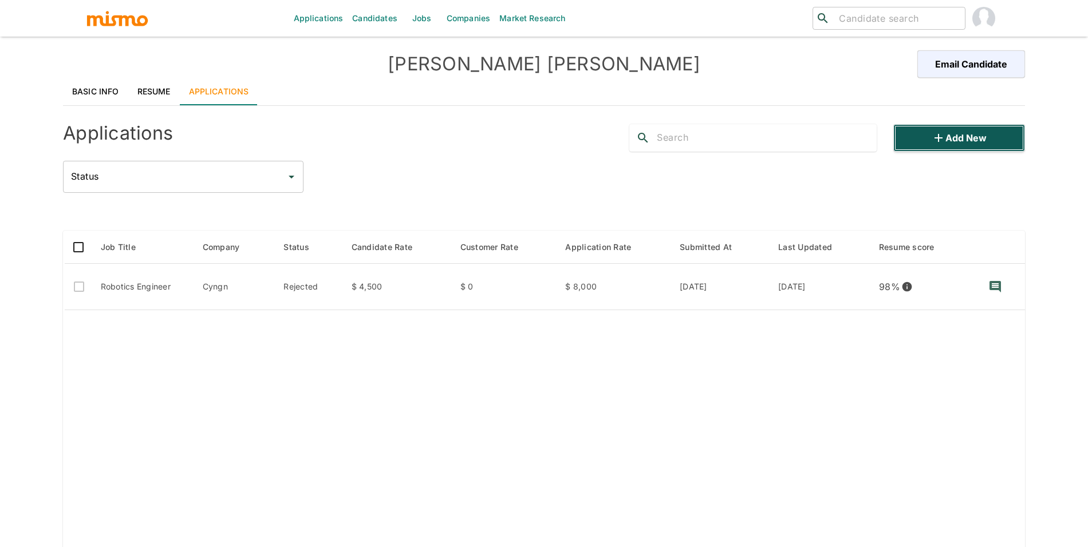
click at [967, 145] on button "Add new" at bounding box center [959, 137] width 132 height 27
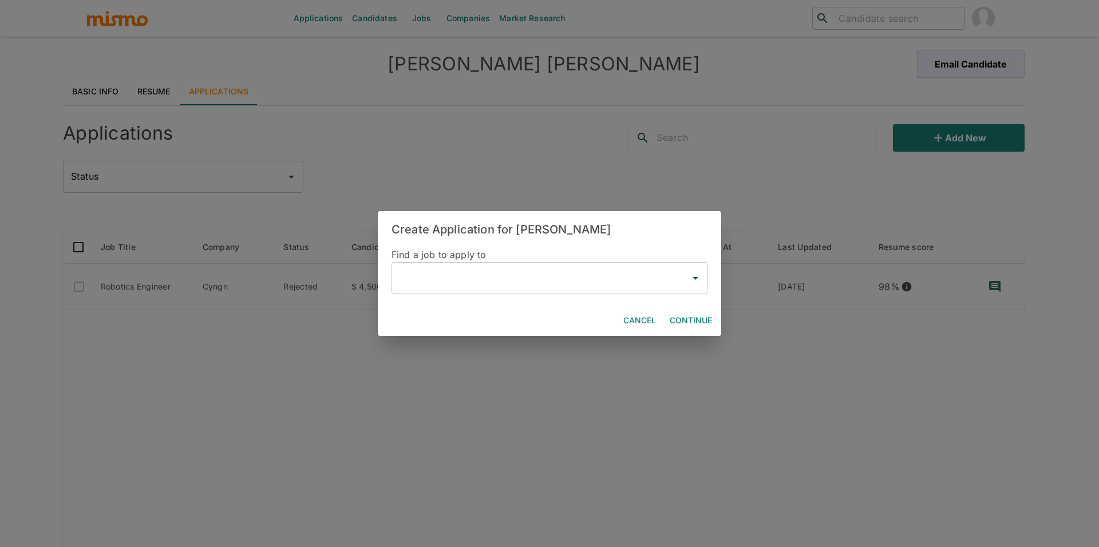
click at [458, 278] on input "text" at bounding box center [541, 278] width 289 height 22
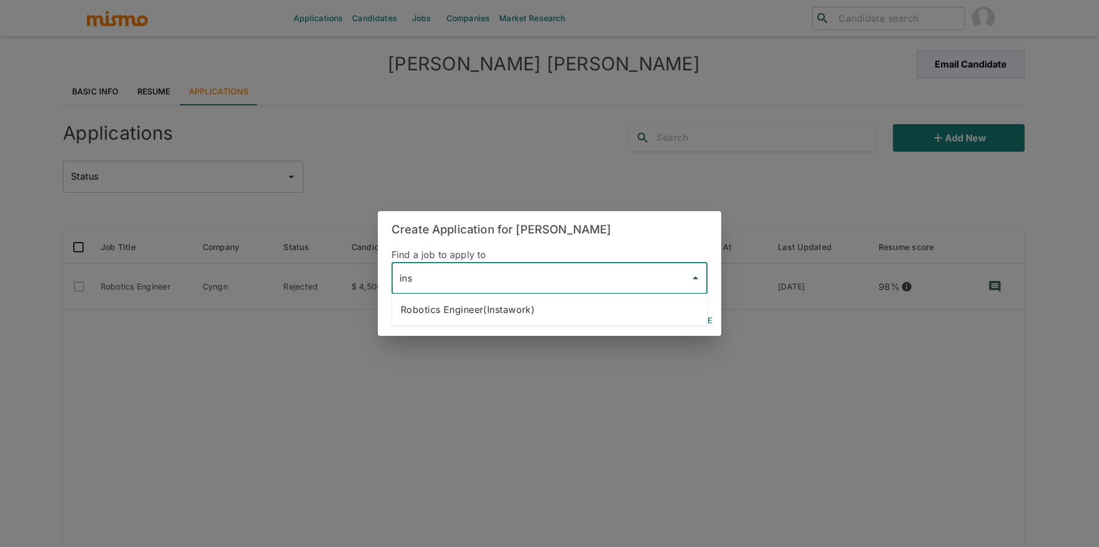
click at [550, 315] on li "Robotics Engineer(Instawork)" at bounding box center [550, 309] width 316 height 23
type input "Robotics Engineer(Instawork)"
click at [680, 315] on button "Continue" at bounding box center [691, 320] width 52 height 21
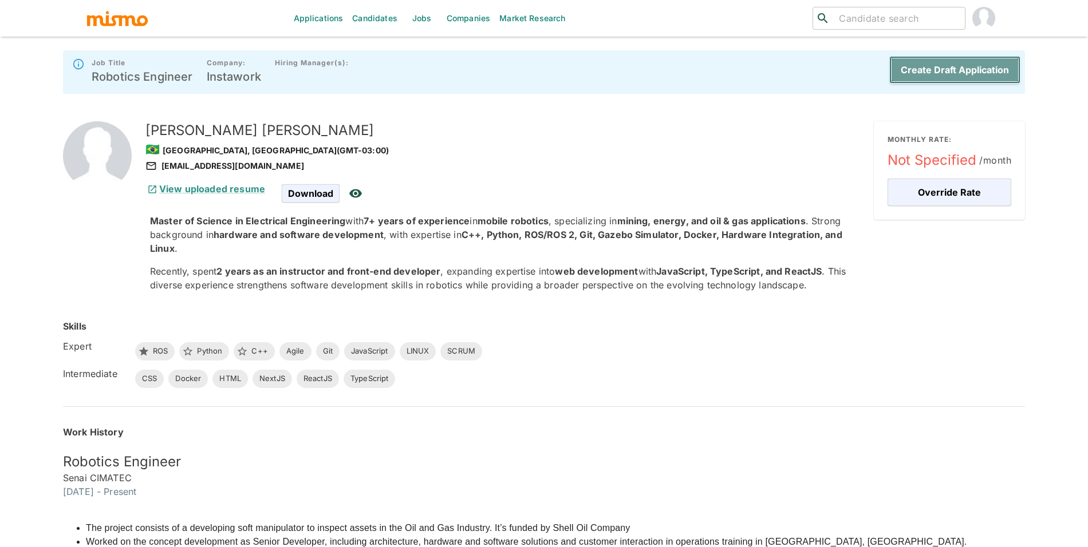
click at [925, 74] on button "Create Draft Application" at bounding box center [954, 69] width 131 height 27
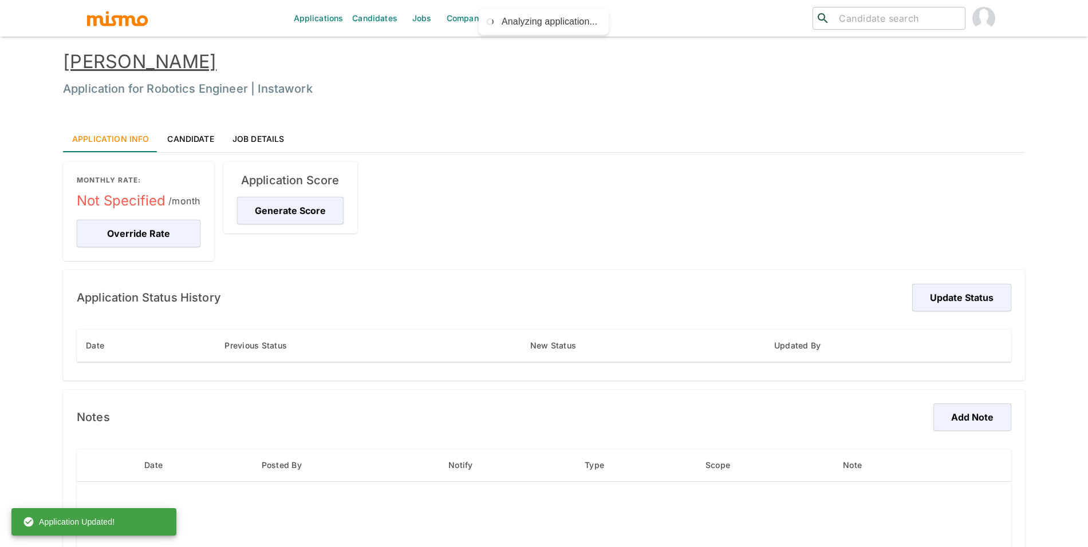
click at [118, 58] on link "[PERSON_NAME]" at bounding box center [139, 61] width 153 height 22
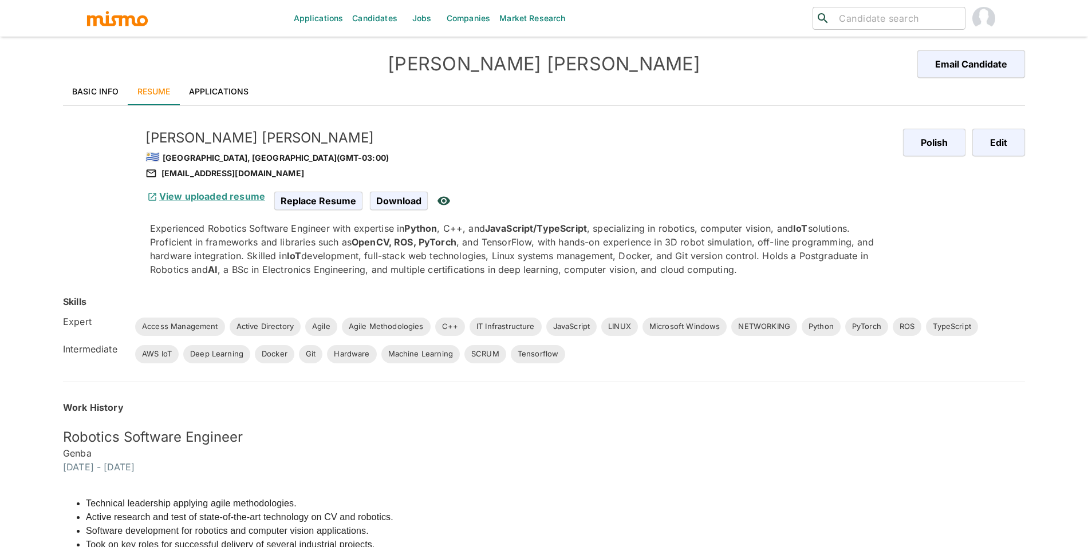
click at [208, 86] on link "Applications" at bounding box center [219, 91] width 78 height 27
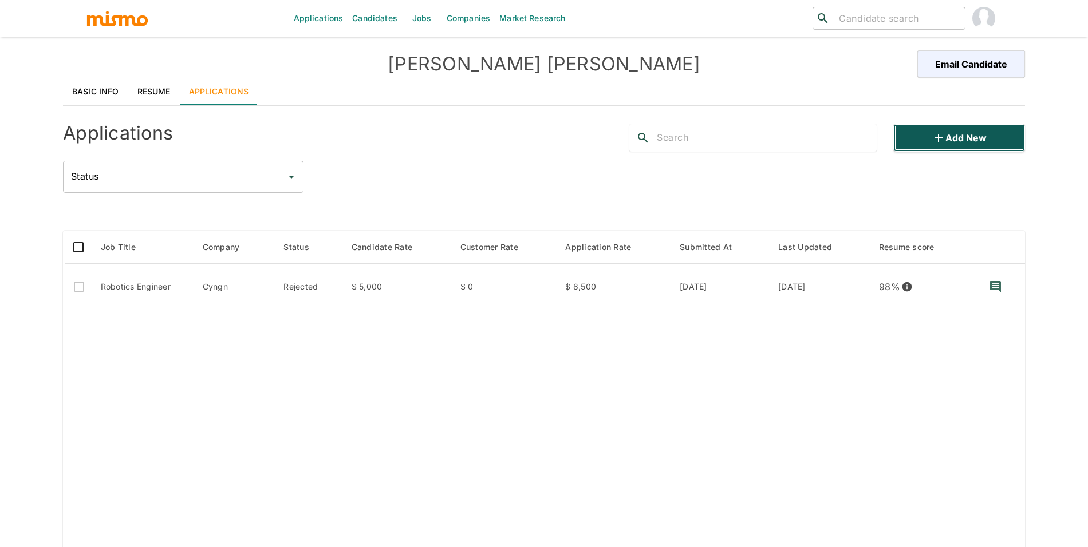
click at [928, 140] on button "Add new" at bounding box center [959, 137] width 132 height 27
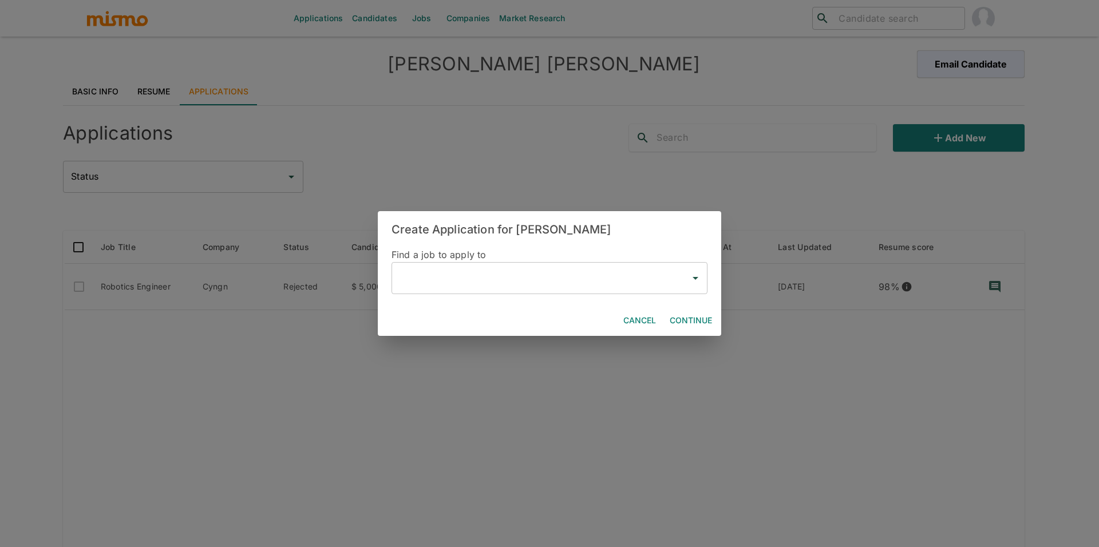
click at [451, 279] on input "text" at bounding box center [541, 278] width 289 height 22
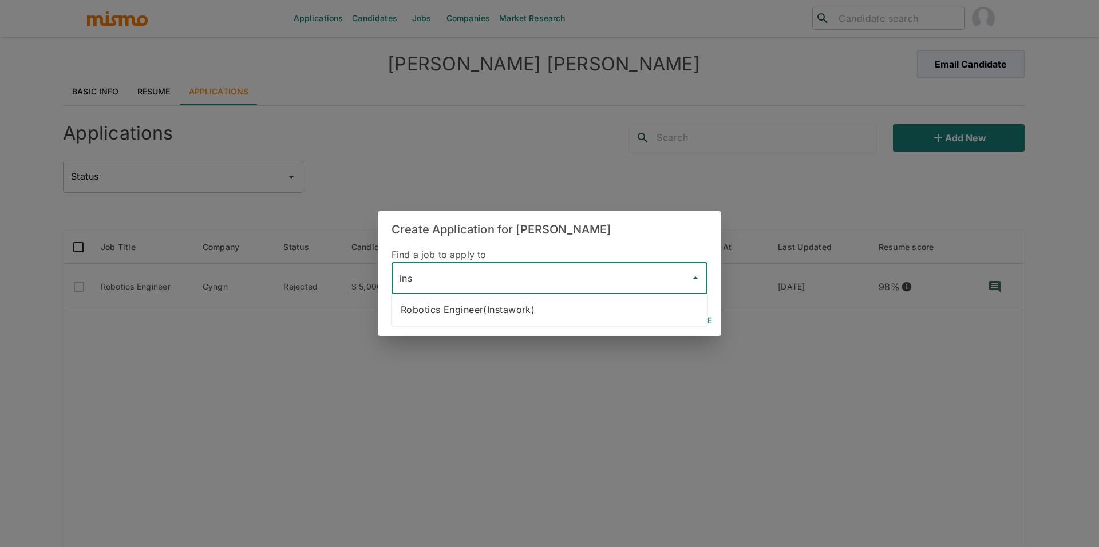
click at [476, 315] on li "Robotics Engineer(Instawork)" at bounding box center [550, 309] width 316 height 23
type input "Robotics Engineer(Instawork)"
click at [703, 318] on button "Continue" at bounding box center [691, 320] width 52 height 21
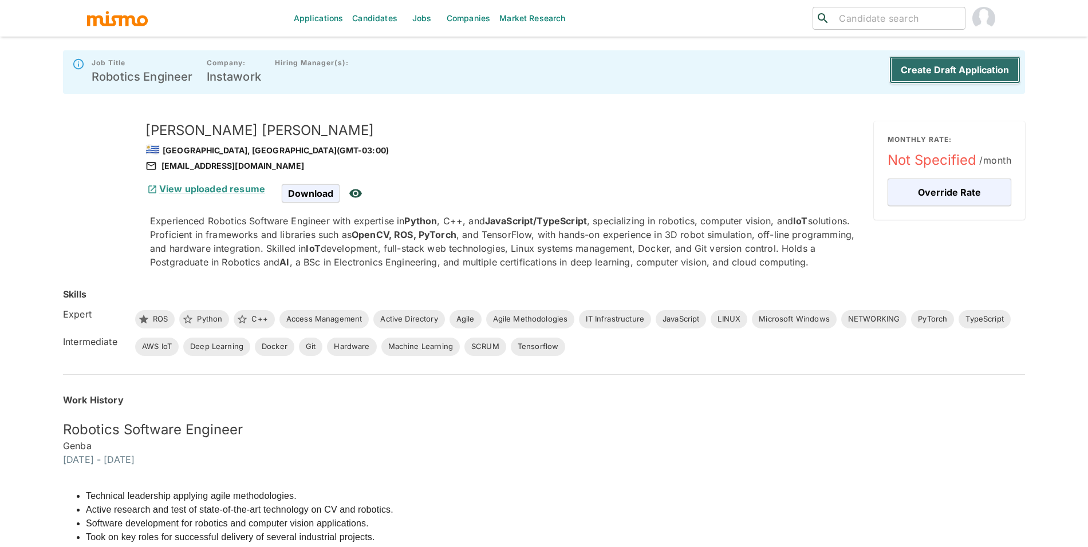
click at [993, 68] on button "Create Draft Application" at bounding box center [954, 69] width 131 height 27
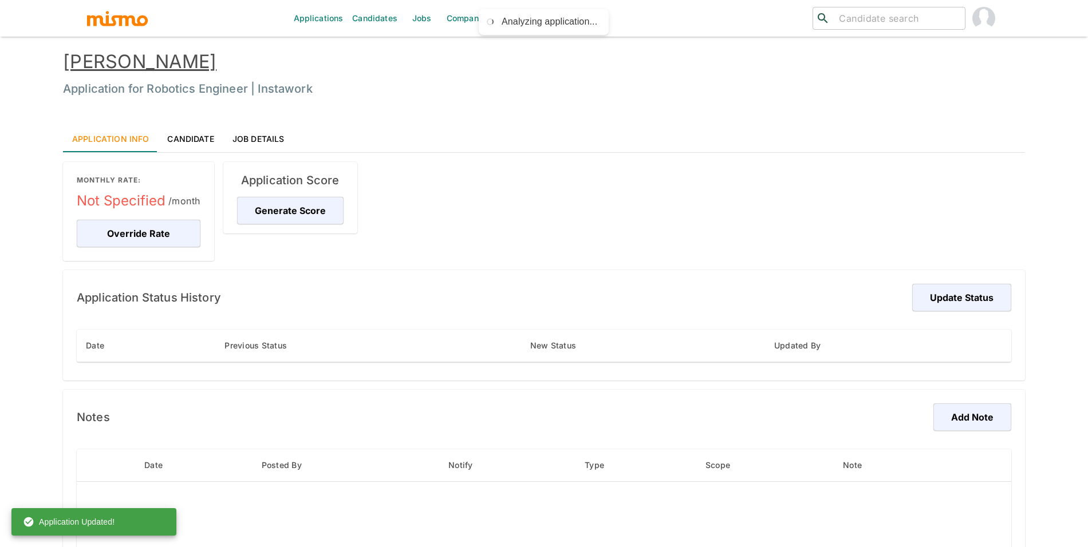
click at [129, 64] on link "[PERSON_NAME]" at bounding box center [139, 61] width 153 height 22
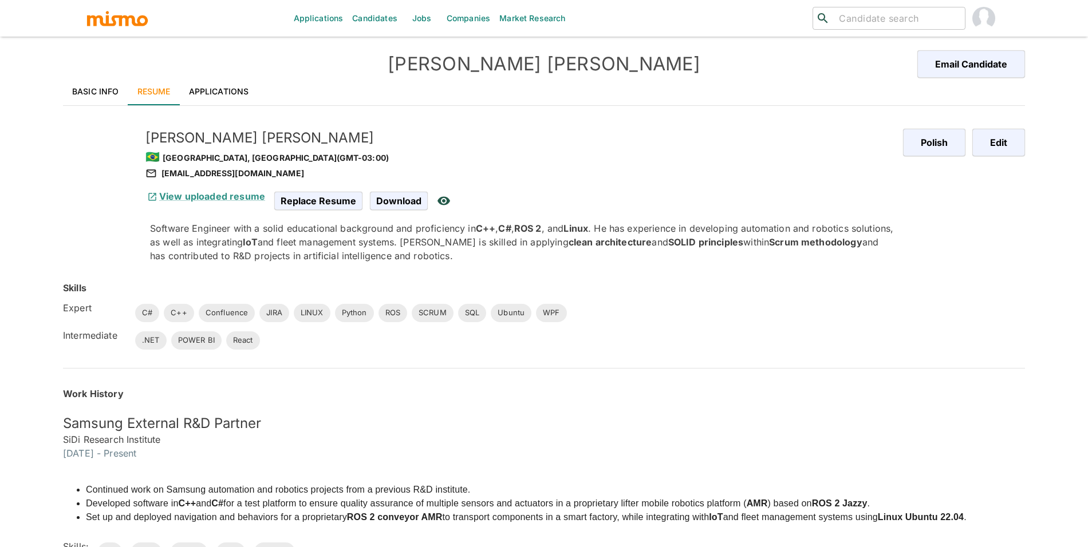
click at [222, 83] on link "Applications" at bounding box center [219, 91] width 78 height 27
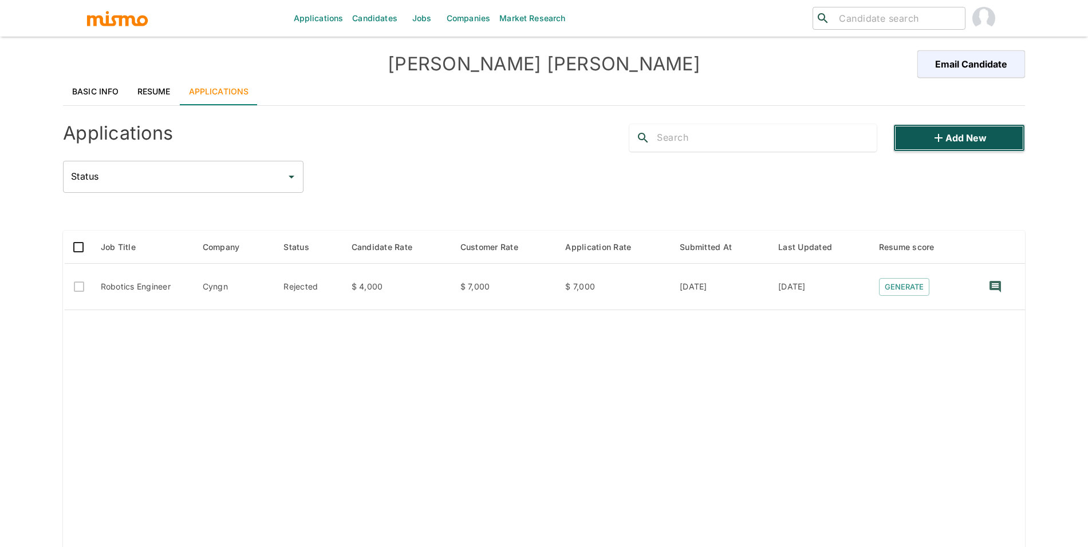
click at [949, 143] on button "Add new" at bounding box center [959, 137] width 132 height 27
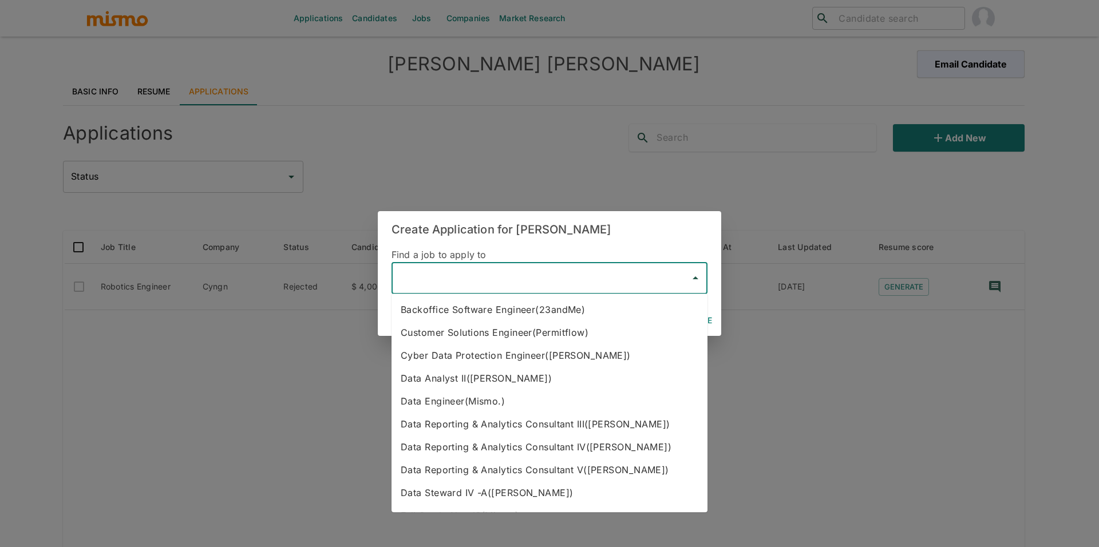
click at [438, 282] on input "text" at bounding box center [541, 278] width 289 height 22
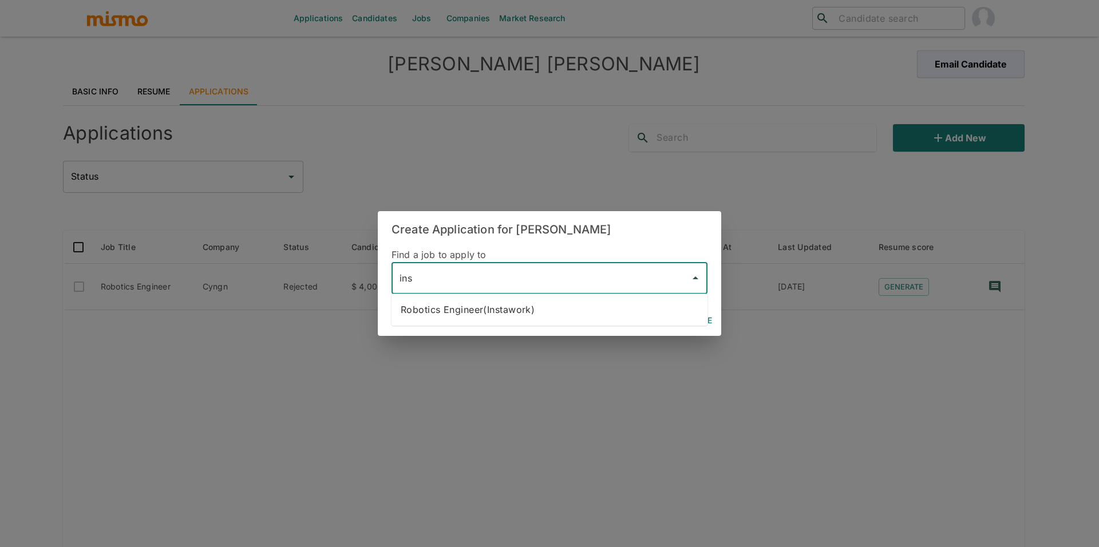
click at [531, 307] on li "Robotics Engineer(Instawork)" at bounding box center [550, 309] width 316 height 23
type input "Robotics Engineer(Instawork)"
click at [690, 314] on button "Continue" at bounding box center [691, 320] width 52 height 21
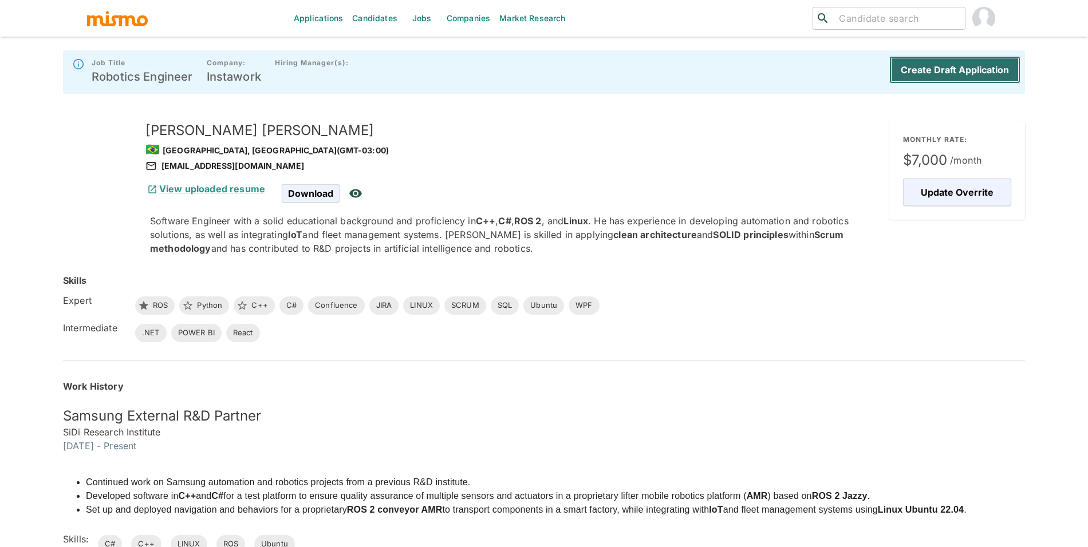
click at [936, 62] on button "Create Draft Application" at bounding box center [954, 69] width 131 height 27
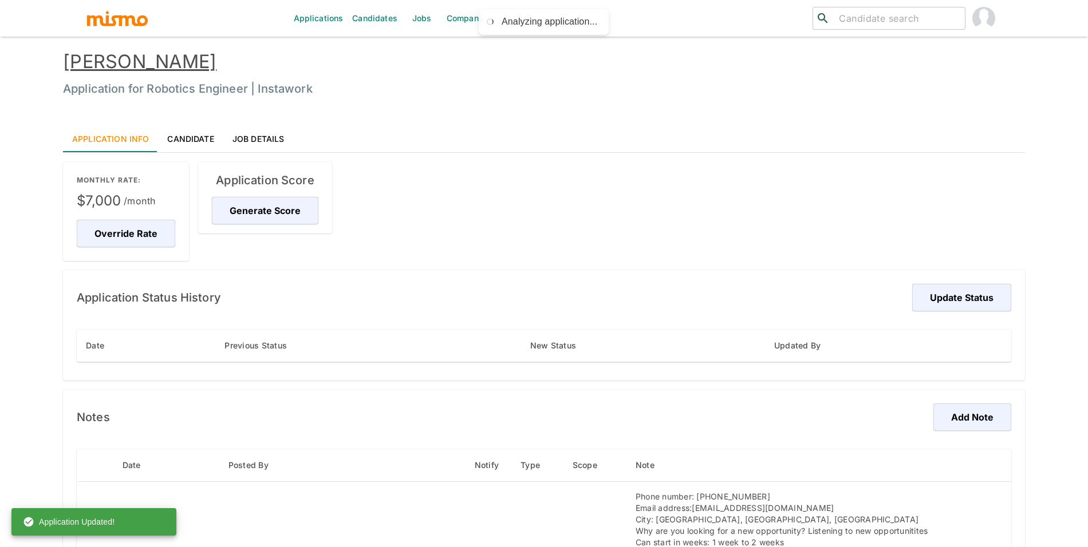
click at [123, 58] on link "[PERSON_NAME]" at bounding box center [139, 61] width 153 height 22
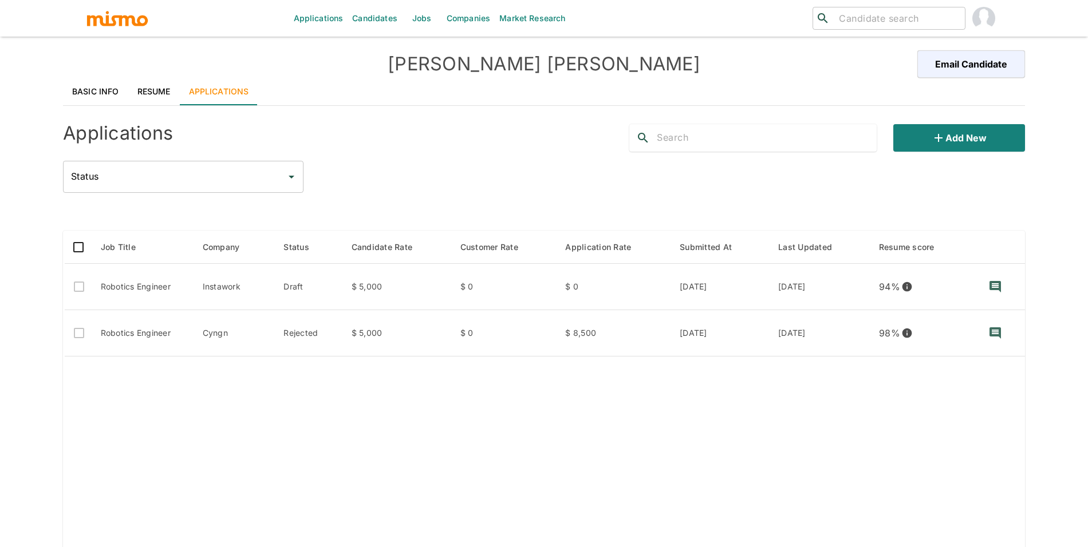
click at [147, 90] on link "Resume" at bounding box center [154, 91] width 52 height 27
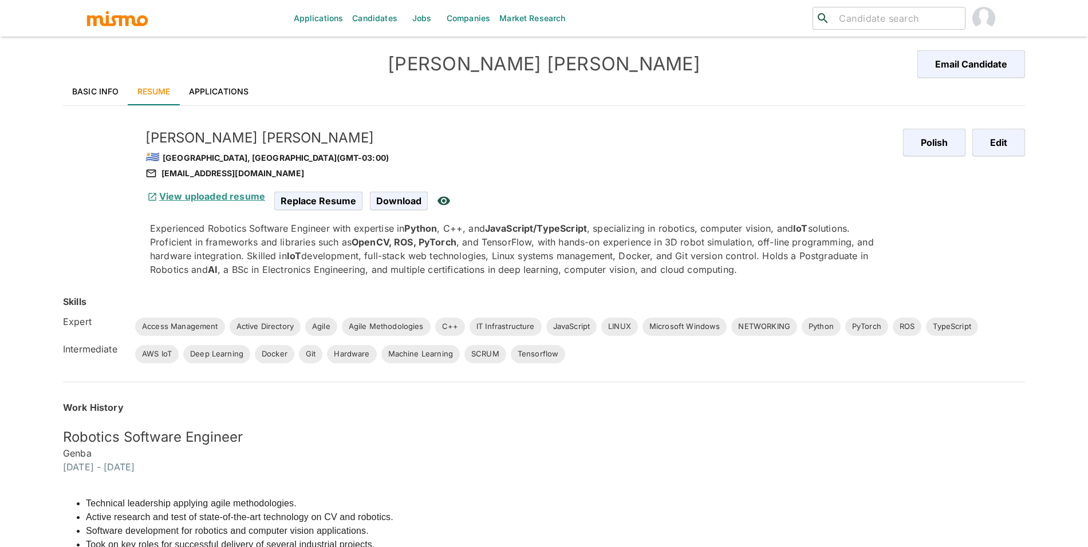
click at [195, 196] on link "View uploaded resume" at bounding box center [205, 196] width 120 height 11
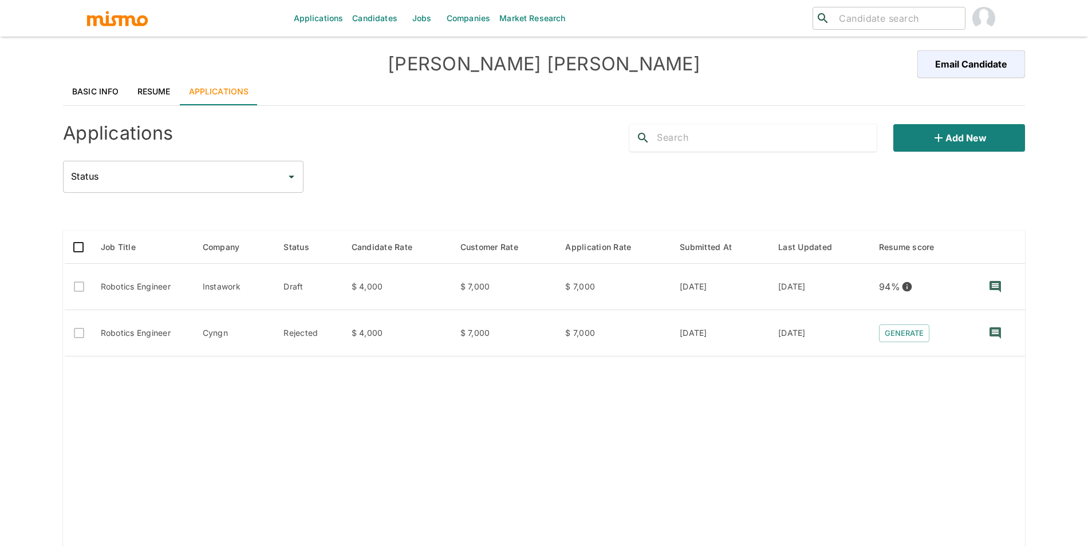
click at [82, 94] on link "Basic Info" at bounding box center [95, 91] width 65 height 27
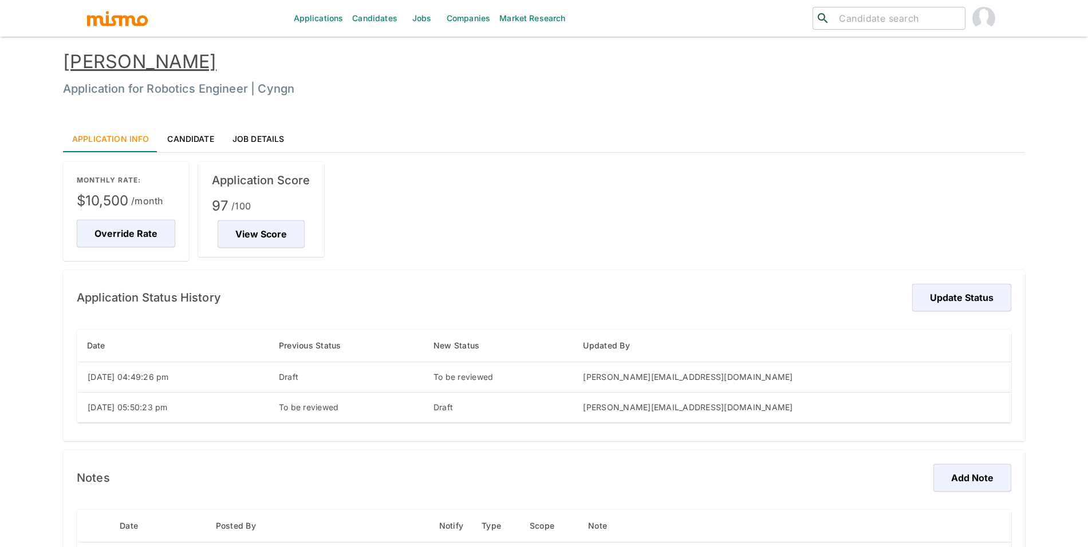
click at [129, 69] on link "[PERSON_NAME]" at bounding box center [139, 61] width 153 height 22
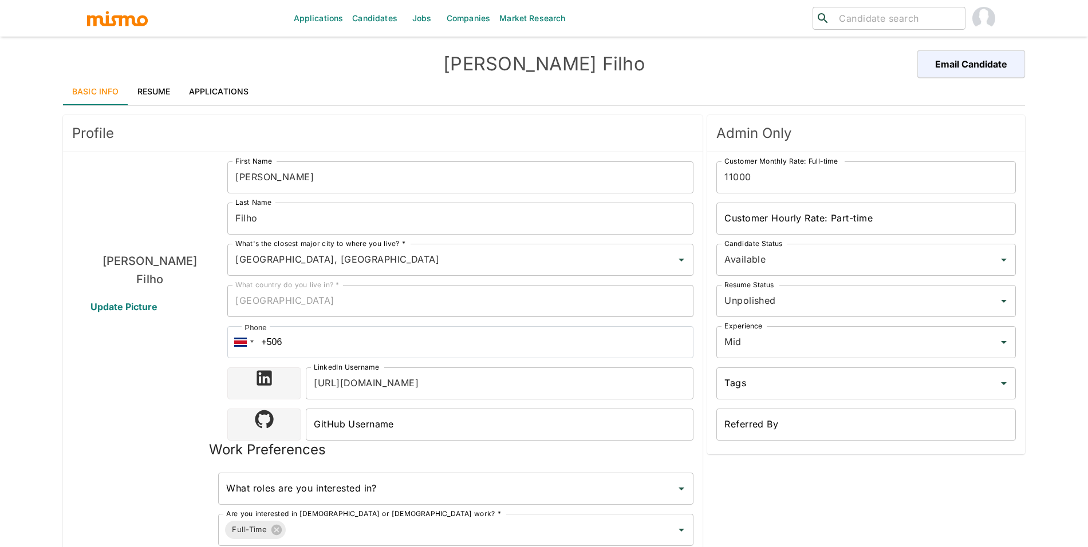
click at [152, 96] on link "Resume" at bounding box center [154, 91] width 52 height 27
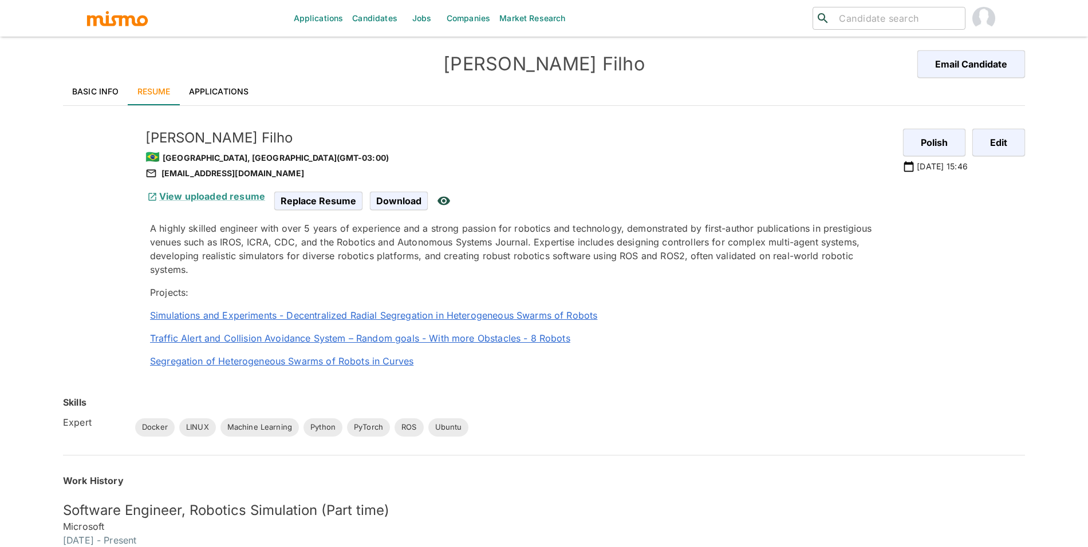
click at [243, 93] on link "Applications" at bounding box center [219, 91] width 78 height 27
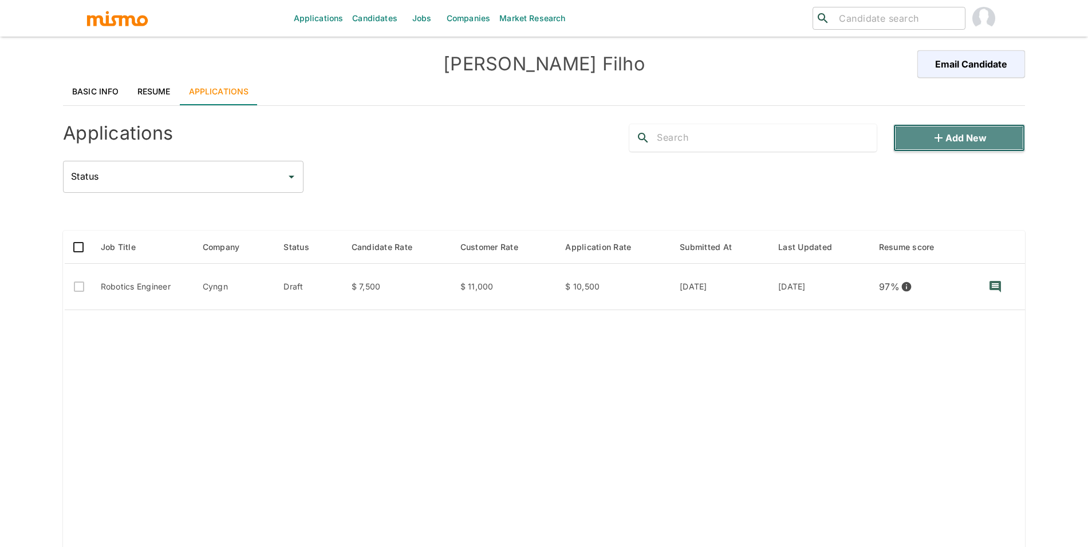
click at [1004, 131] on button "Add new" at bounding box center [959, 137] width 132 height 27
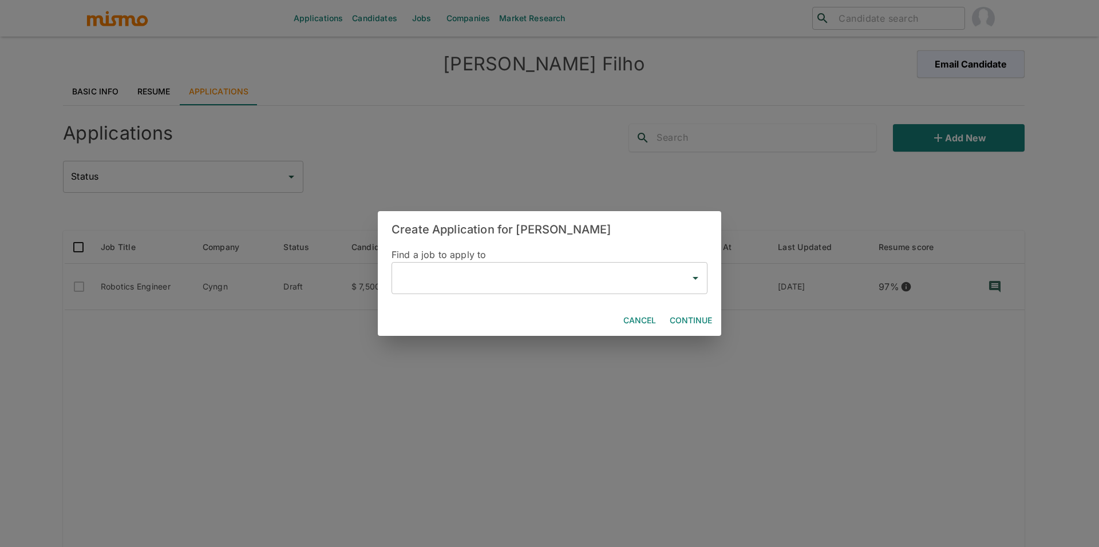
click at [440, 277] on input "text" at bounding box center [541, 278] width 289 height 22
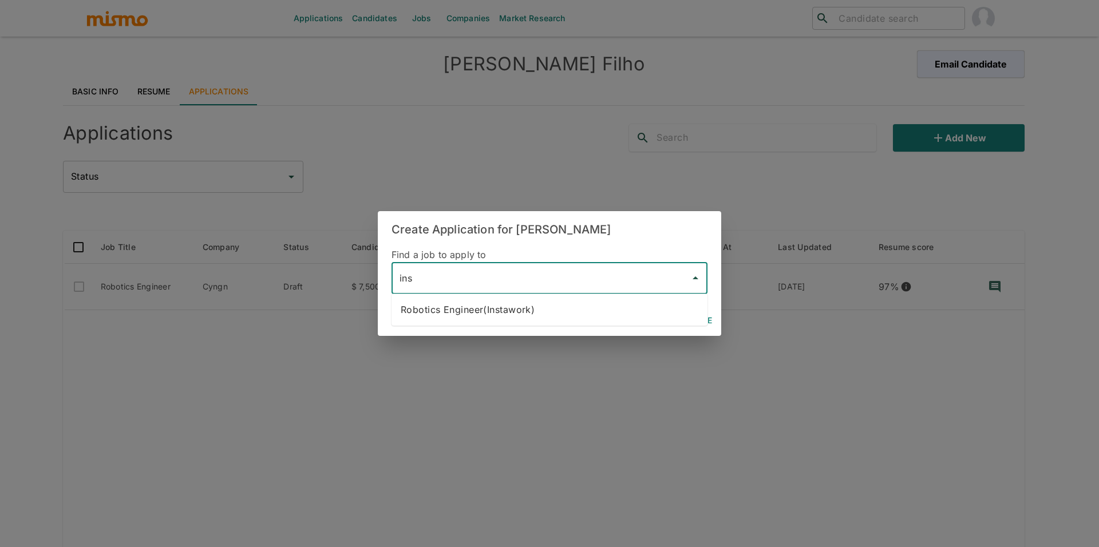
click at [510, 316] on li "Robotics Engineer(Instawork)" at bounding box center [550, 309] width 316 height 23
type input "Robotics Engineer(Instawork)"
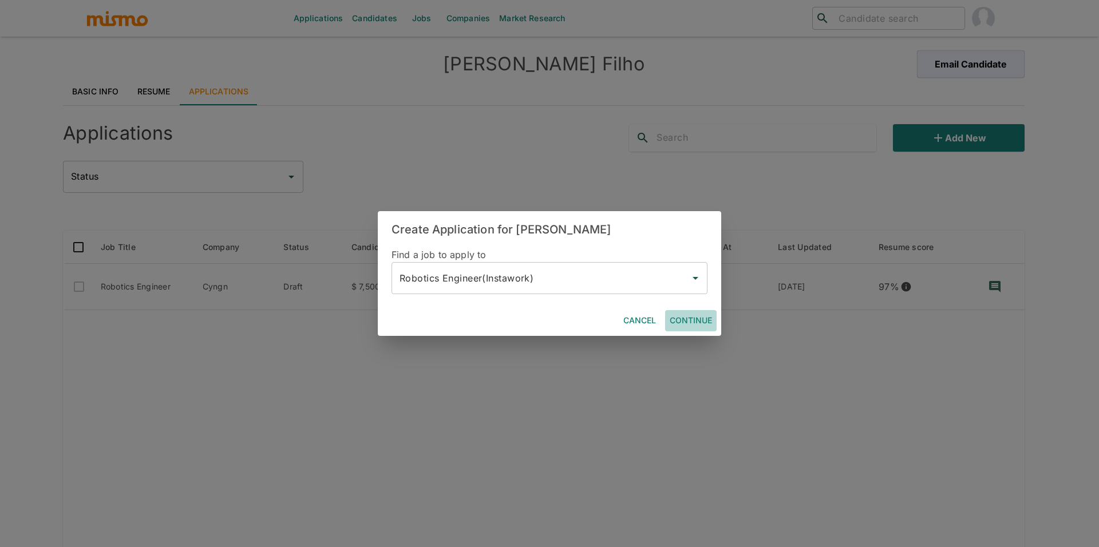
click at [692, 317] on button "Continue" at bounding box center [691, 320] width 52 height 21
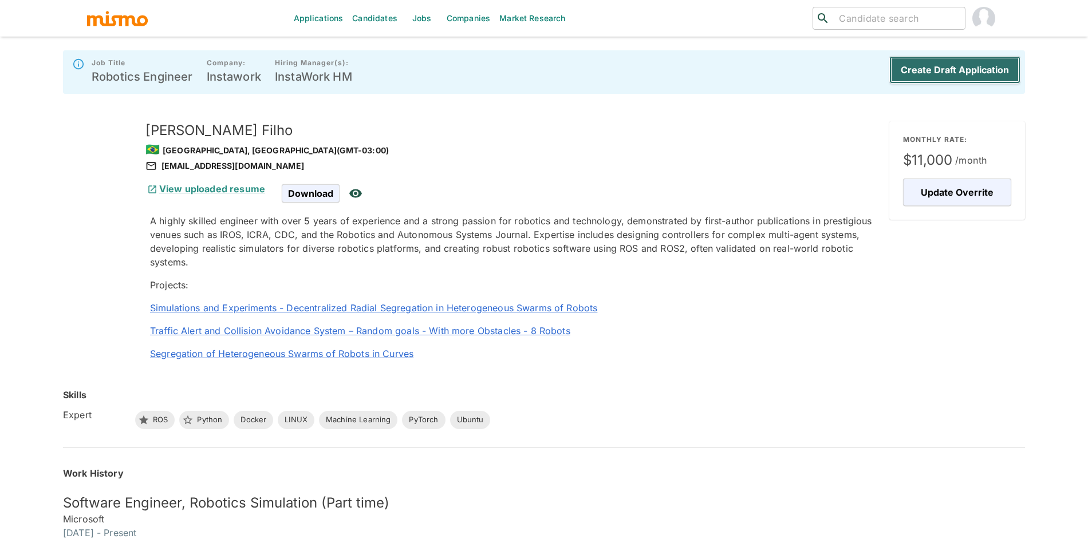
click at [977, 62] on button "Create Draft Application" at bounding box center [954, 69] width 131 height 27
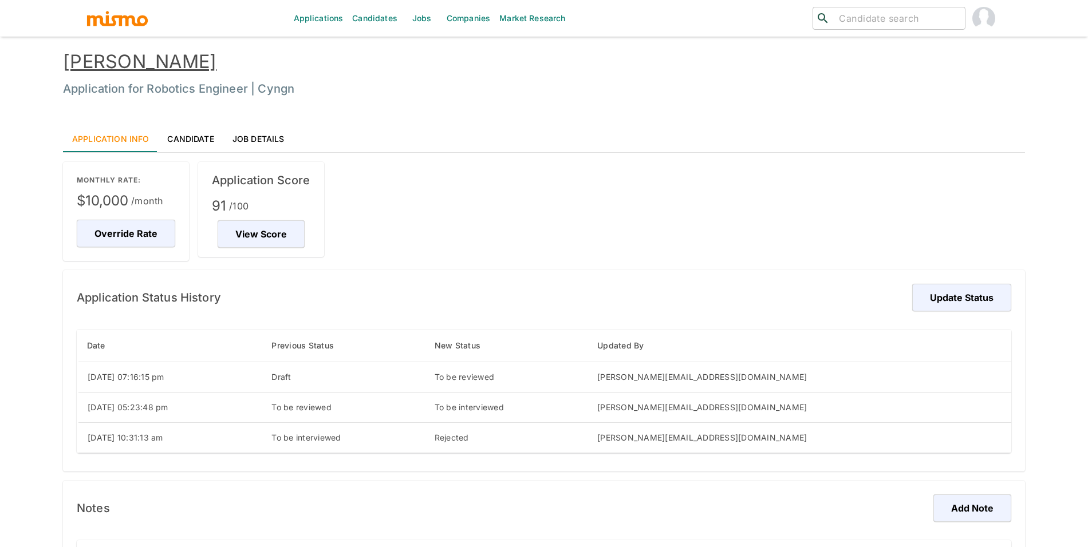
click at [192, 60] on link "[PERSON_NAME]" at bounding box center [139, 61] width 153 height 22
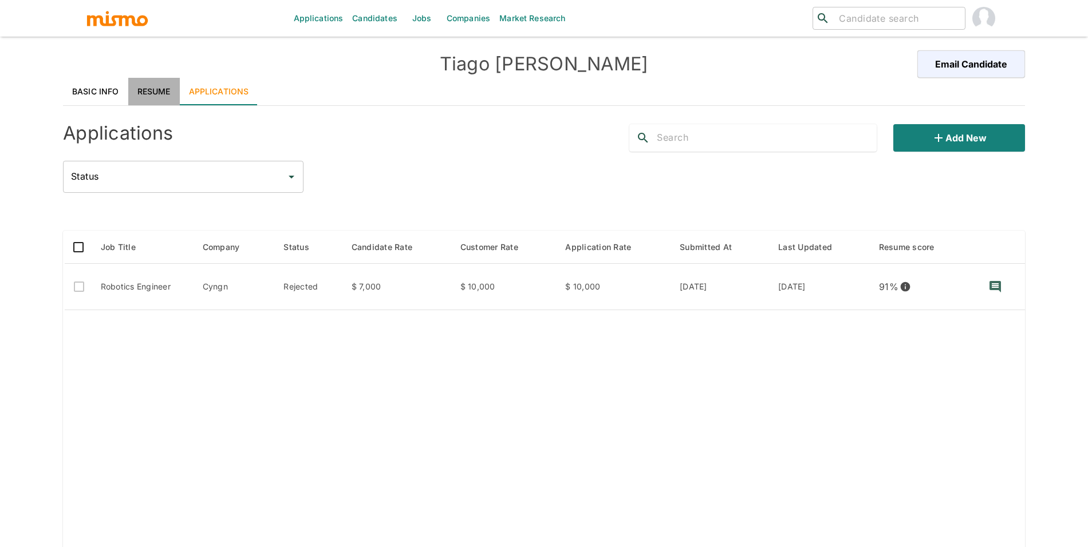
click at [149, 94] on link "Resume" at bounding box center [154, 91] width 52 height 27
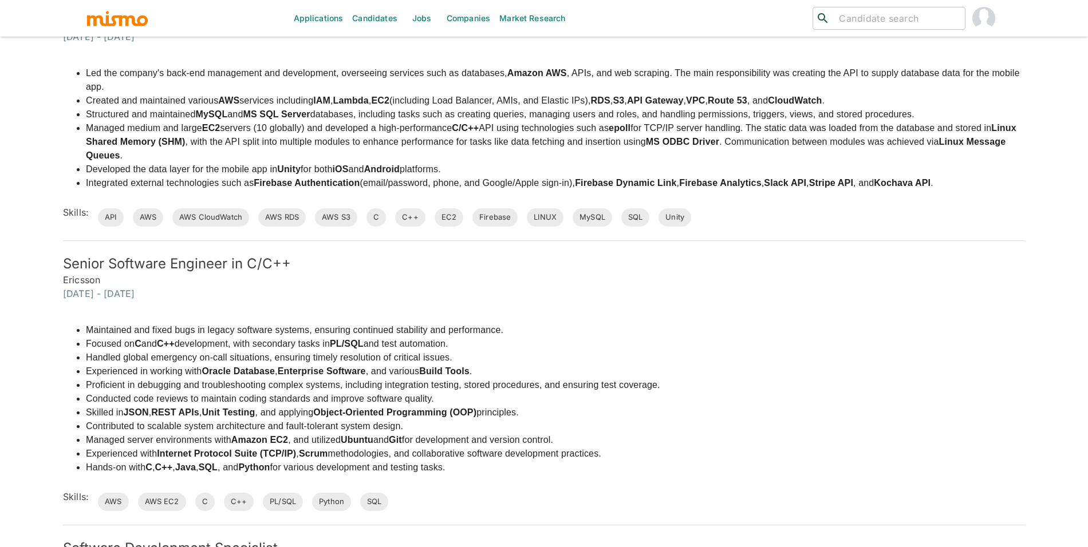
scroll to position [696, 0]
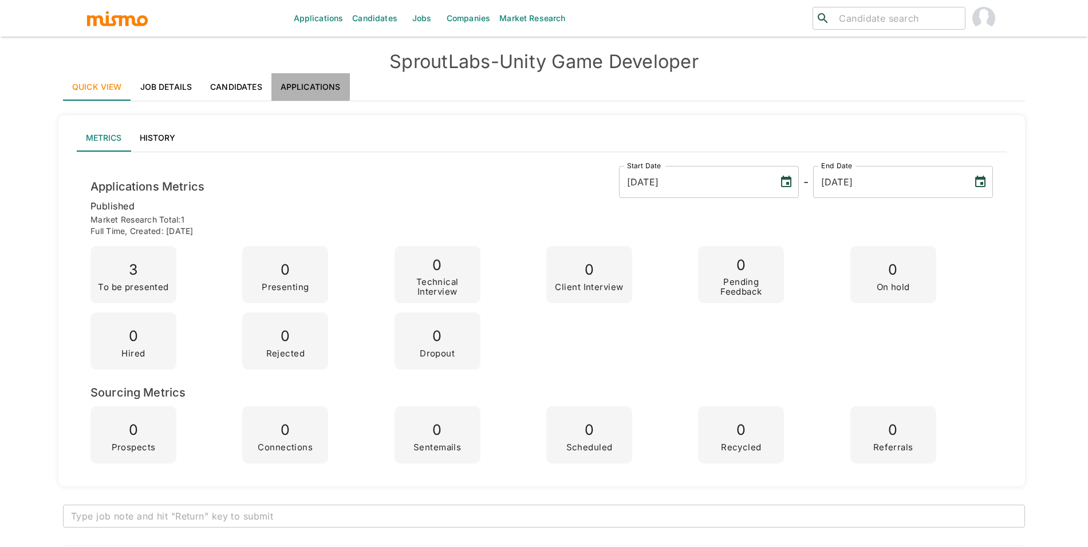
click at [303, 83] on link "Applications" at bounding box center [310, 86] width 78 height 27
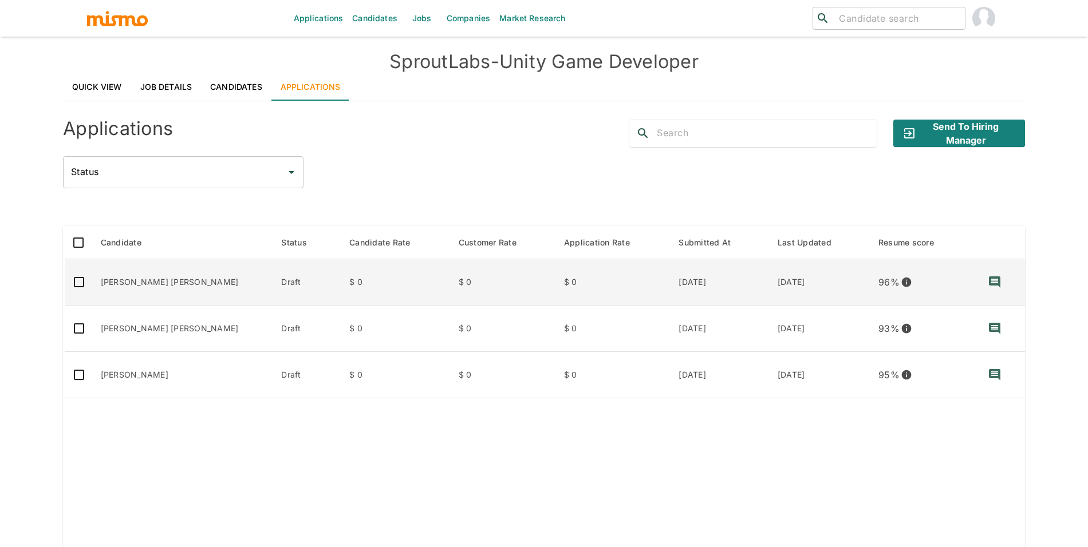
click at [185, 281] on td "Braian Anderson De Souza Alves" at bounding box center [182, 282] width 181 height 46
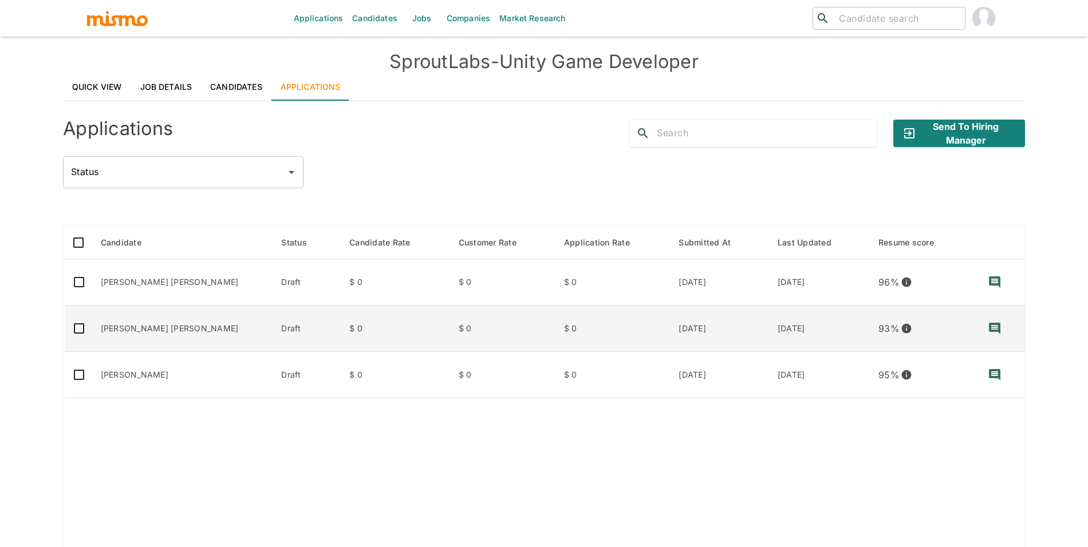
click at [202, 321] on td "[PERSON_NAME] [PERSON_NAME]" at bounding box center [182, 329] width 181 height 46
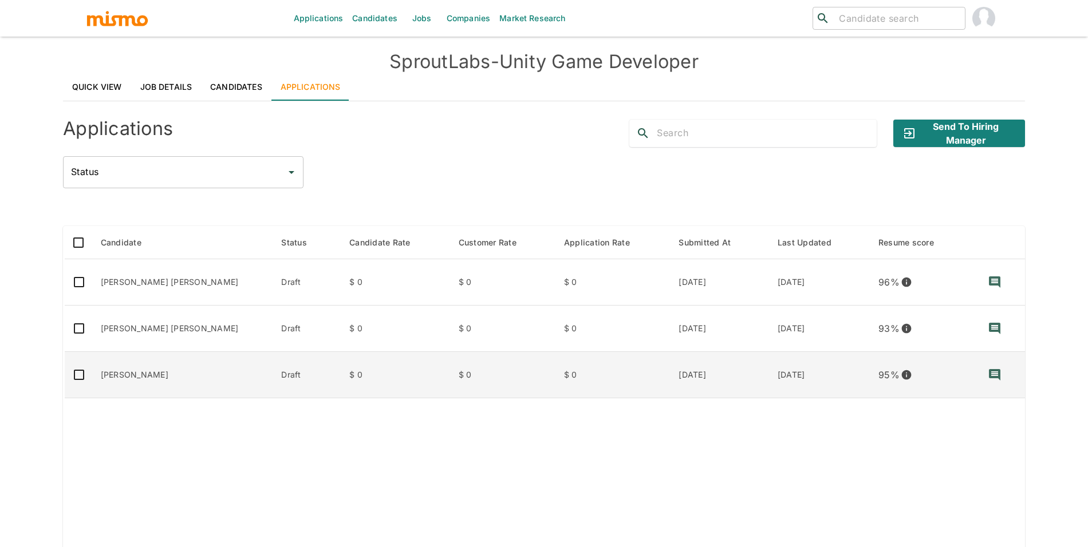
click at [251, 368] on td "Gabriel Bertasso" at bounding box center [182, 375] width 181 height 46
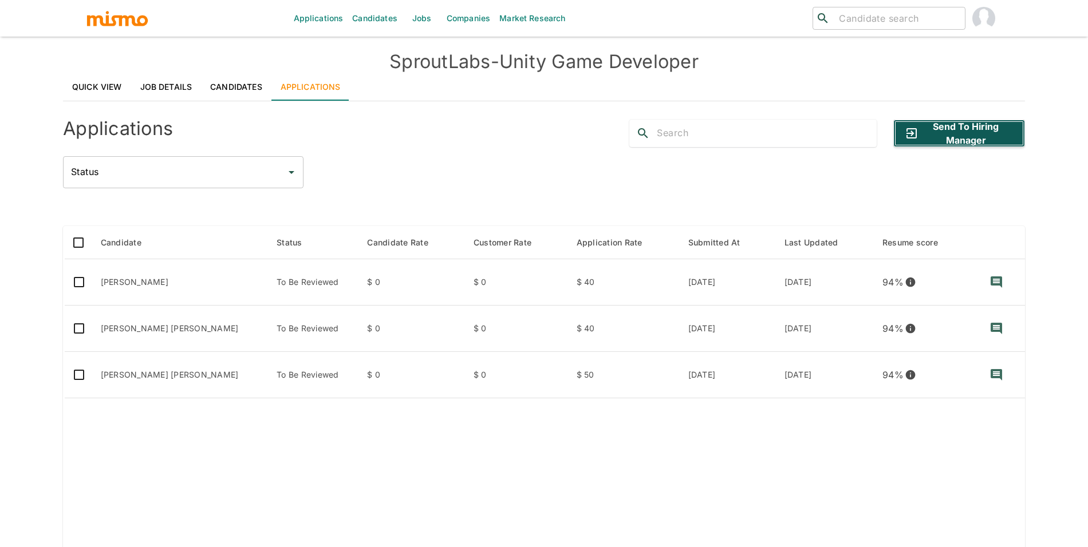
click at [966, 134] on button "Send to Hiring Manager" at bounding box center [959, 133] width 132 height 27
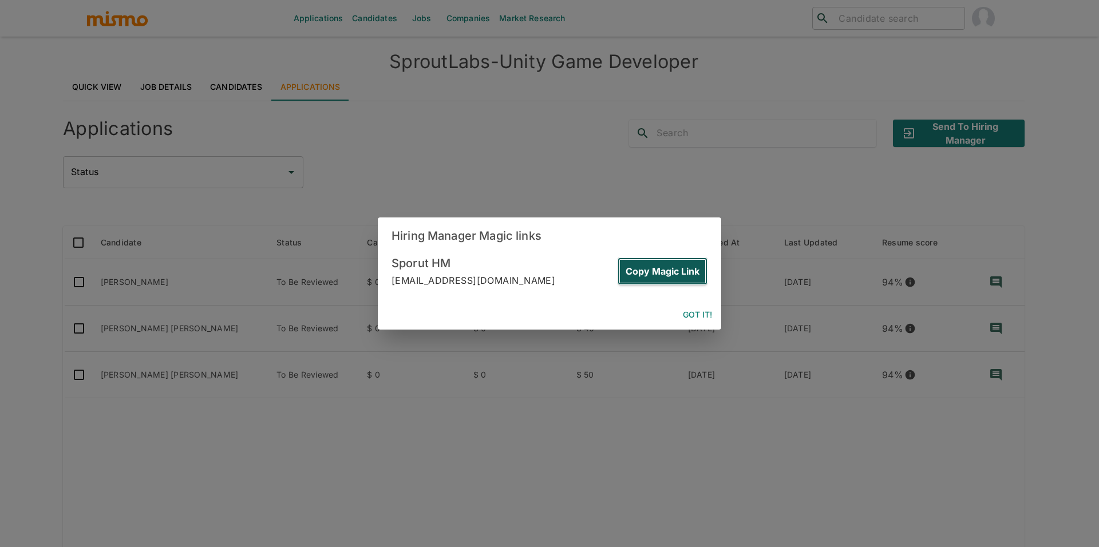
click at [679, 270] on button "Copy Magic Link" at bounding box center [663, 271] width 90 height 27
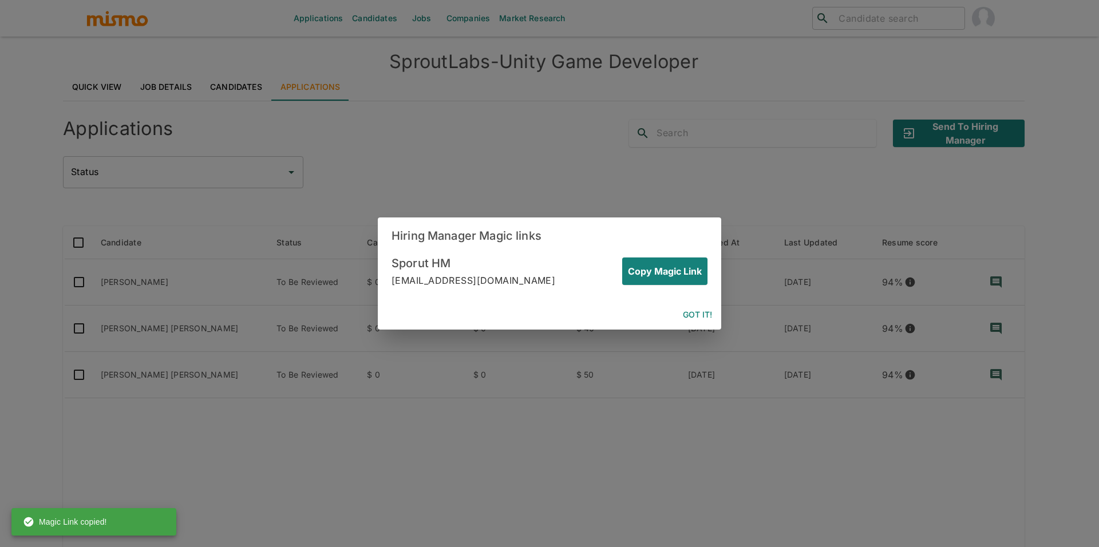
click at [699, 312] on button "Got it!" at bounding box center [697, 315] width 38 height 21
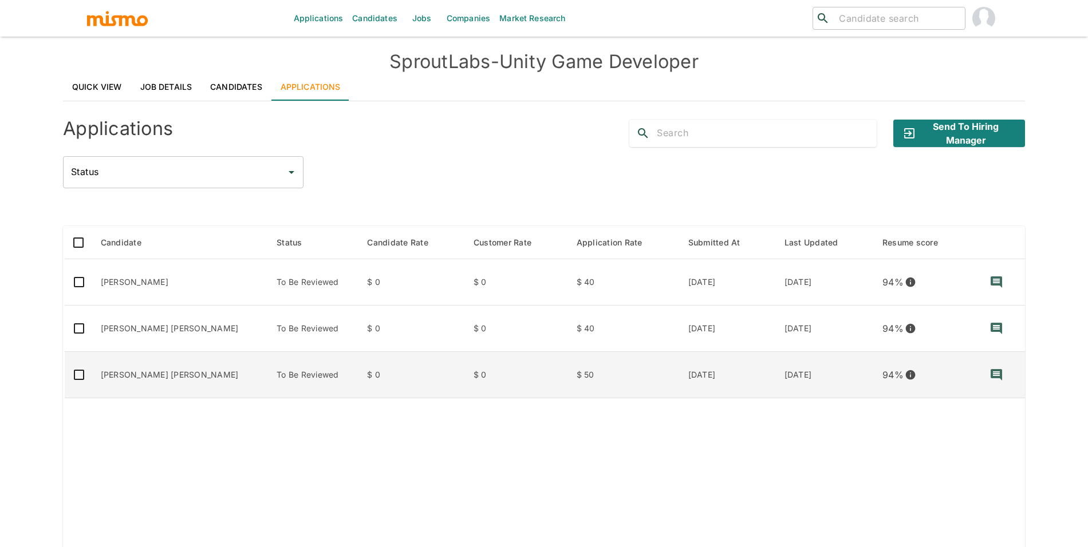
click at [174, 361] on td "Braian Anderson De Souza Alves" at bounding box center [180, 375] width 176 height 46
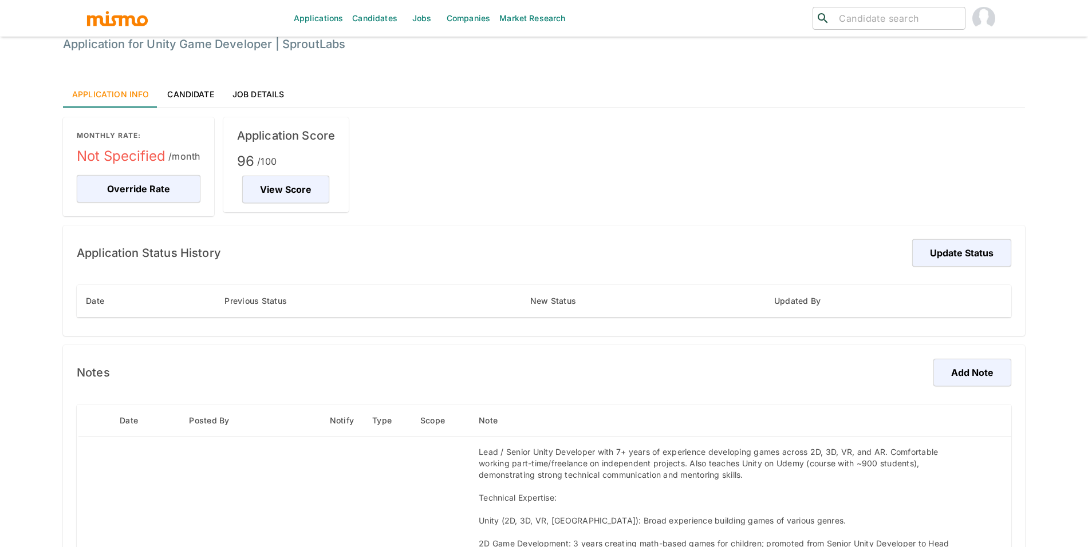
scroll to position [35, 0]
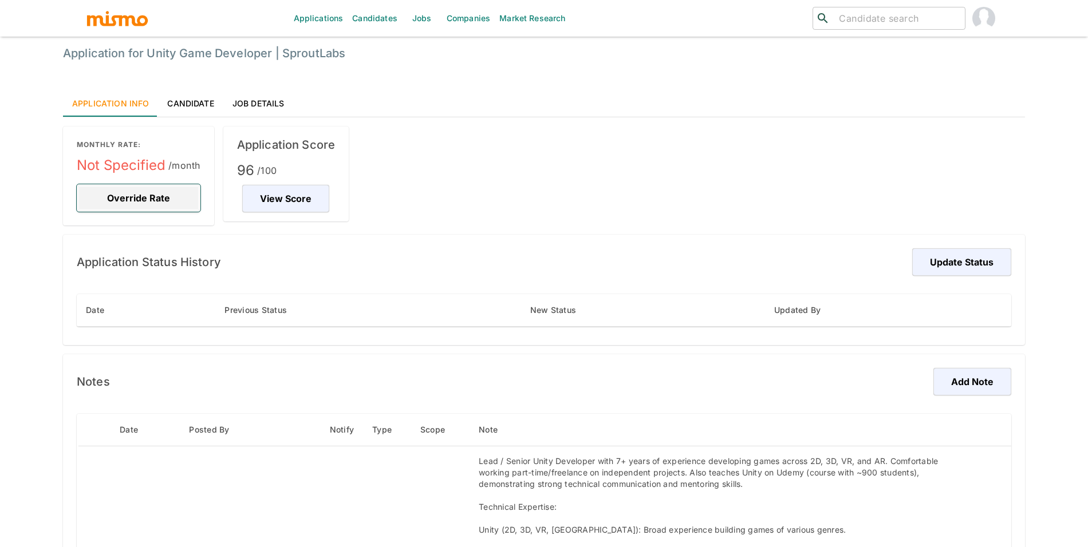
click at [141, 199] on button "Override Rate" at bounding box center [139, 197] width 124 height 27
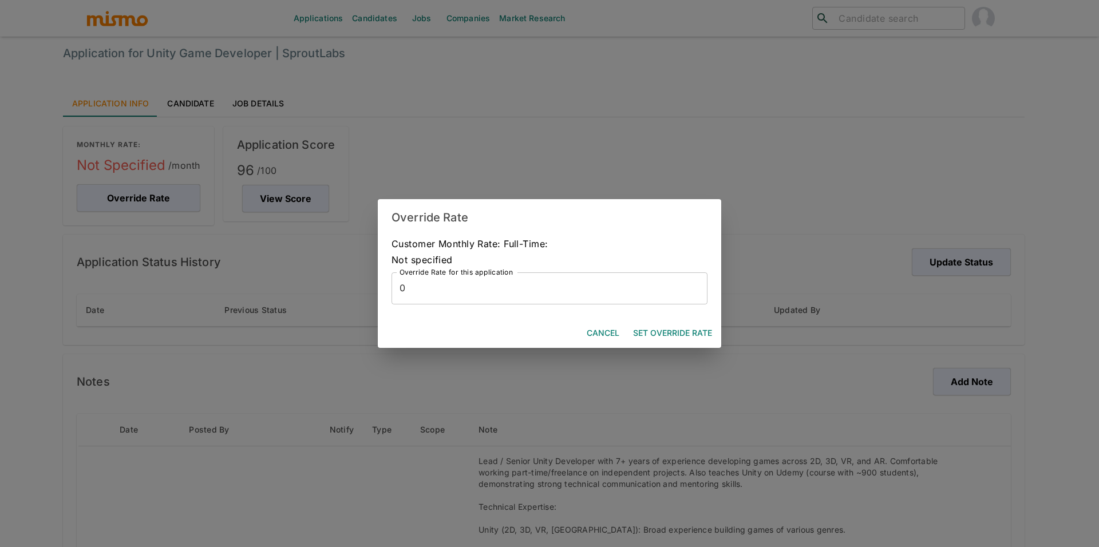
click at [435, 281] on input "0" at bounding box center [550, 288] width 316 height 32
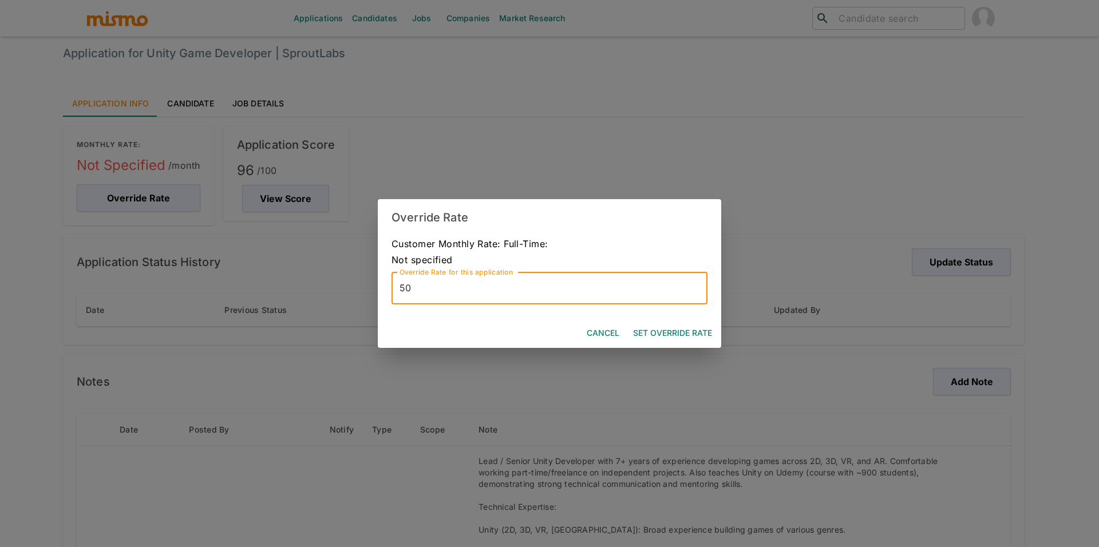
type input "50"
click at [659, 338] on button "Set Override Rate" at bounding box center [673, 333] width 88 height 21
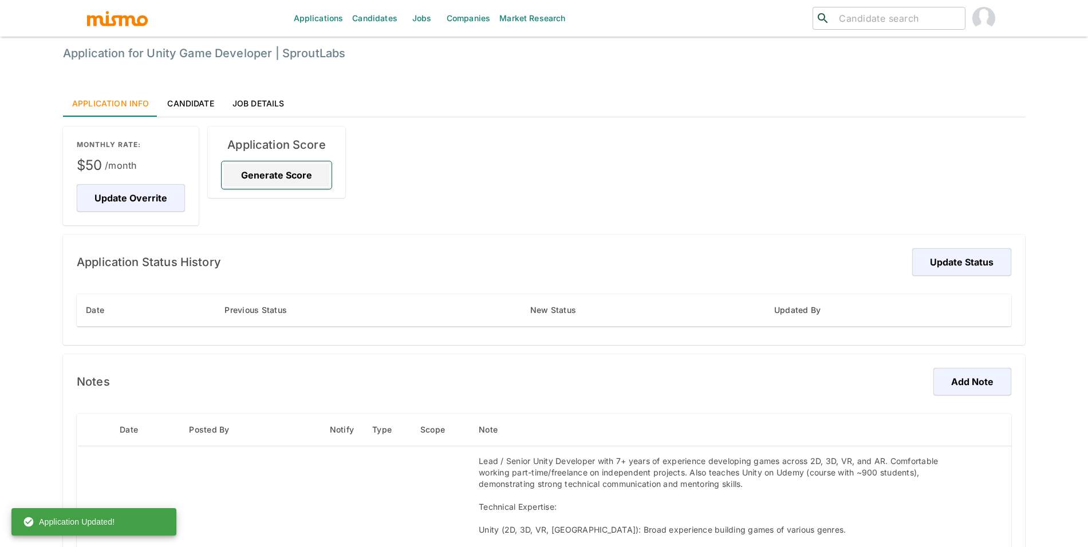
click at [295, 175] on button "Generate Score" at bounding box center [277, 174] width 110 height 27
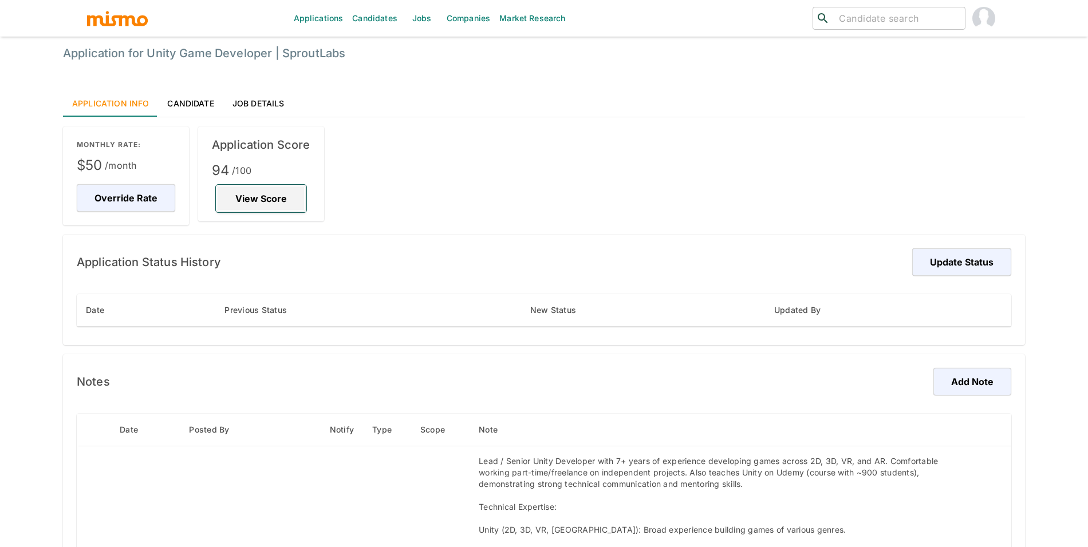
click at [264, 192] on button "View Score" at bounding box center [261, 198] width 90 height 27
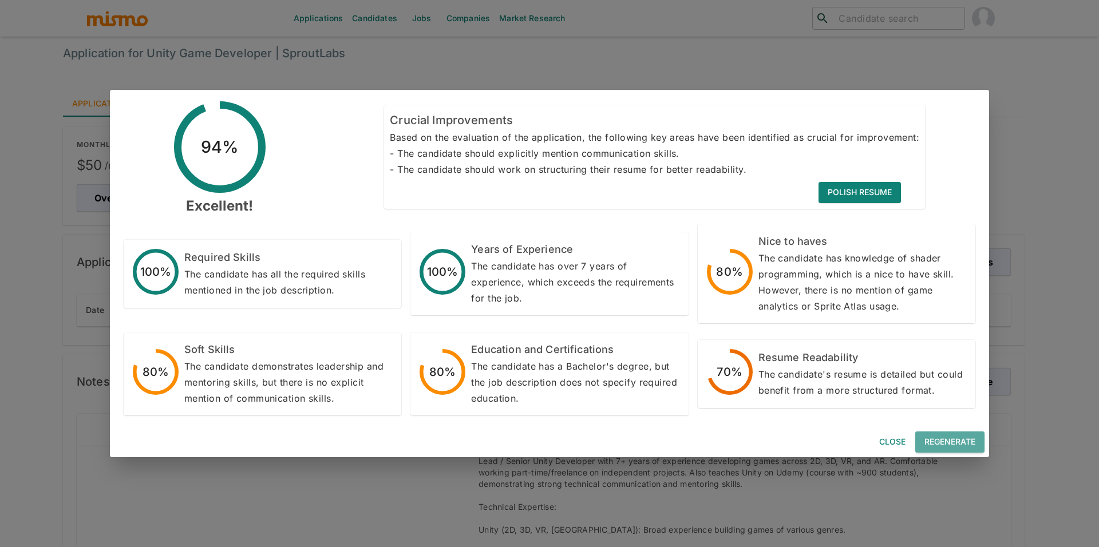
click at [943, 433] on button "Regenerate" at bounding box center [949, 442] width 69 height 21
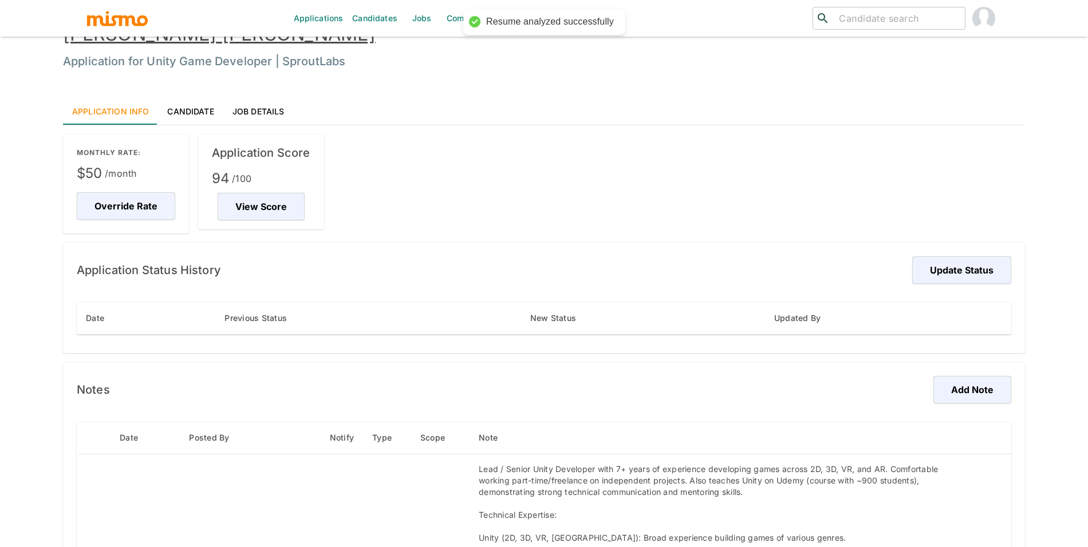
scroll to position [5, 0]
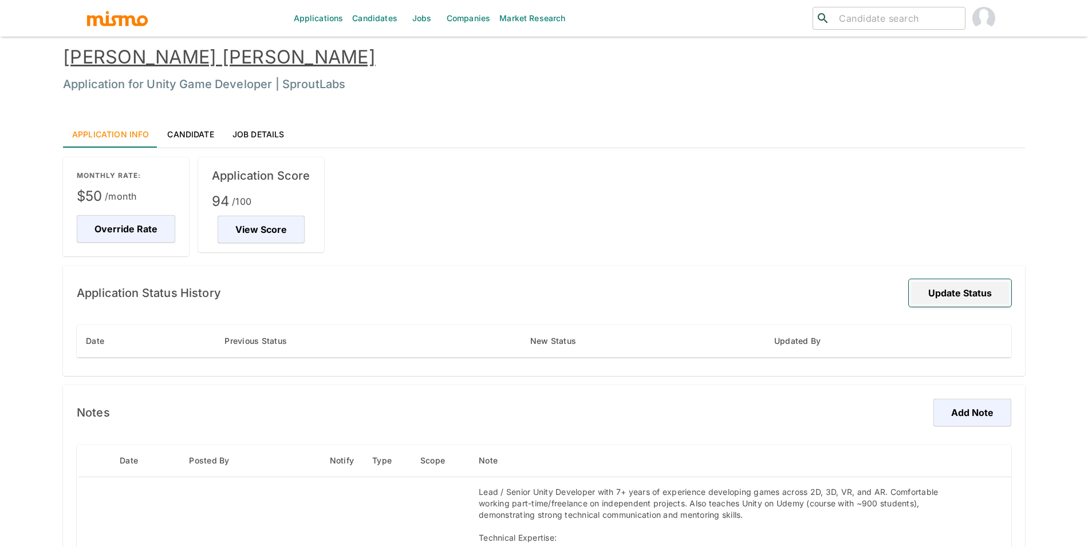
click at [938, 294] on button "Update Status" at bounding box center [959, 292] width 102 height 27
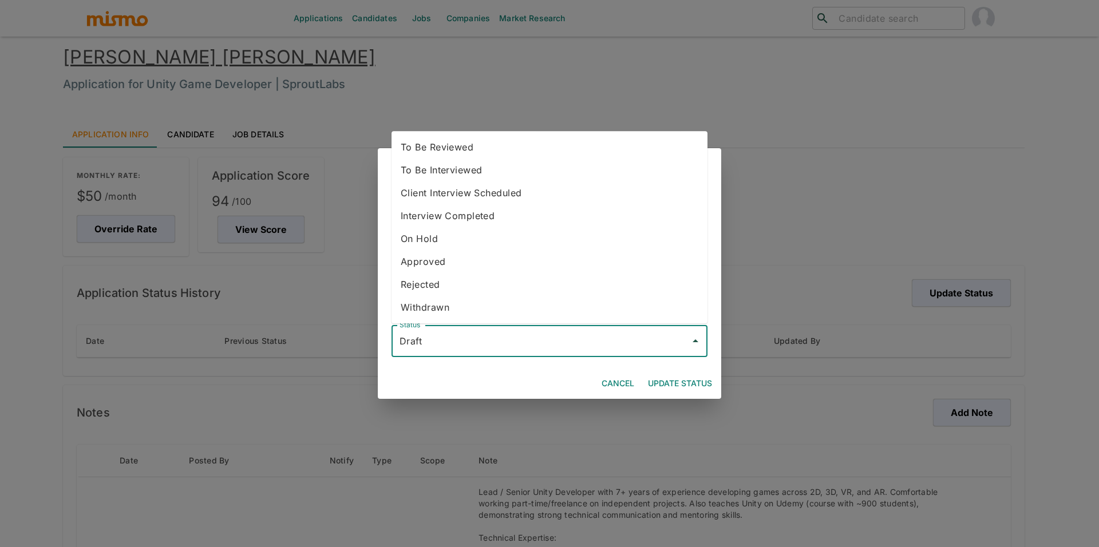
click at [520, 330] on input "Draft" at bounding box center [541, 341] width 289 height 22
click at [482, 153] on li "To Be Reviewed" at bounding box center [550, 147] width 316 height 23
type input "To Be Reviewed"
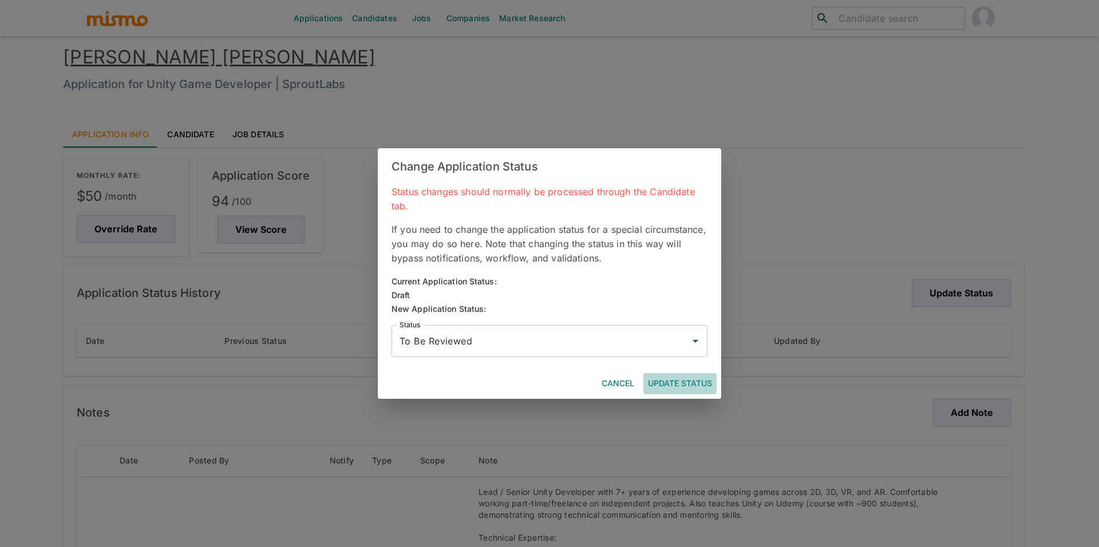
click at [699, 385] on button "Update Status" at bounding box center [679, 383] width 73 height 21
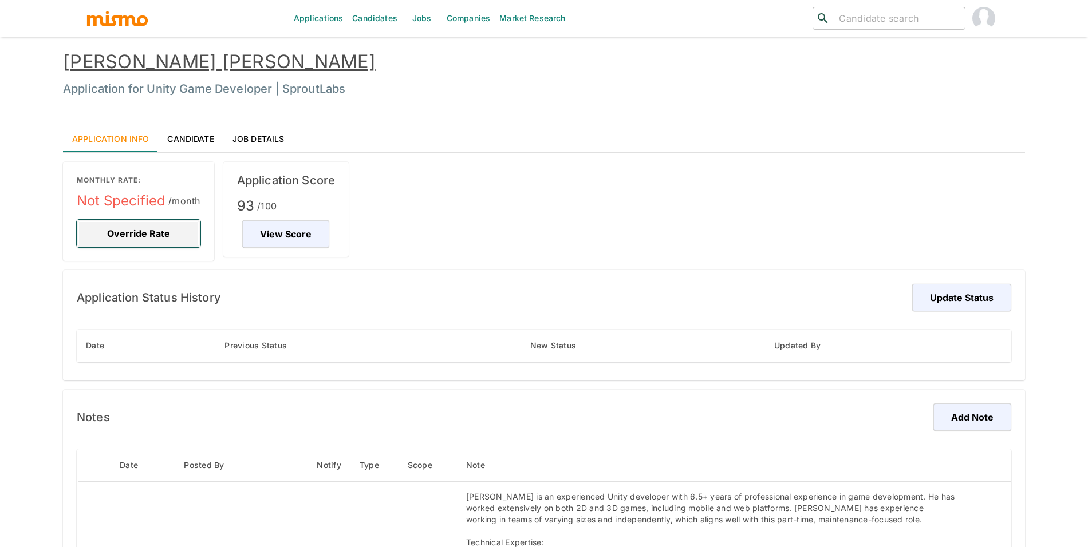
click at [106, 242] on button "Override Rate" at bounding box center [139, 233] width 124 height 27
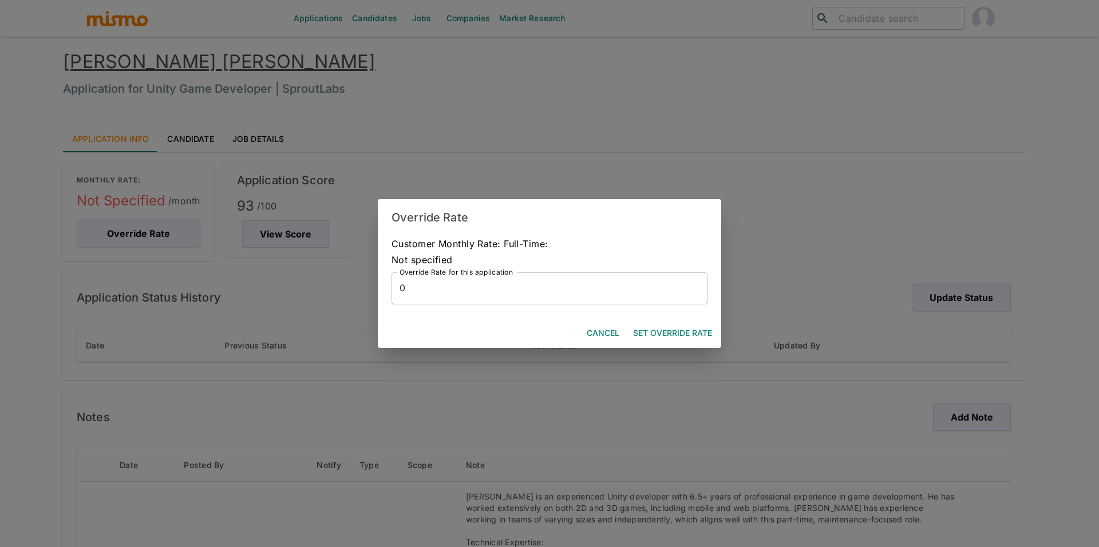
click at [435, 292] on input "0" at bounding box center [550, 288] width 316 height 32
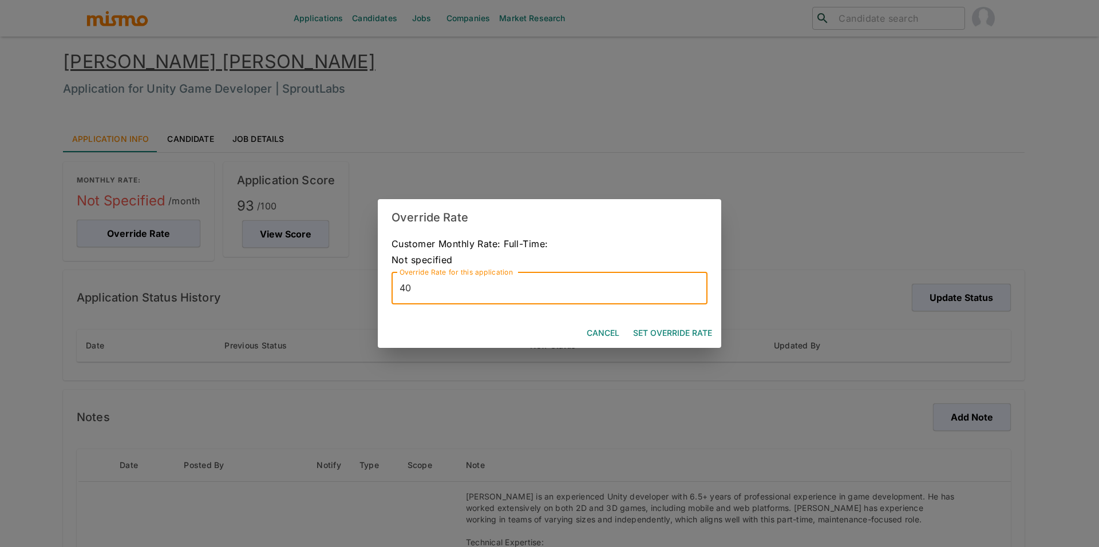
type input "40"
click at [698, 323] on button "Set Override Rate" at bounding box center [673, 333] width 88 height 21
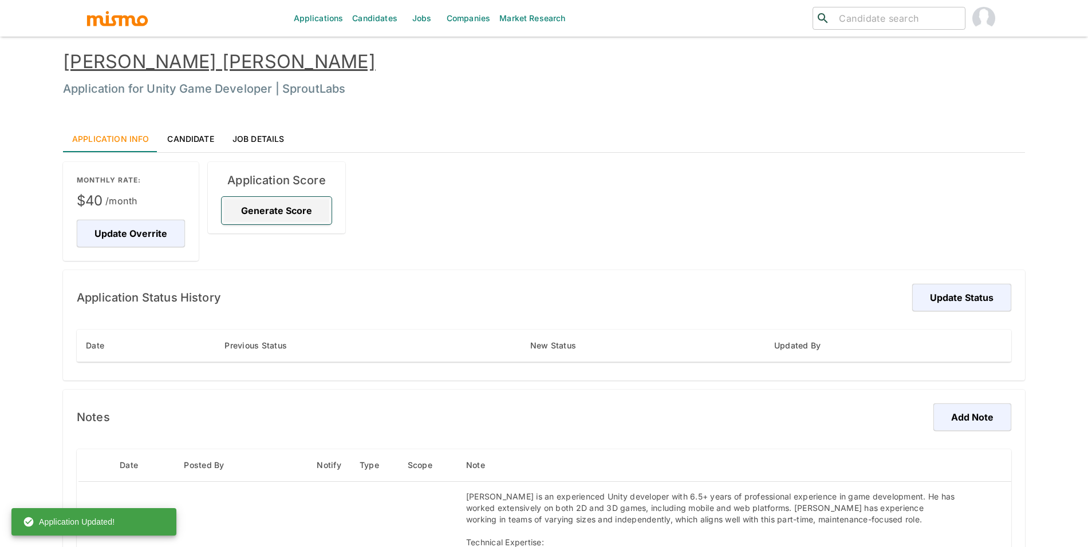
click at [290, 216] on button "Generate Score" at bounding box center [277, 210] width 110 height 27
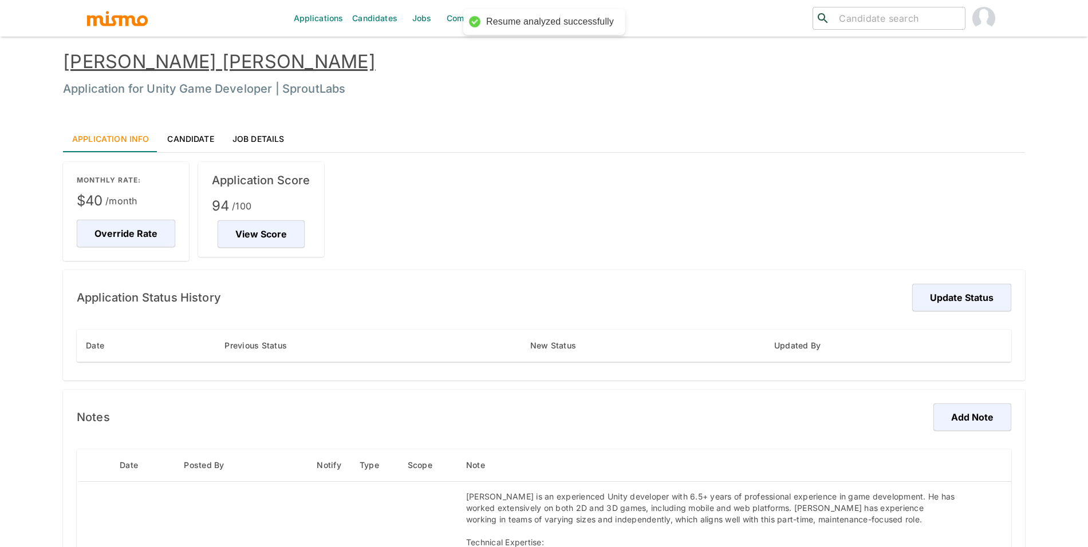
click at [961, 281] on div "Application Status History Update Status Date Previous Status New Status Update…" at bounding box center [544, 325] width 962 height 110
click at [942, 304] on button "Update Status" at bounding box center [959, 297] width 102 height 27
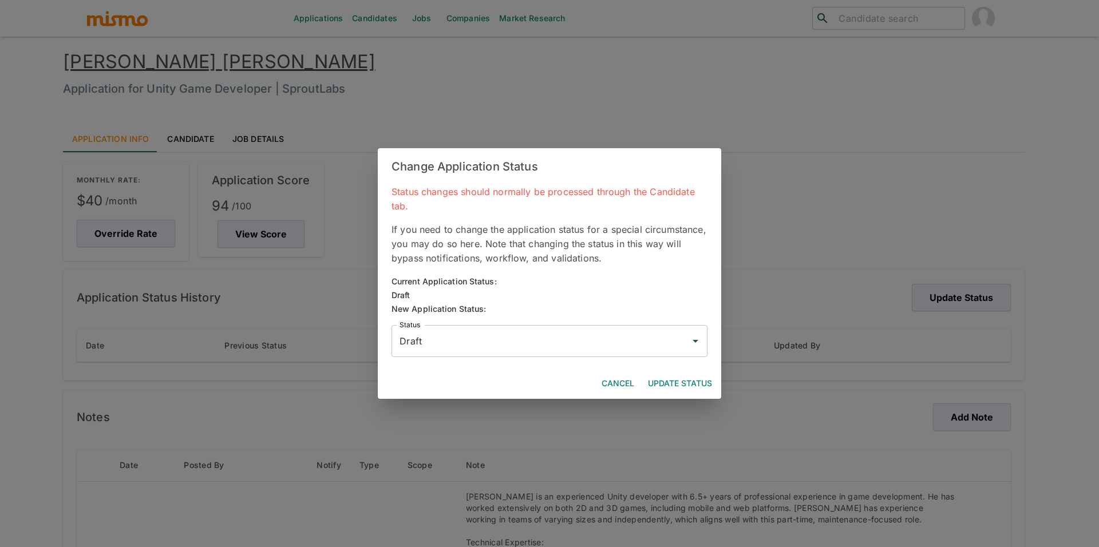
click at [600, 330] on input "Draft" at bounding box center [541, 341] width 289 height 22
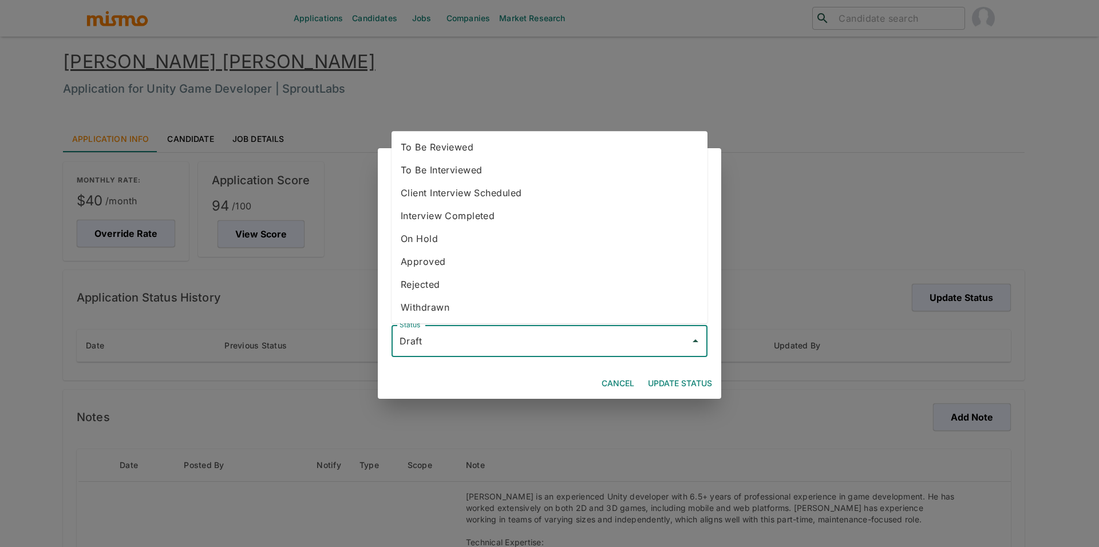
click at [486, 136] on li "To Be Reviewed" at bounding box center [550, 147] width 316 height 23
type input "To Be Reviewed"
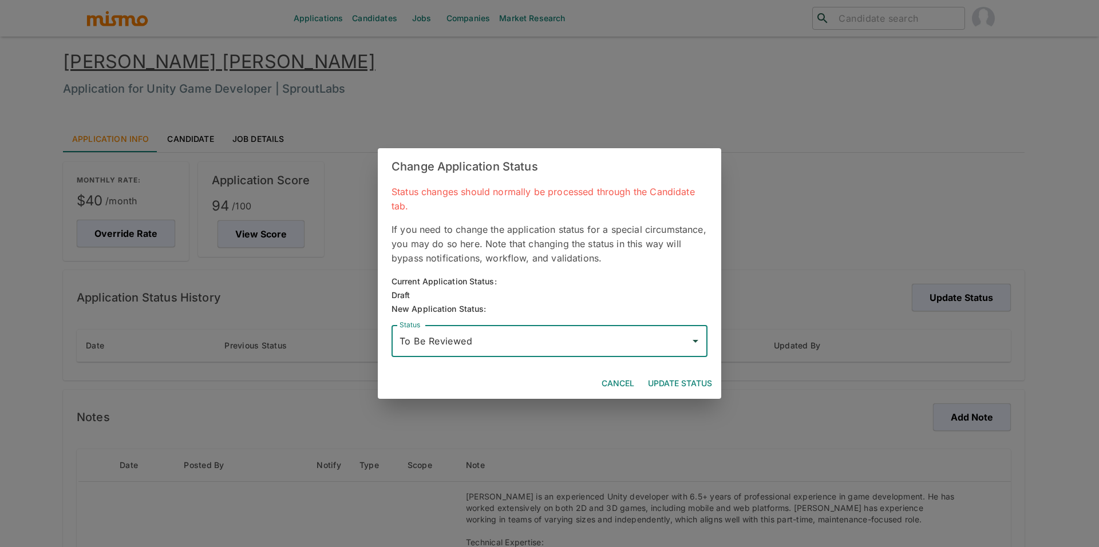
click at [684, 380] on button "Update Status" at bounding box center [679, 383] width 73 height 21
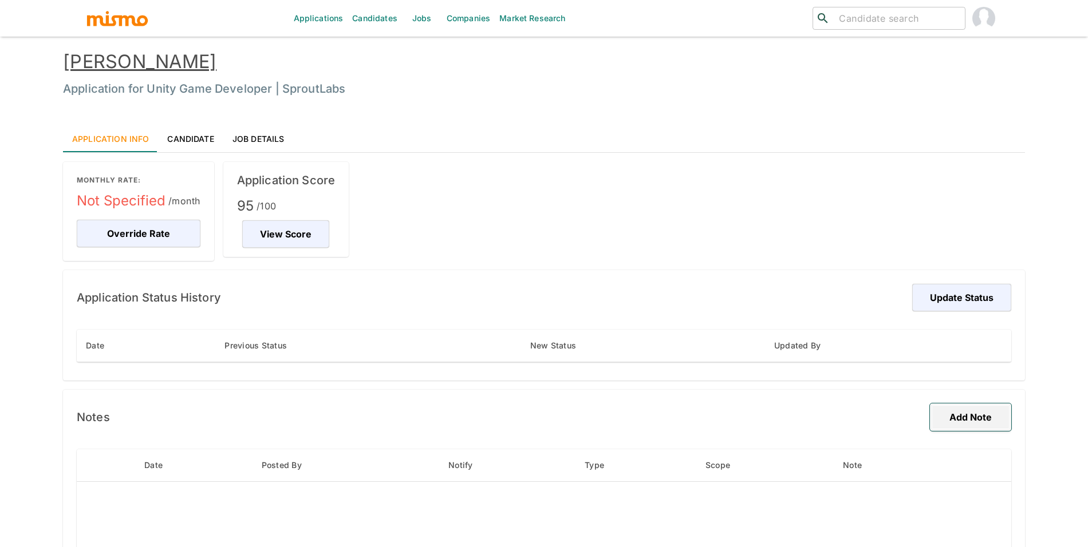
click at [962, 413] on button "Add Note" at bounding box center [970, 417] width 81 height 27
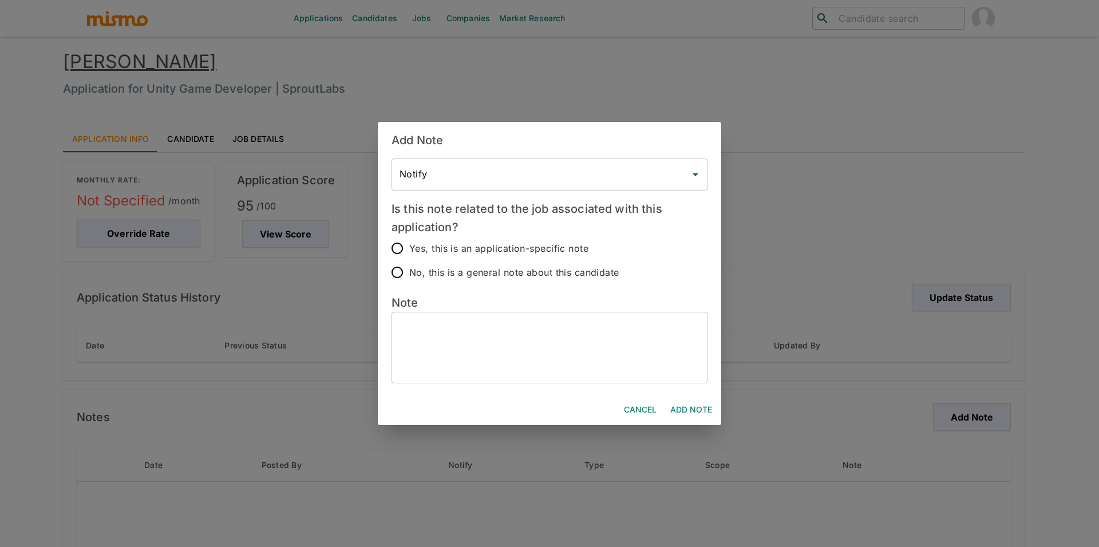
click at [463, 318] on div "x ​" at bounding box center [550, 348] width 316 height 72
paste textarea "Technical Background Experience: 5+ years as a Unity Game Developer (C#) Portfo…"
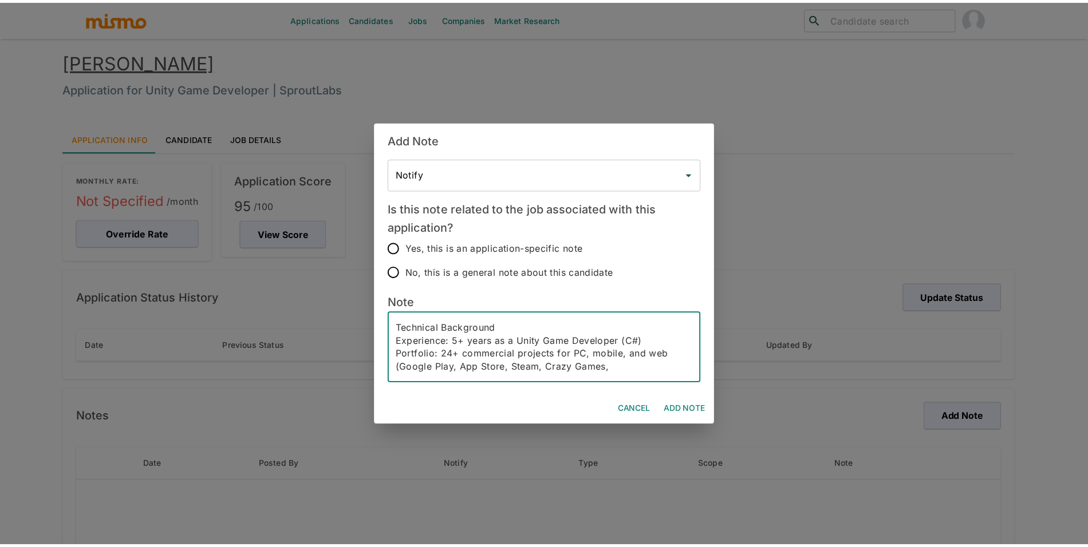
scroll to position [316, 0]
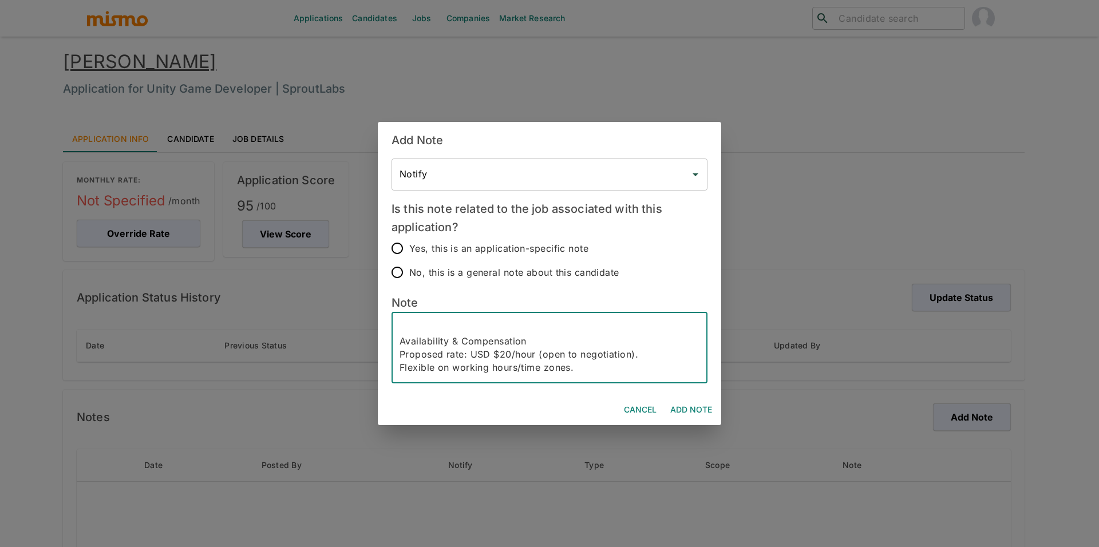
type textarea "Technical Background Experience: 5+ years as a Unity Game Developer (C#) Portfo…"
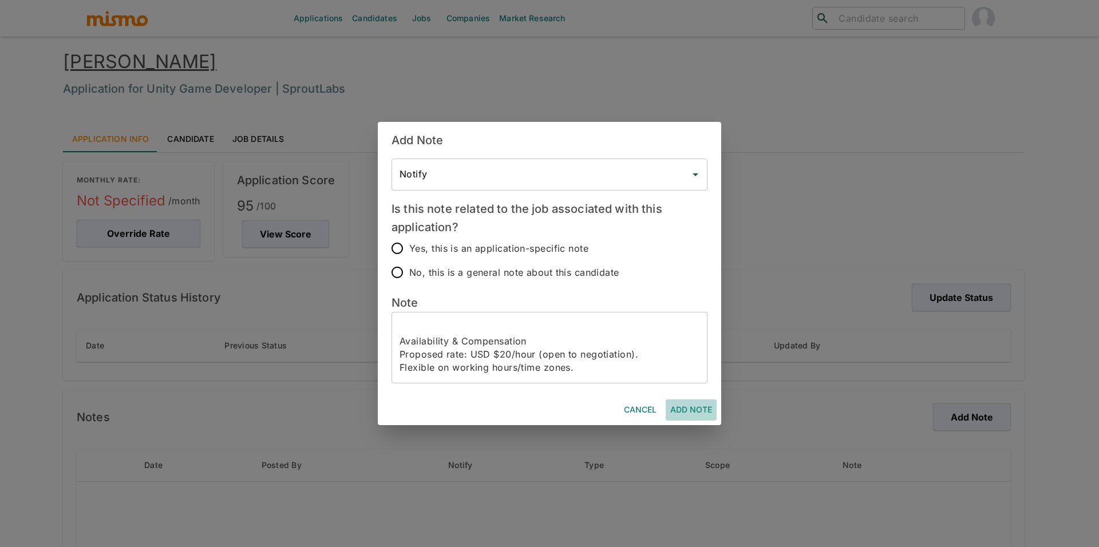
click at [697, 400] on button "Add Note" at bounding box center [691, 410] width 51 height 21
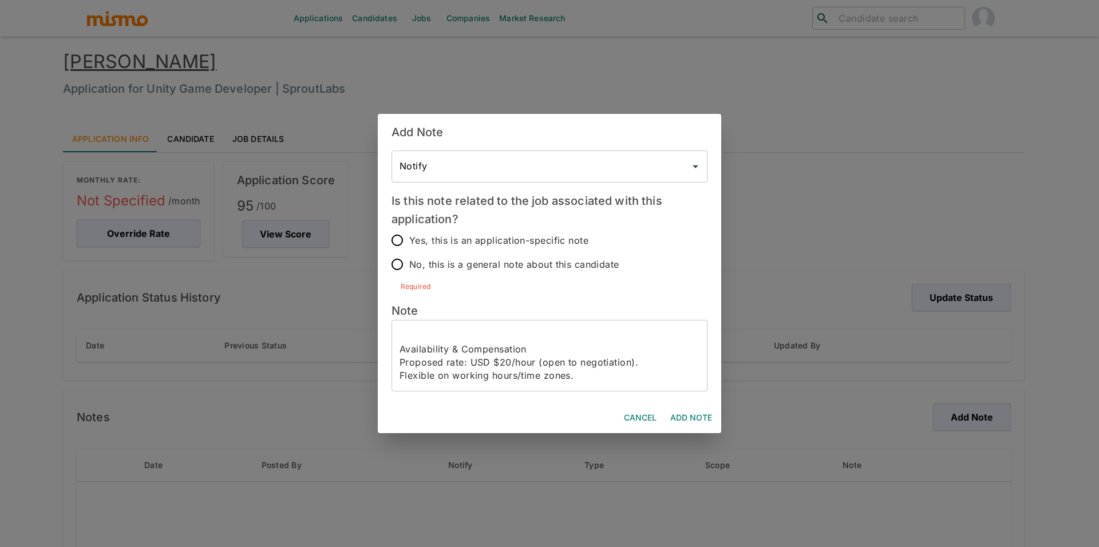
click at [496, 242] on span "Yes, this is an application-specific note" at bounding box center [498, 240] width 179 height 16
click at [409, 242] on input "Yes, this is an application-specific note" at bounding box center [397, 240] width 24 height 24
radio input "true"
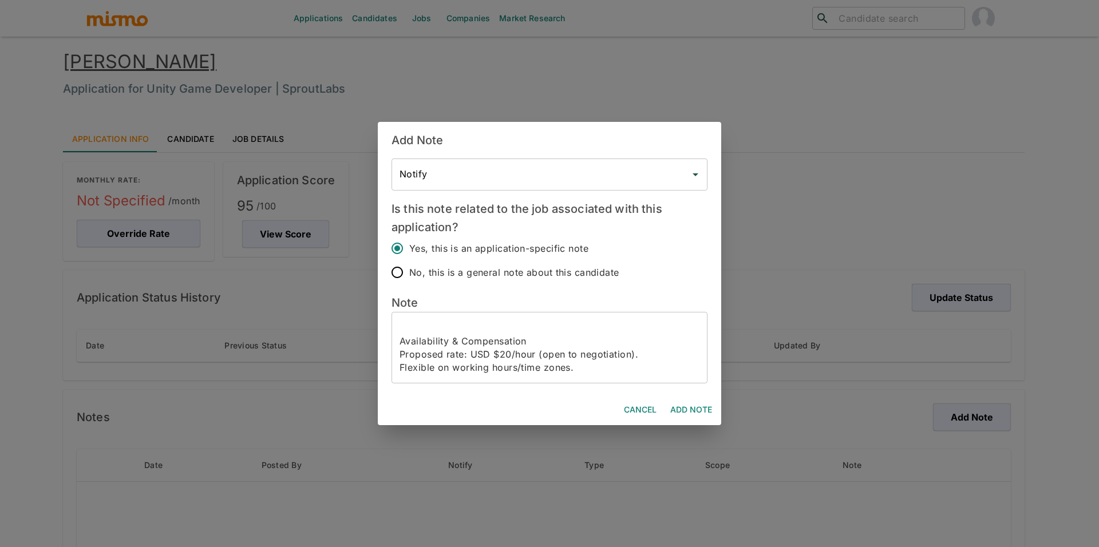
click at [702, 419] on button "Add Note" at bounding box center [691, 410] width 51 height 21
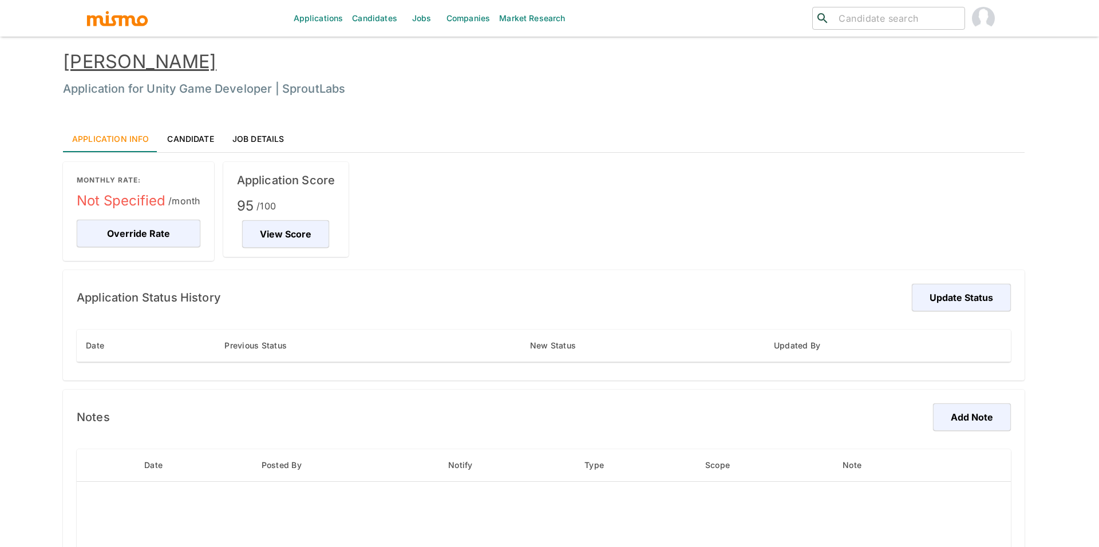
click at [704, 409] on button "Add Note" at bounding box center [691, 410] width 51 height 21
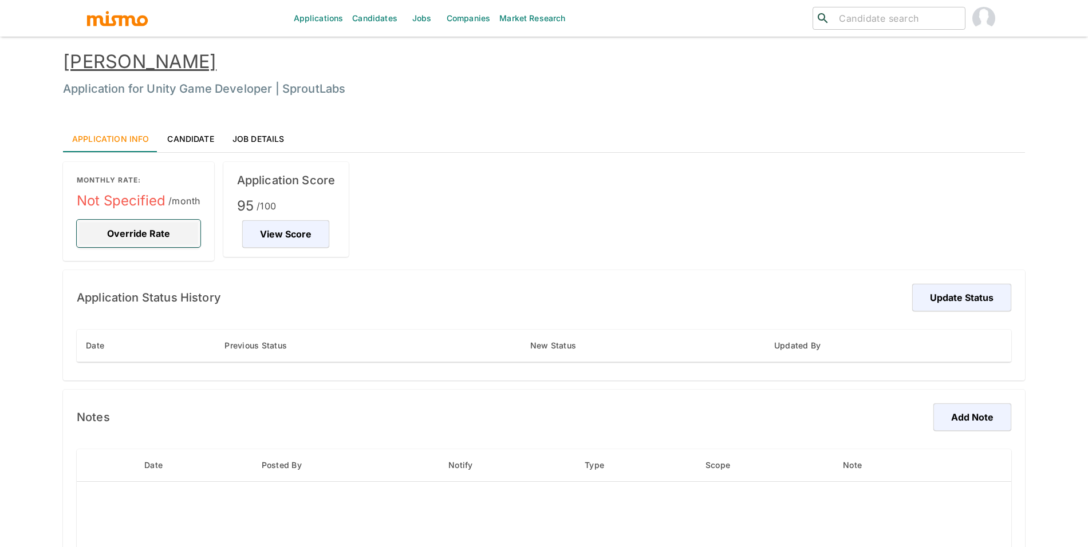
click at [115, 221] on button "Override Rate" at bounding box center [139, 233] width 124 height 27
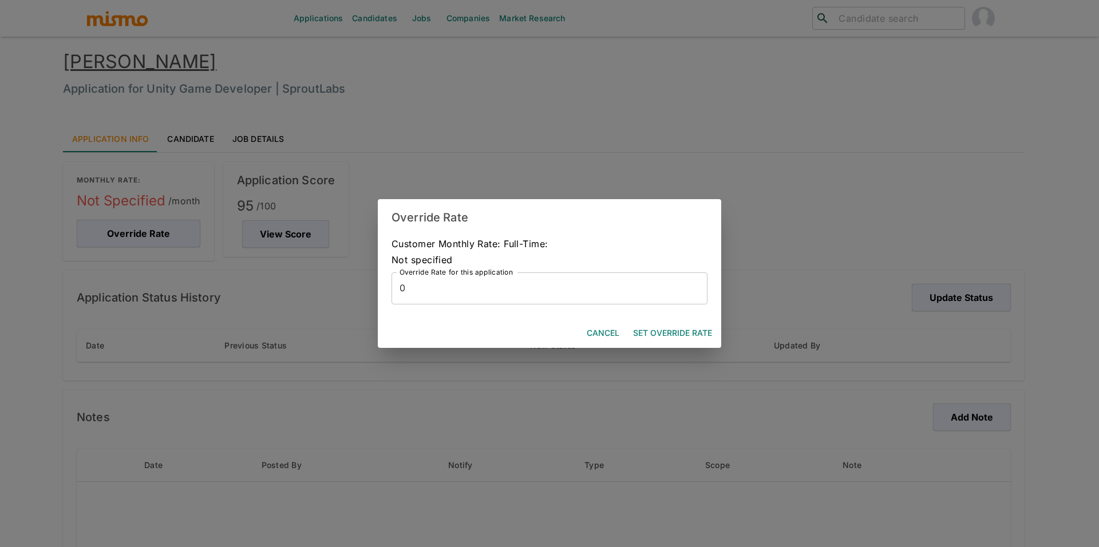
click at [588, 138] on div "Override Rate Customer Monthly Rate: Full-Time: Not specified Override Rate for…" at bounding box center [549, 273] width 1099 height 547
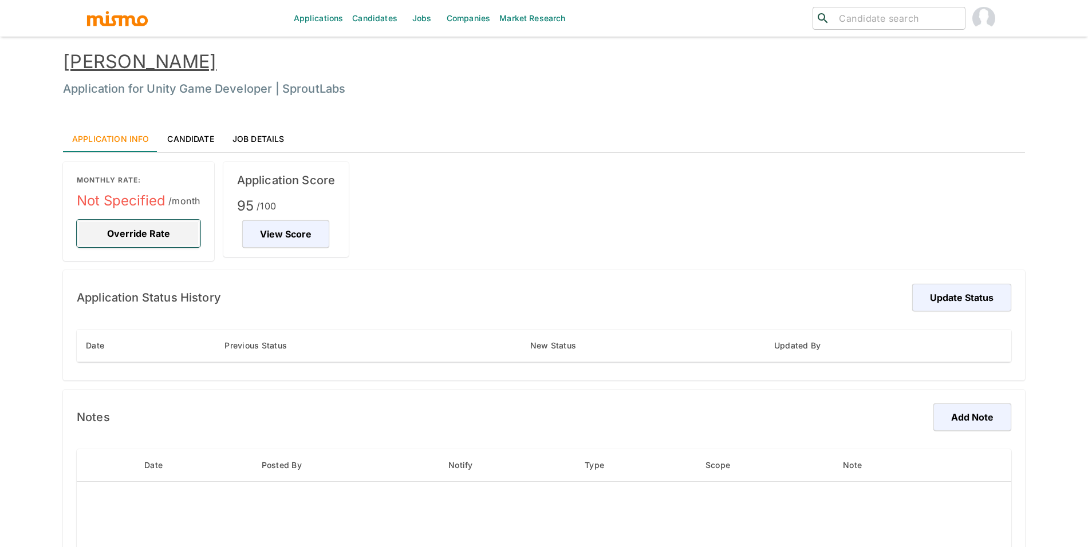
click at [176, 226] on button "Override Rate" at bounding box center [139, 233] width 124 height 27
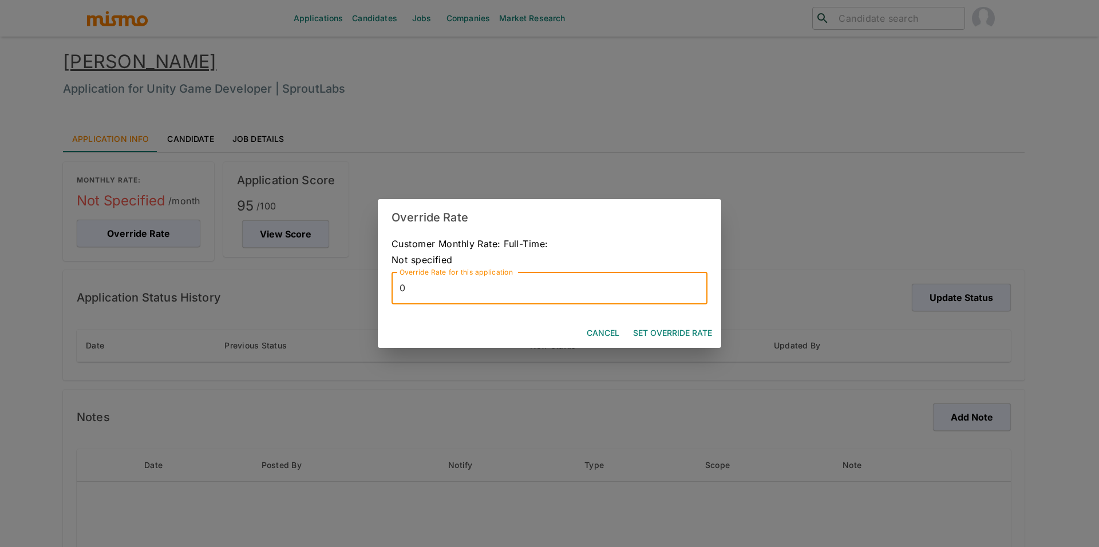
click at [444, 294] on input "0" at bounding box center [550, 288] width 316 height 32
type input "40"
click at [655, 332] on button "Set Override Rate" at bounding box center [673, 333] width 88 height 21
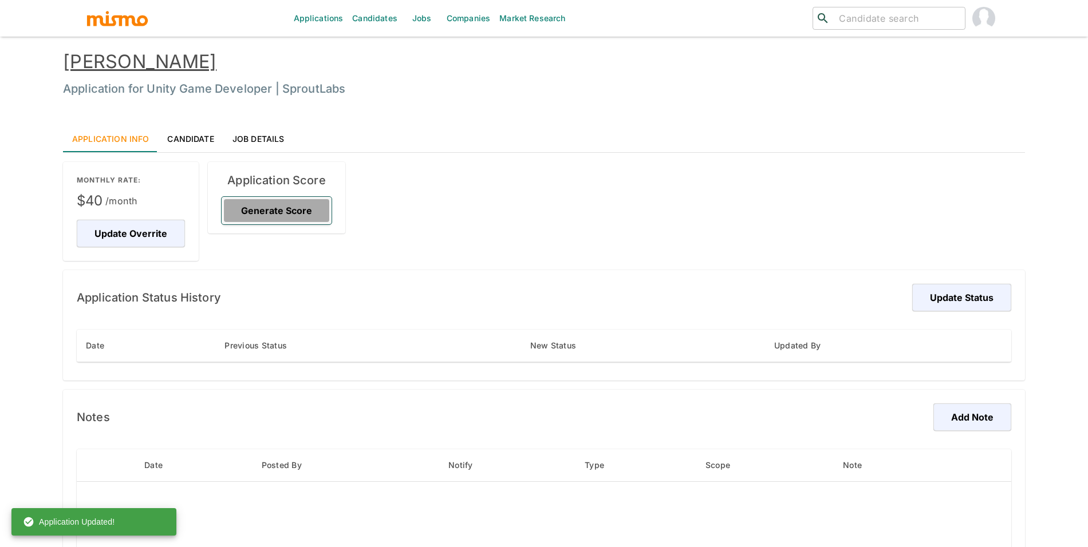
click at [299, 219] on button "Generate Score" at bounding box center [277, 210] width 110 height 27
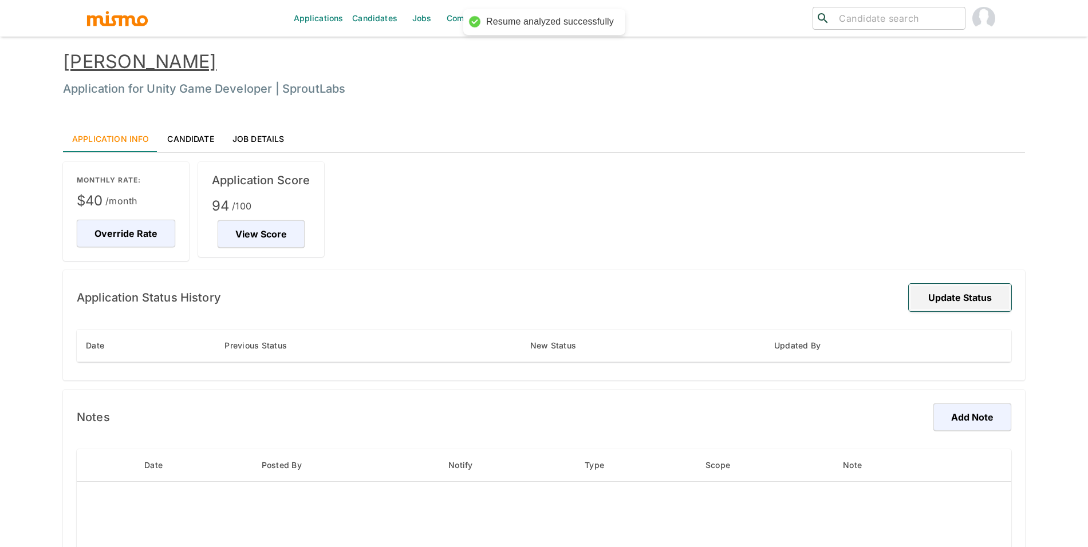
click at [949, 301] on button "Update Status" at bounding box center [959, 297] width 102 height 27
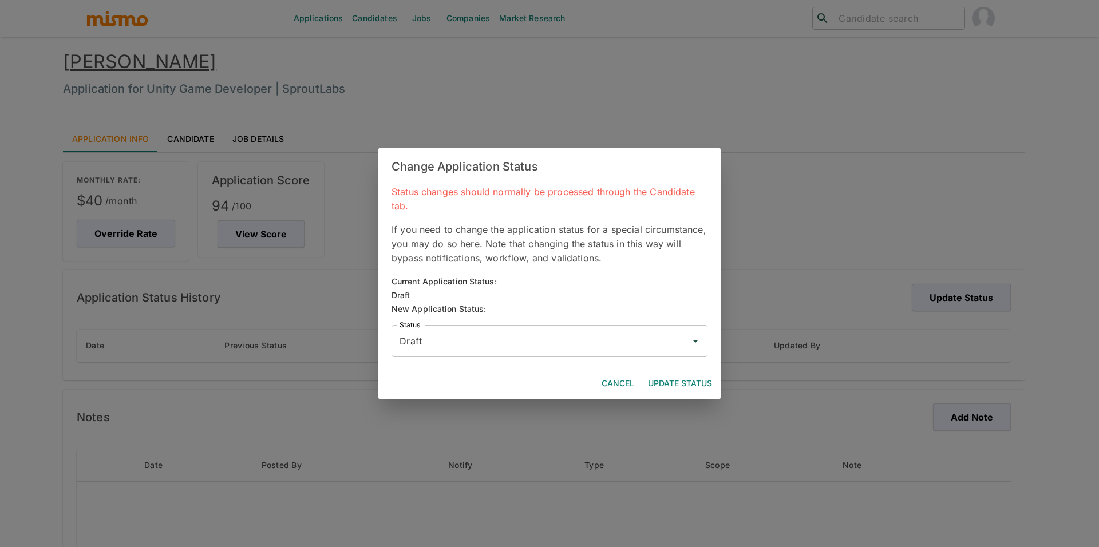
click at [593, 327] on div "Draft Status" at bounding box center [550, 341] width 316 height 32
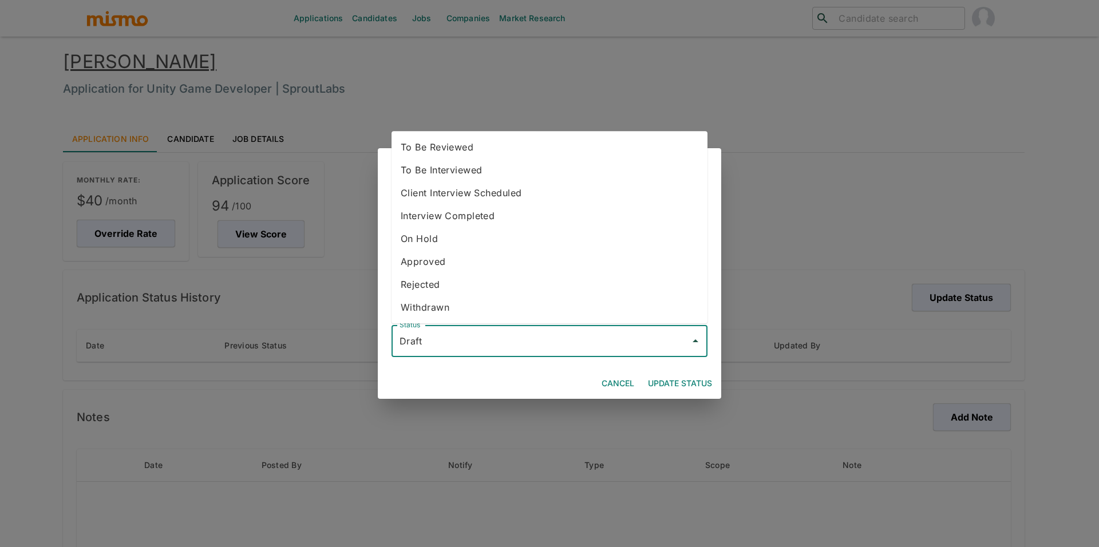
click at [512, 153] on li "To Be Reviewed" at bounding box center [550, 147] width 316 height 23
type input "To Be Reviewed"
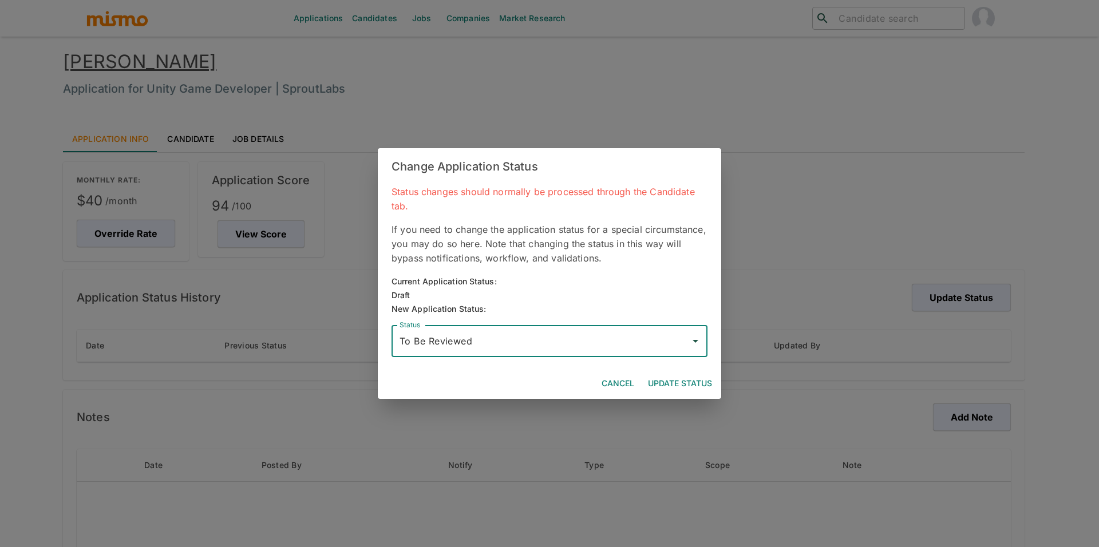
click at [697, 385] on button "Update Status" at bounding box center [679, 383] width 73 height 21
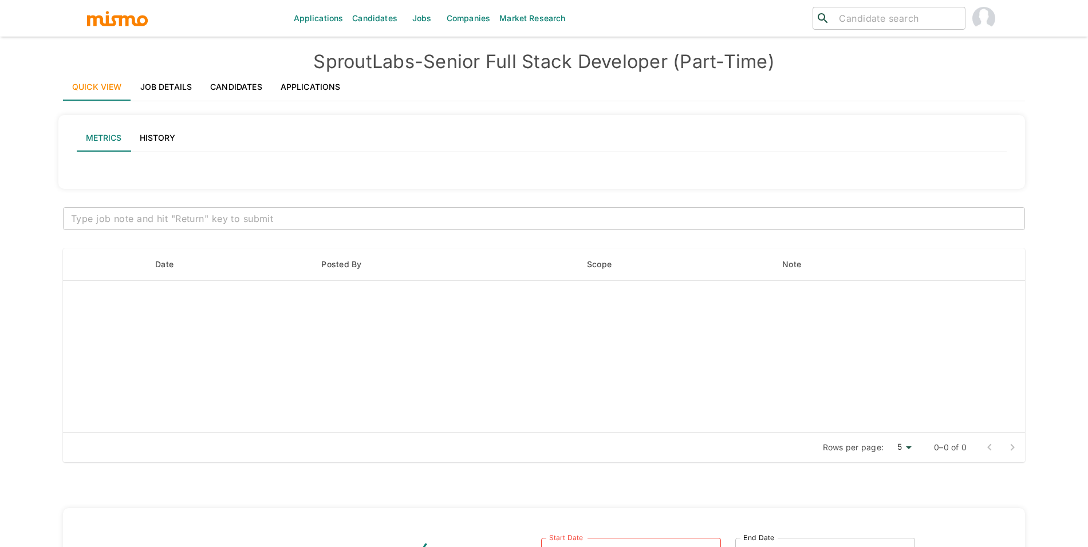
type input "Active statuses"
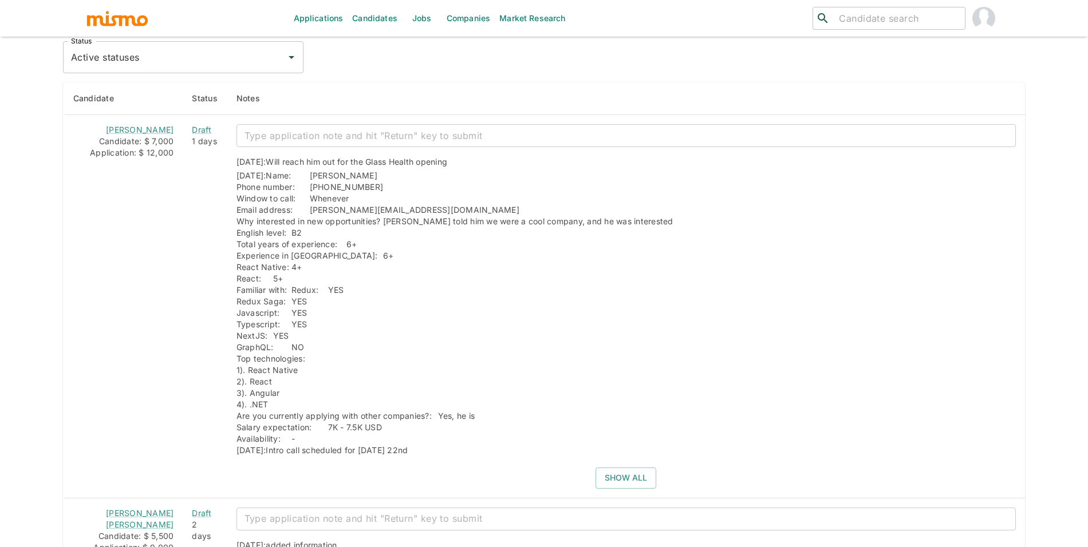
scroll to position [955, 0]
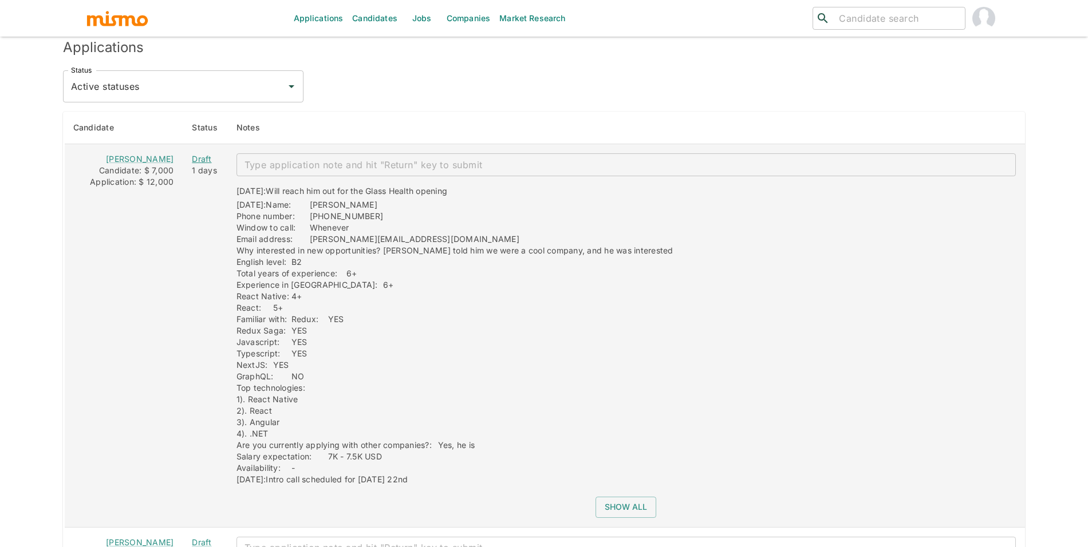
click at [192, 160] on div "Draft" at bounding box center [205, 158] width 26 height 11
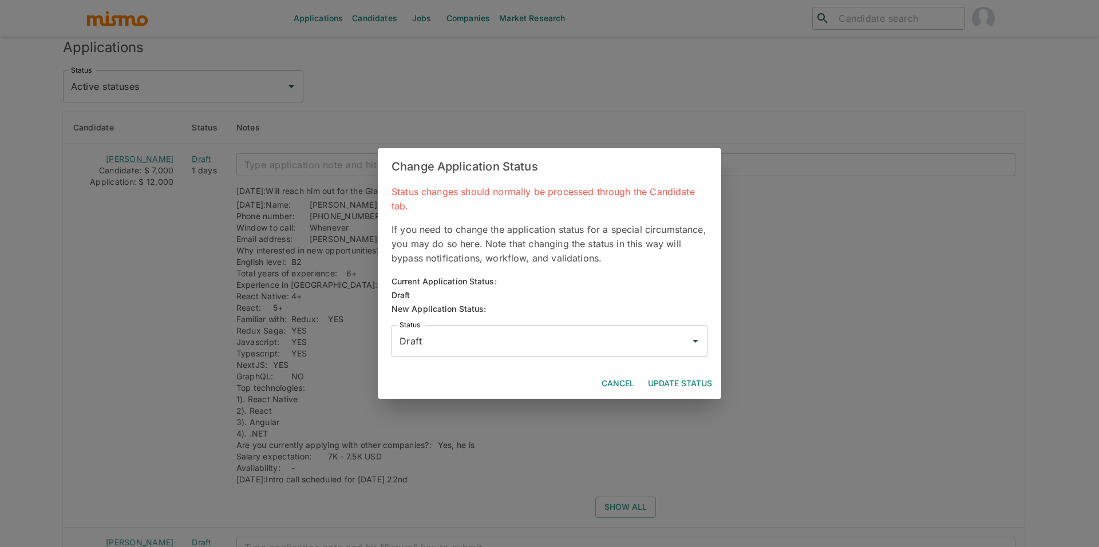
click at [465, 340] on input "Draft" at bounding box center [541, 341] width 289 height 22
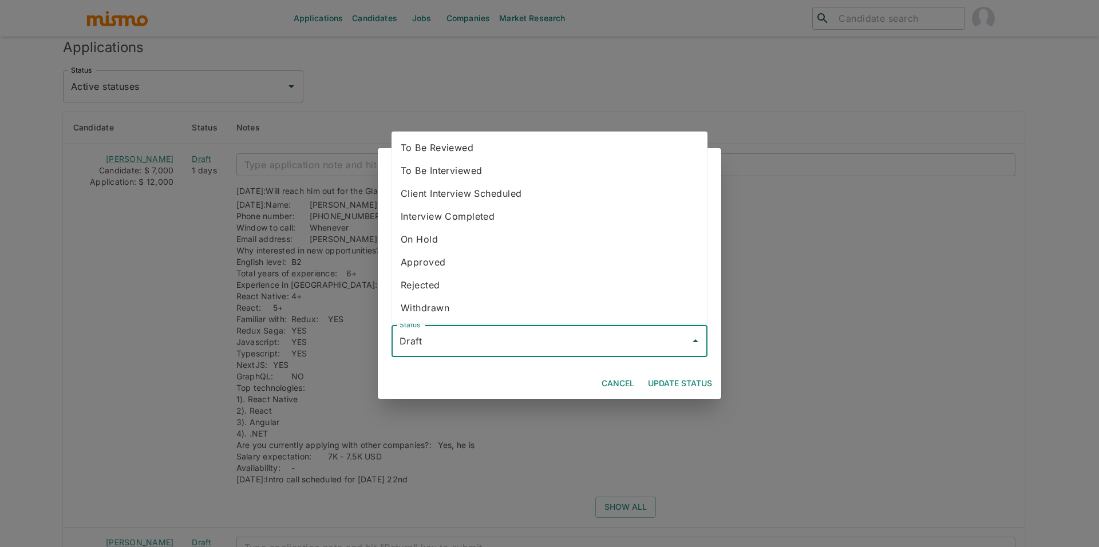
click at [459, 281] on li "Rejected" at bounding box center [550, 285] width 316 height 23
type input "Rejected"
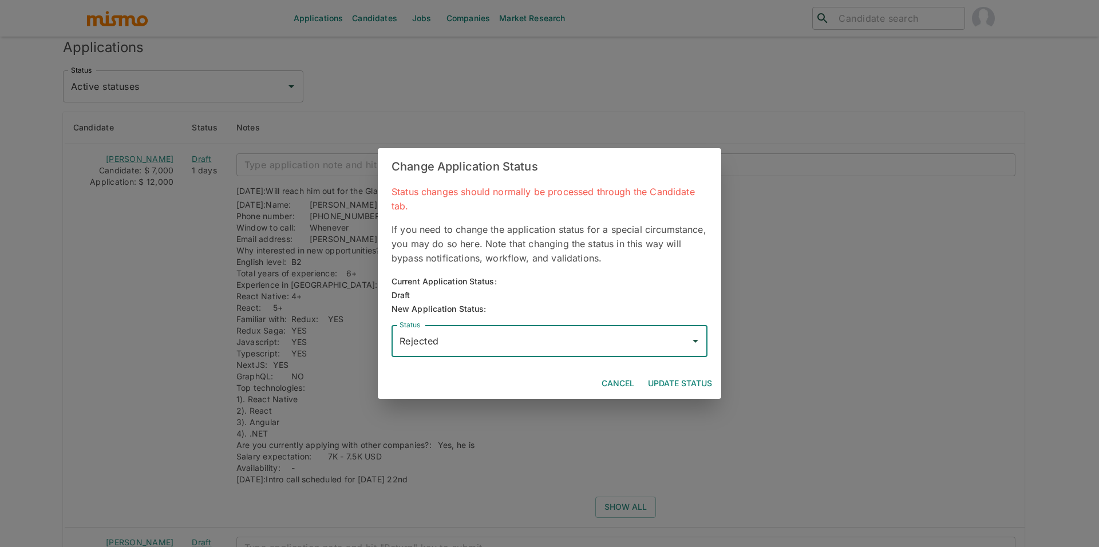
click at [671, 379] on button "Update Status" at bounding box center [679, 383] width 73 height 21
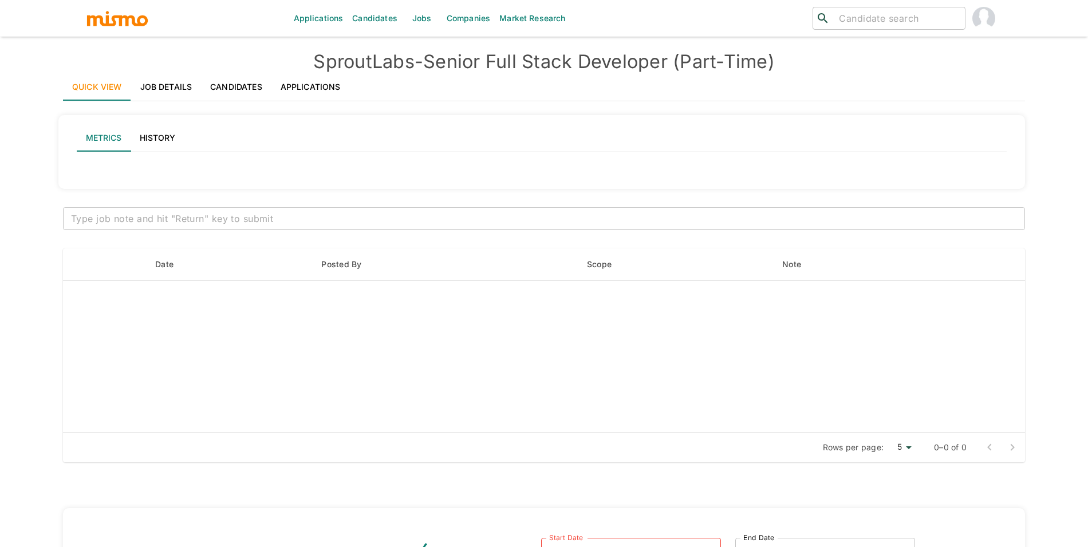
type input "Active statuses"
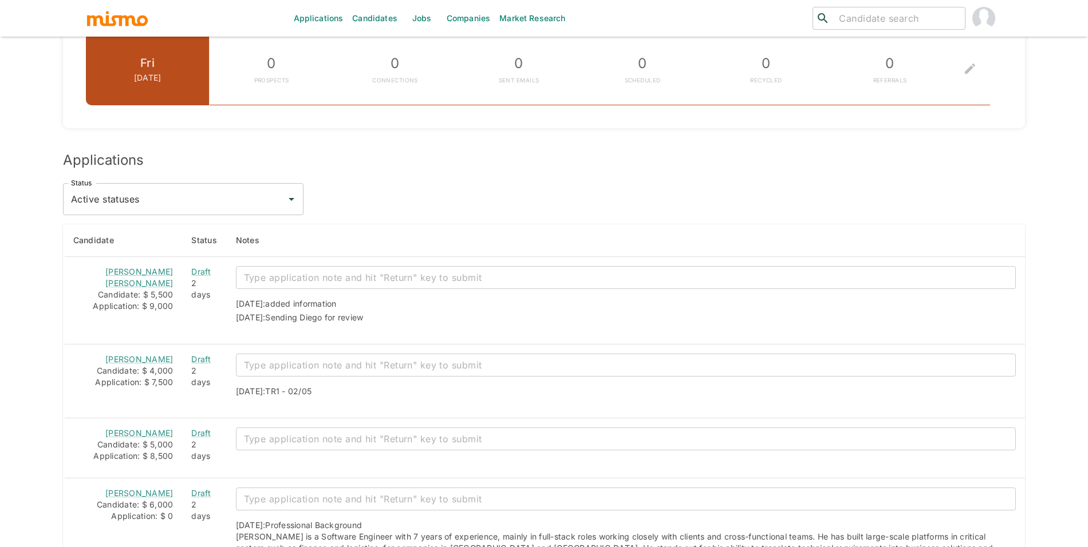
scroll to position [960, 0]
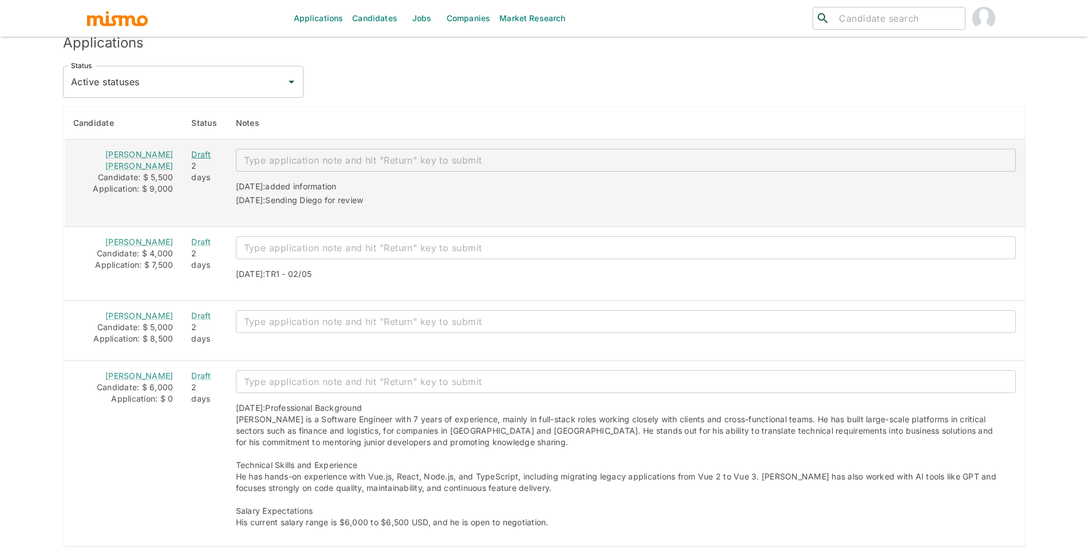
click at [196, 153] on div "Draft" at bounding box center [204, 154] width 26 height 11
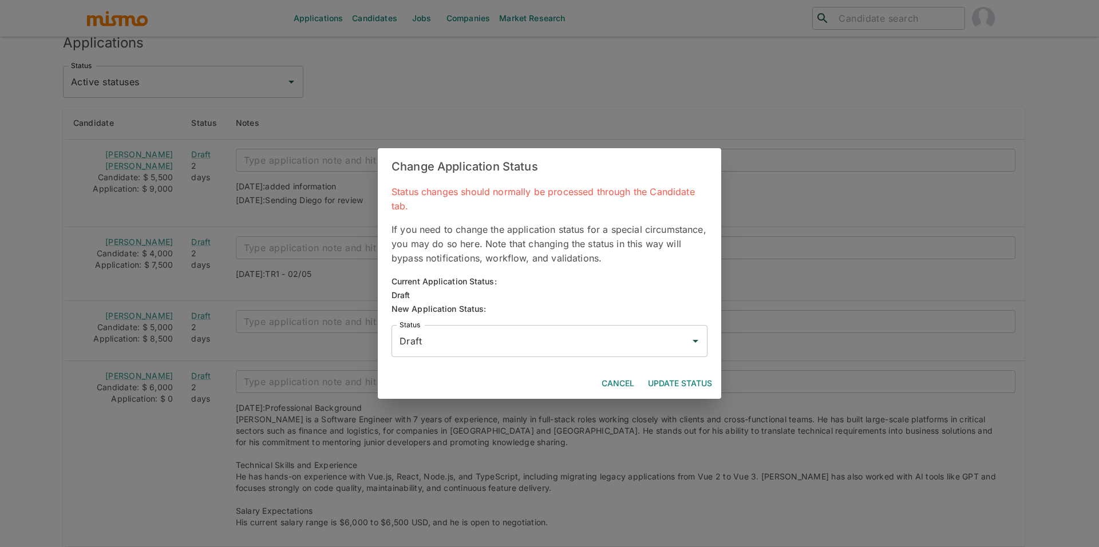
click at [434, 343] on input "Draft" at bounding box center [541, 341] width 289 height 22
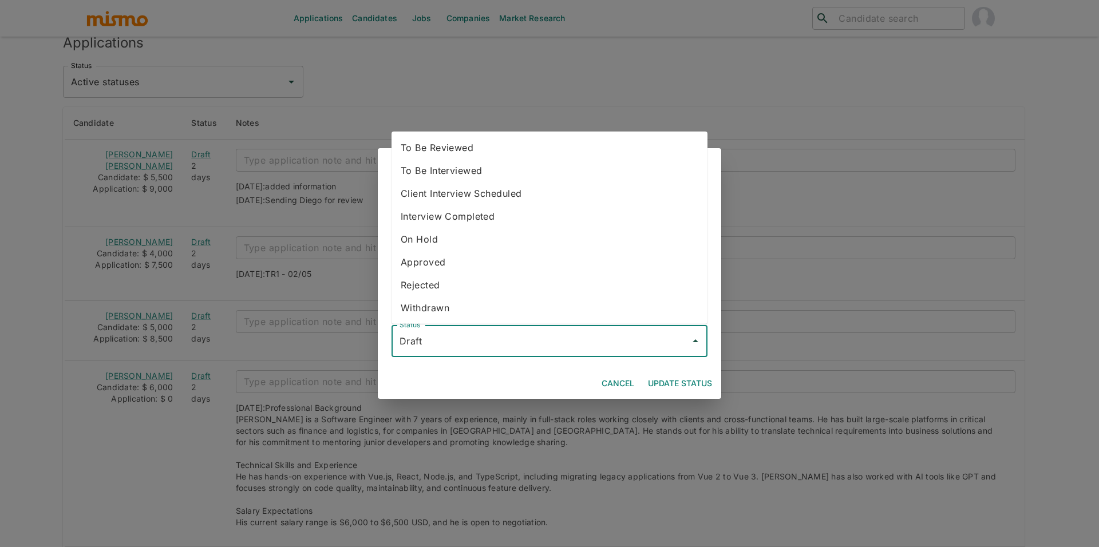
click at [483, 307] on li "Withdrawn" at bounding box center [550, 308] width 316 height 23
type input "Withdrawn"
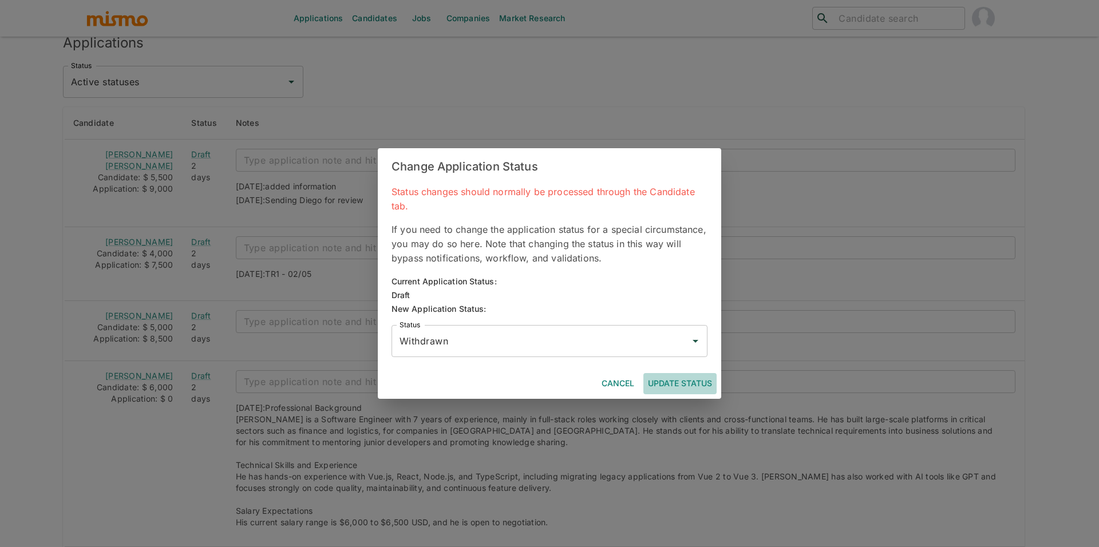
click at [694, 387] on button "Update Status" at bounding box center [679, 383] width 73 height 21
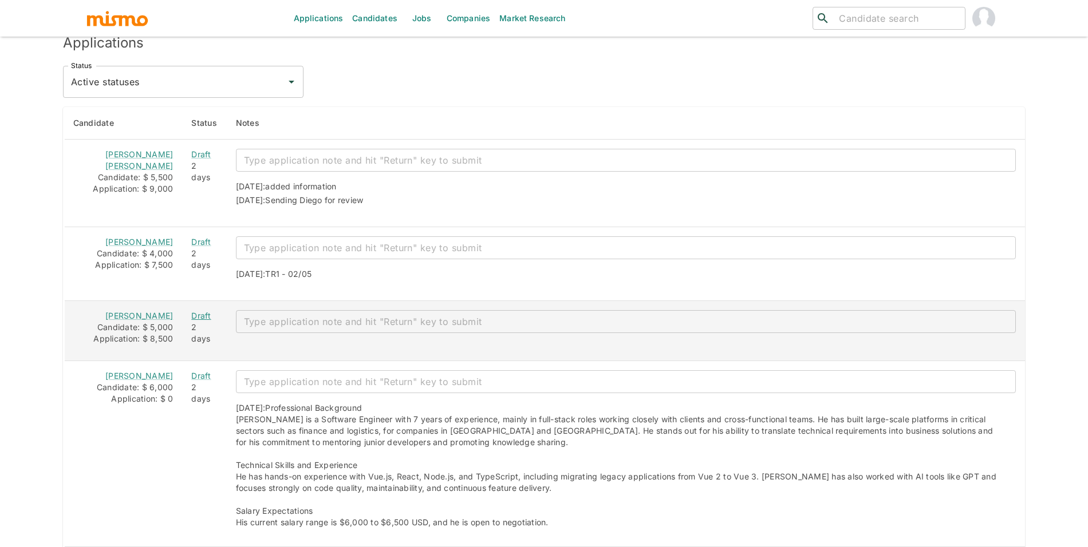
click at [193, 317] on div "Draft" at bounding box center [204, 315] width 26 height 11
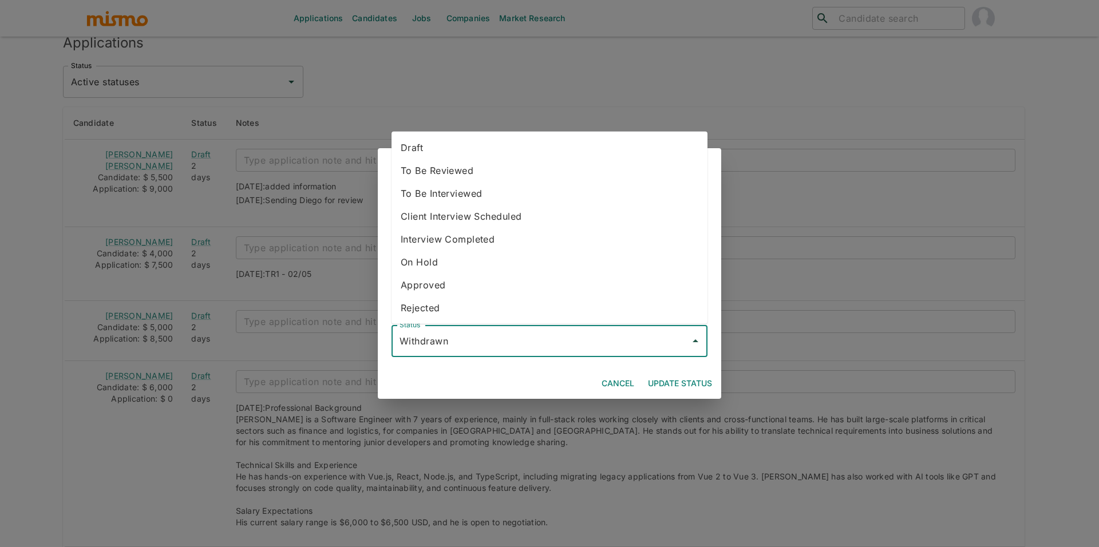
click at [425, 348] on input "Withdrawn" at bounding box center [541, 341] width 289 height 22
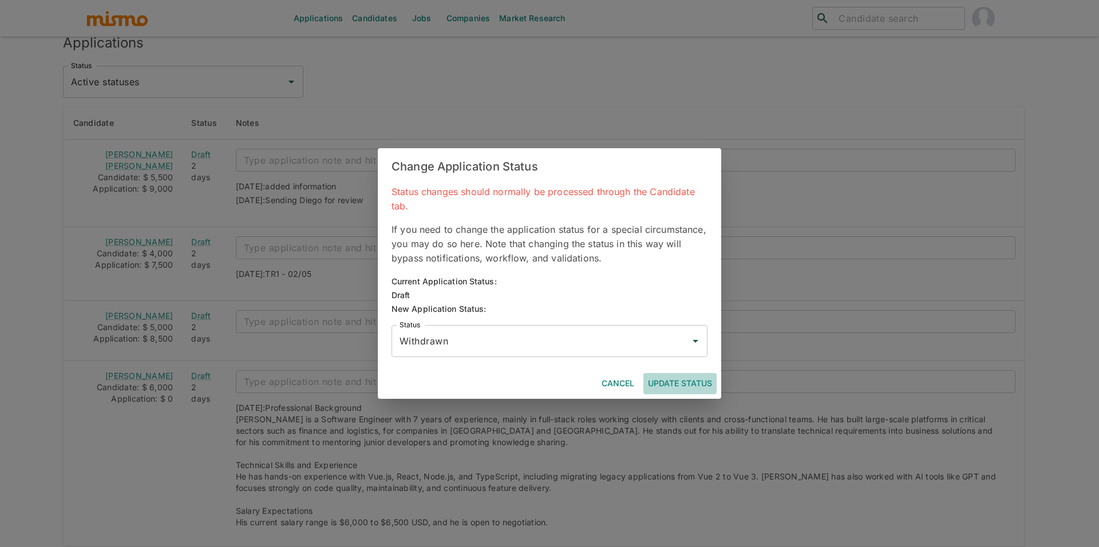
click at [697, 381] on button "Update Status" at bounding box center [679, 383] width 73 height 21
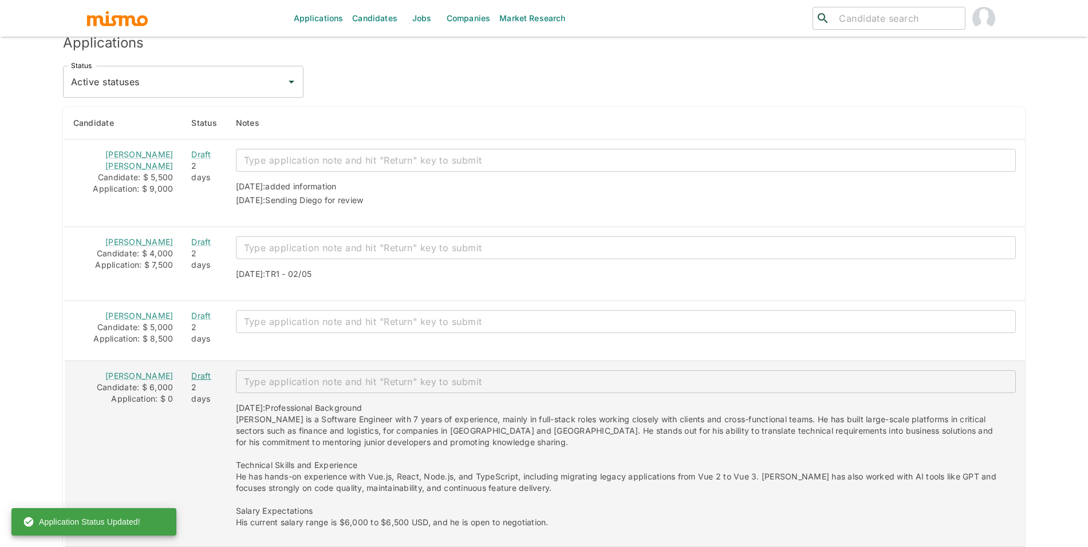
click at [196, 373] on div "Draft" at bounding box center [204, 375] width 26 height 11
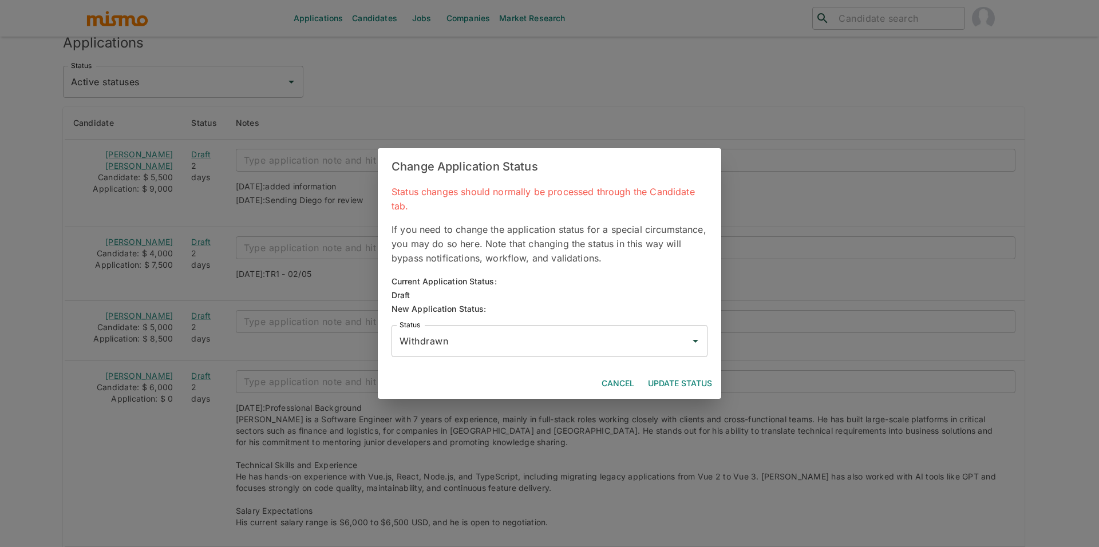
click at [694, 385] on button "Update Status" at bounding box center [679, 383] width 73 height 21
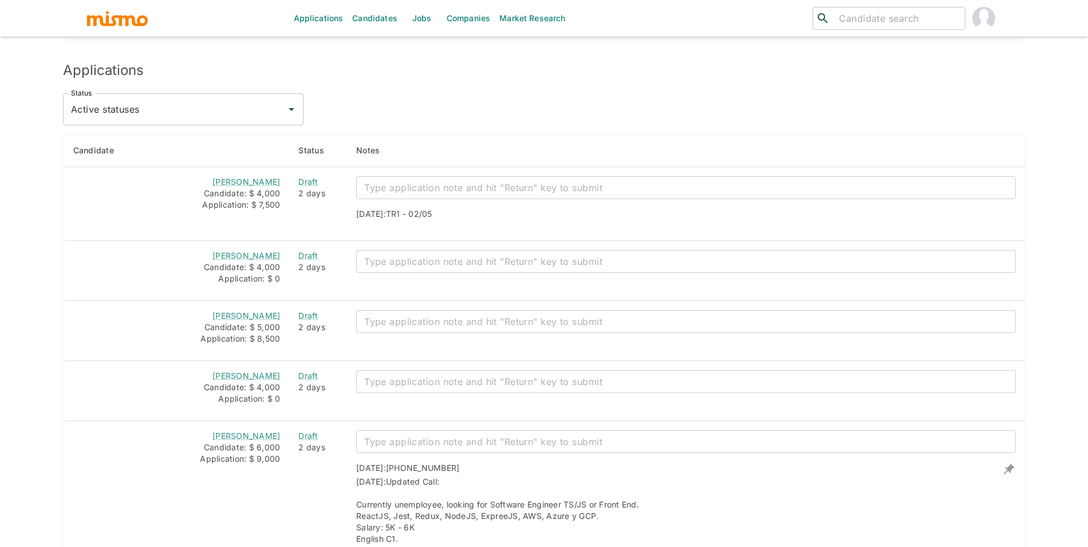
scroll to position [951, 0]
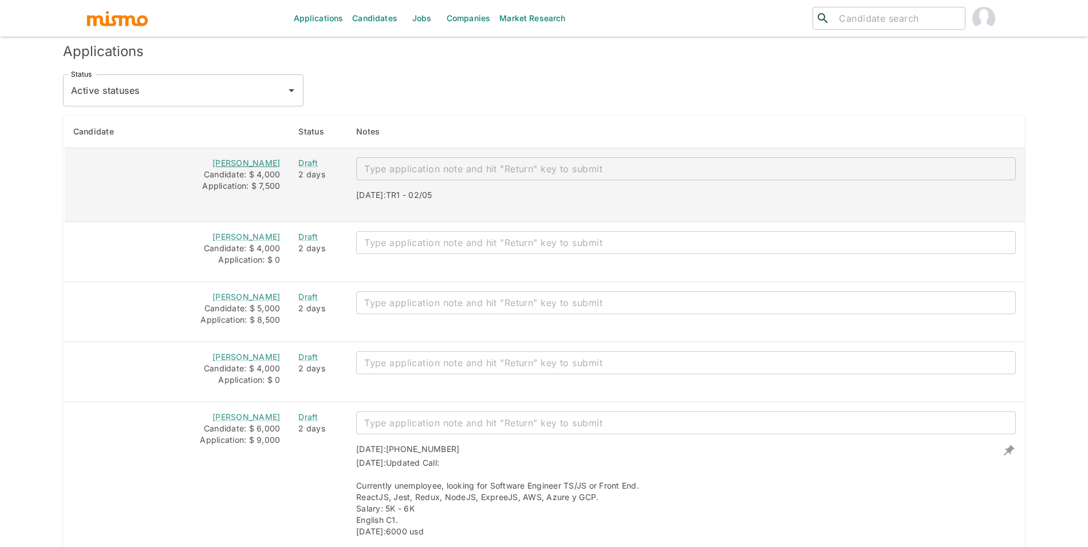
click at [266, 164] on link "Jady da Silva" at bounding box center [246, 163] width 68 height 10
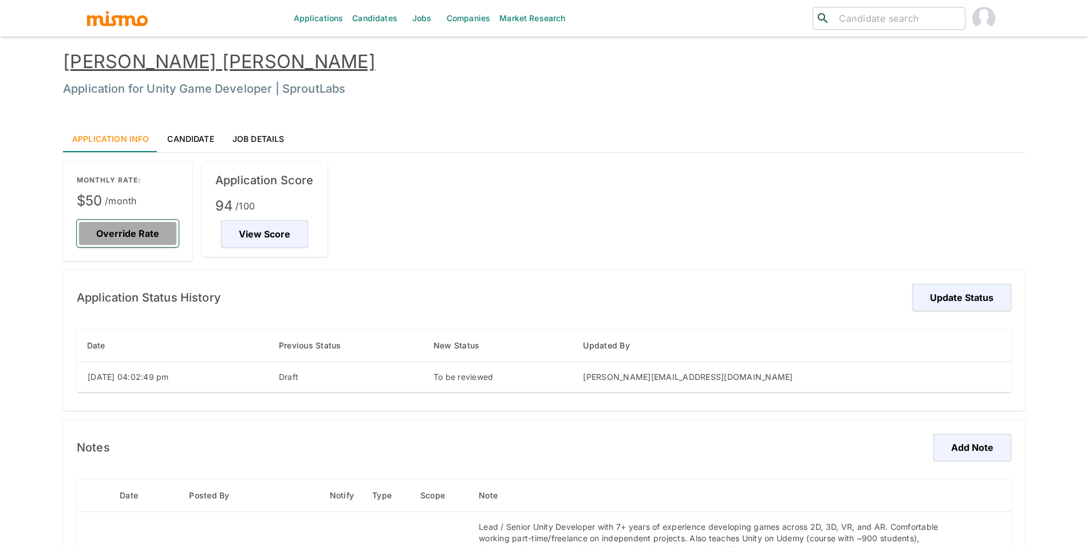
click at [142, 242] on button "Override Rate" at bounding box center [128, 233] width 102 height 27
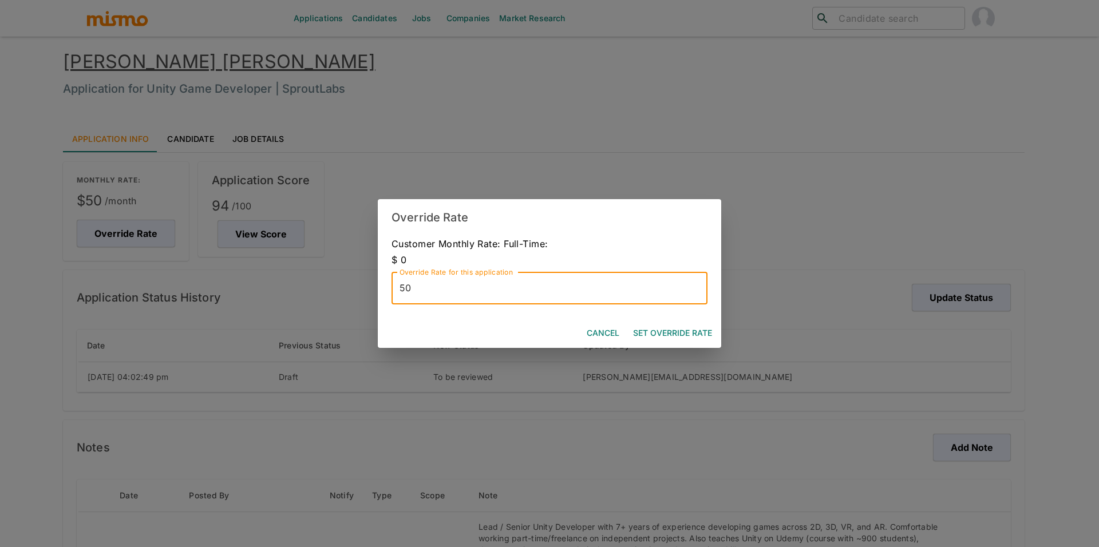
click at [437, 294] on input "50" at bounding box center [550, 288] width 316 height 32
type input "70"
click at [685, 329] on button "Set Override Rate" at bounding box center [673, 333] width 88 height 21
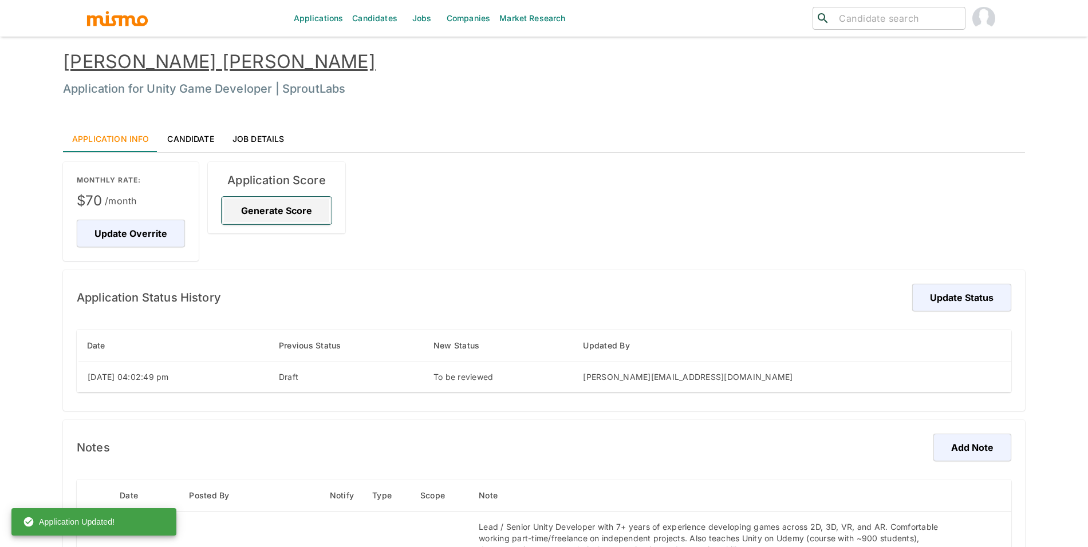
click at [323, 215] on button "Generate Score" at bounding box center [277, 210] width 110 height 27
